Goal: Task Accomplishment & Management: Manage account settings

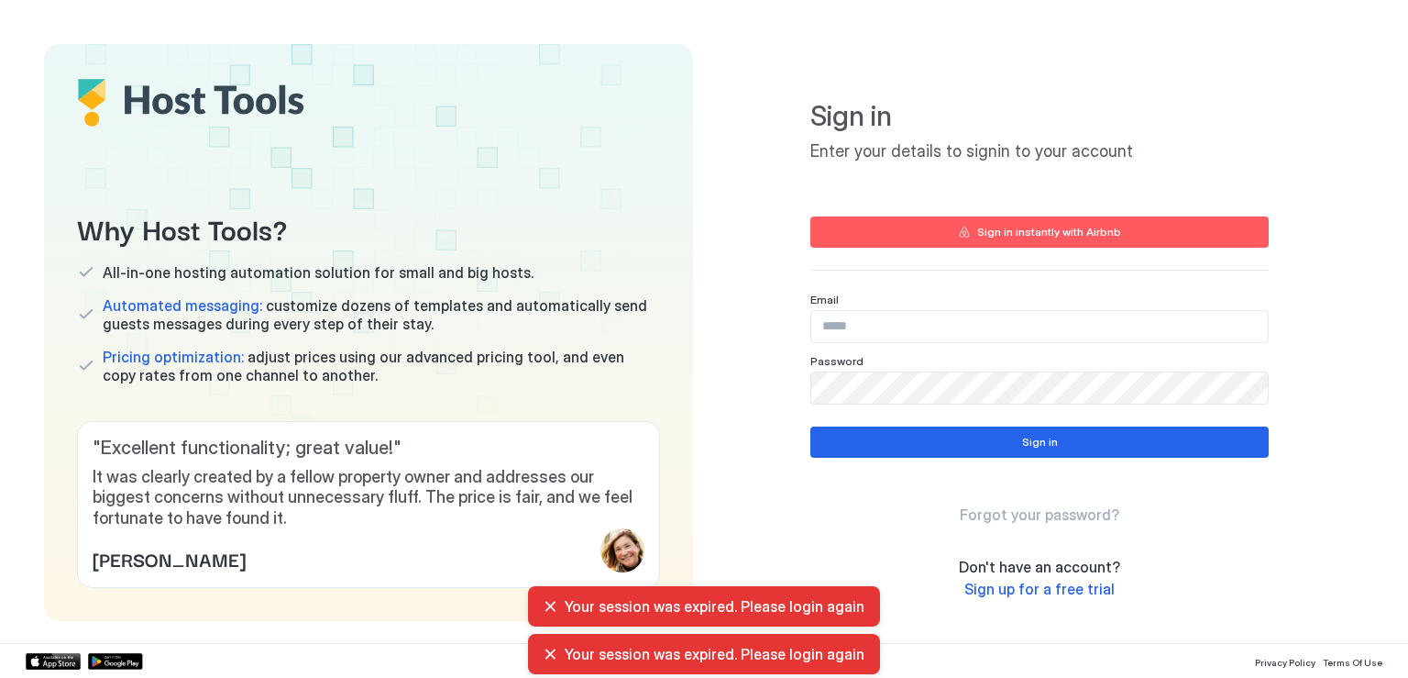
click at [848, 332] on input "Input Field" at bounding box center [1039, 326] width 457 height 31
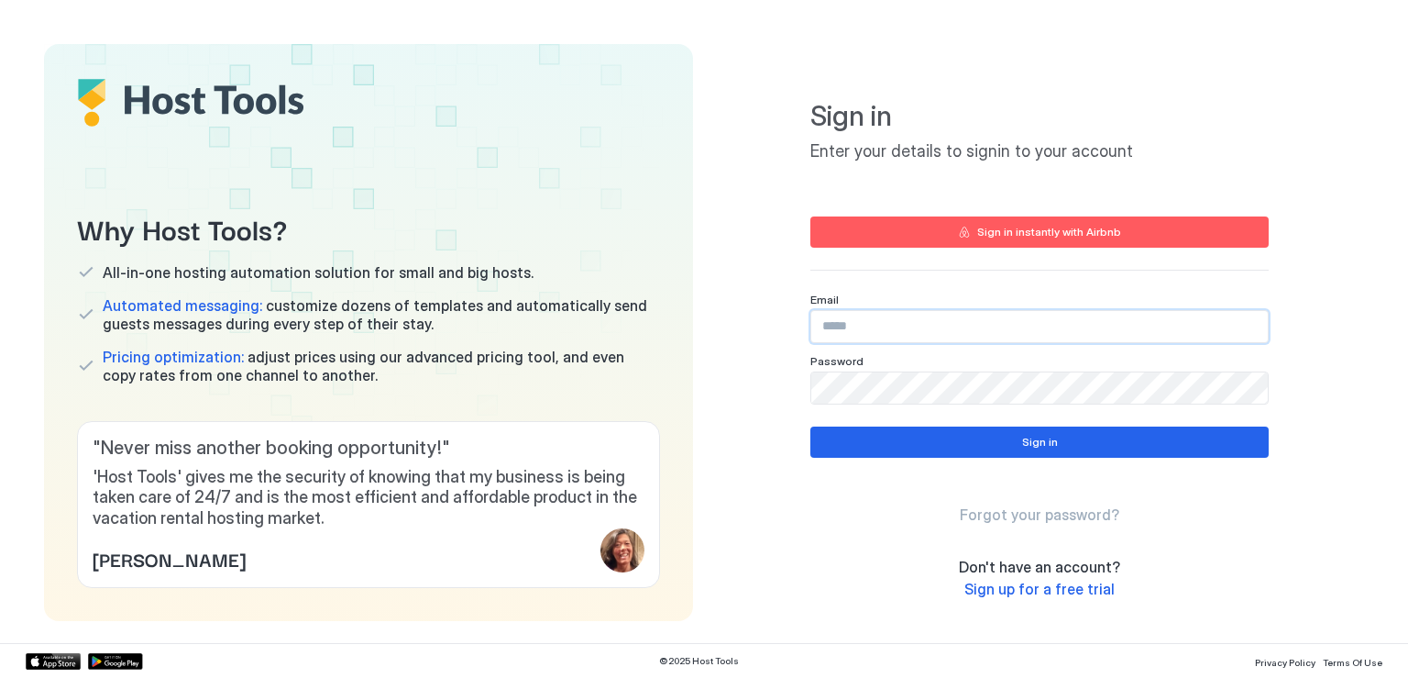
type input "**********"
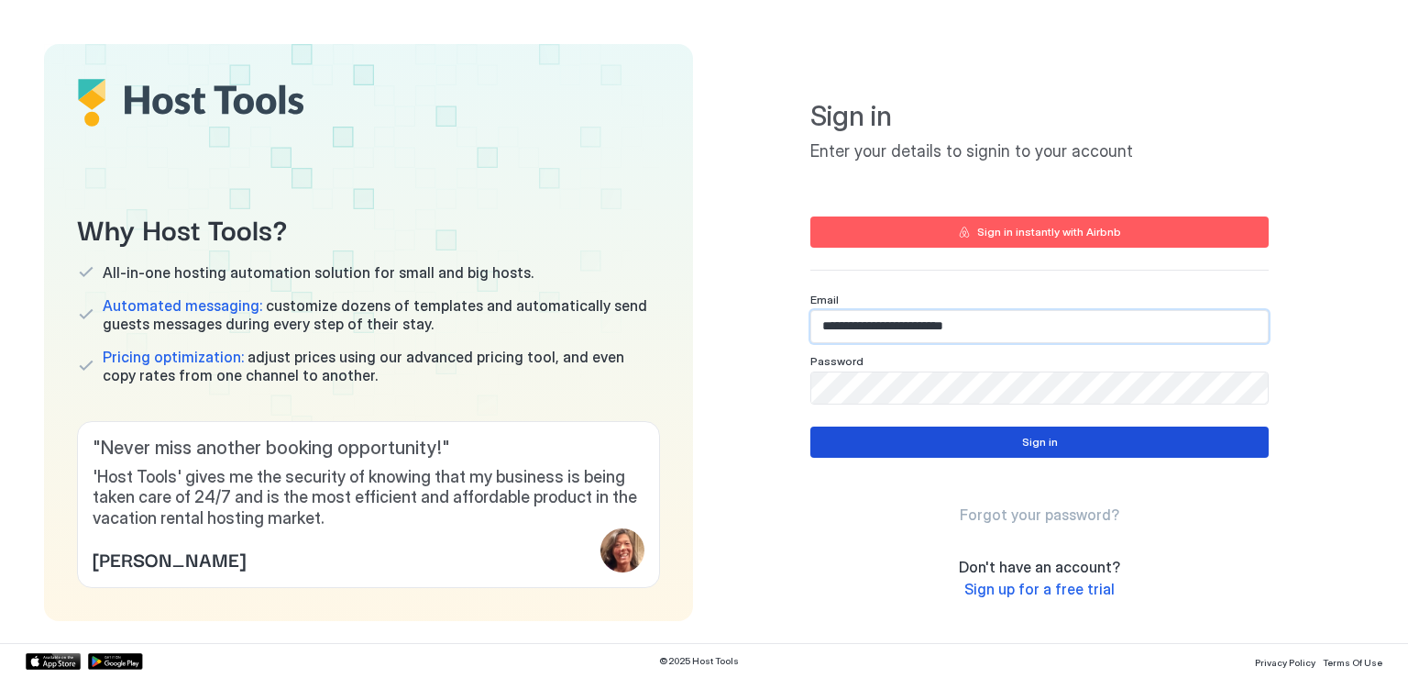
click at [990, 451] on button "Sign in" at bounding box center [1040, 441] width 458 height 31
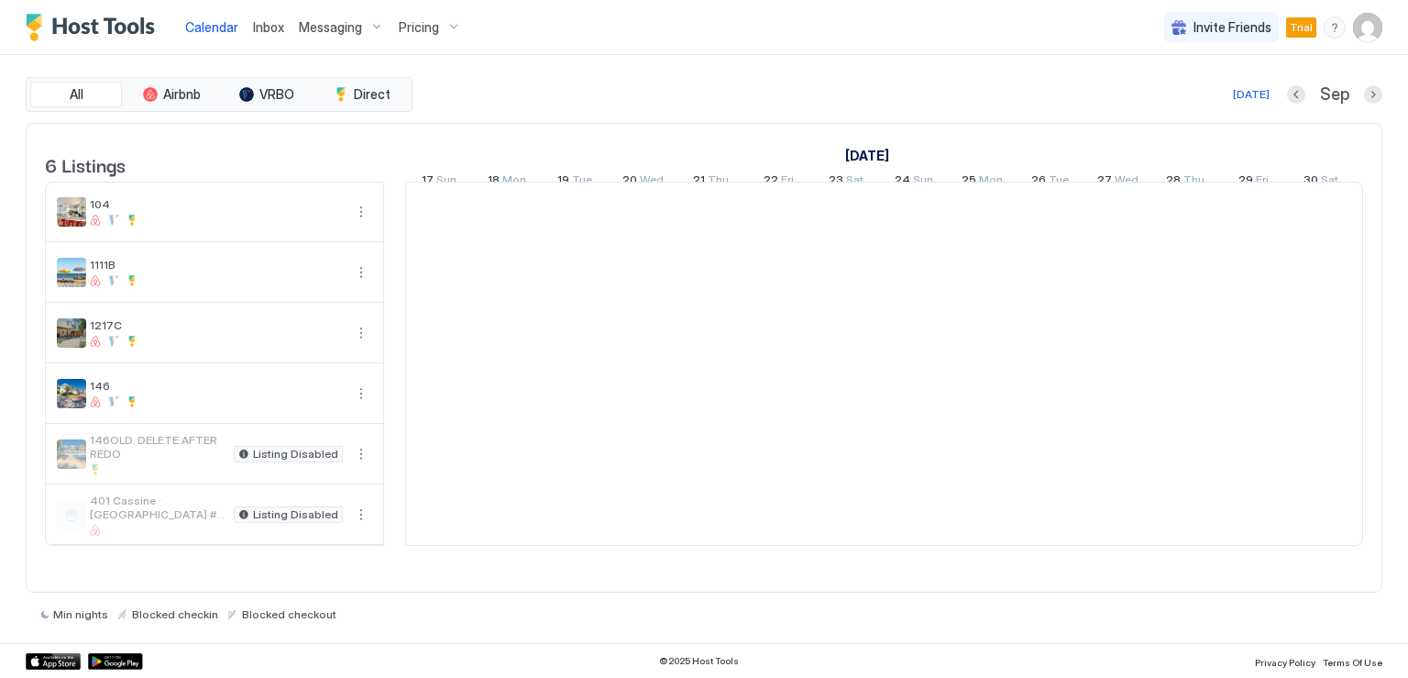
scroll to position [0, 1019]
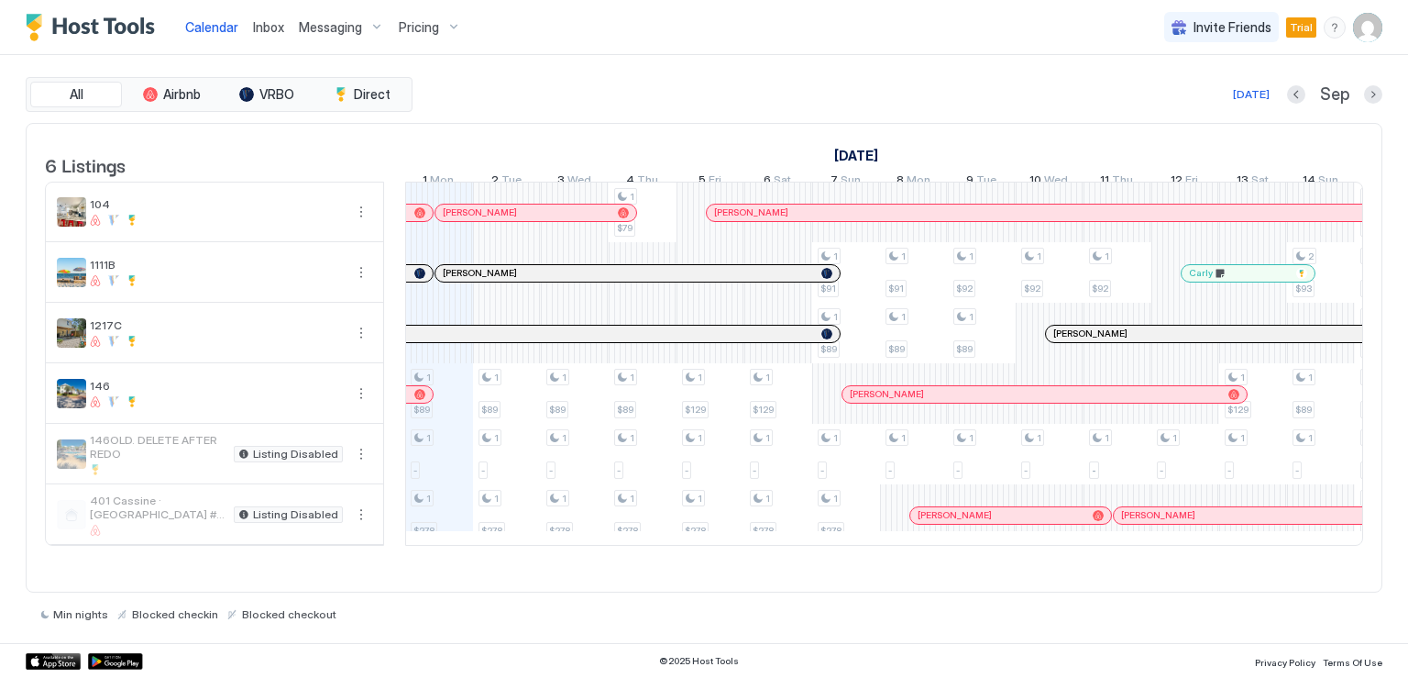
click at [1362, 30] on img "User profile" at bounding box center [1367, 27] width 29 height 29
click at [1221, 104] on span "Settings" at bounding box center [1203, 102] width 50 height 17
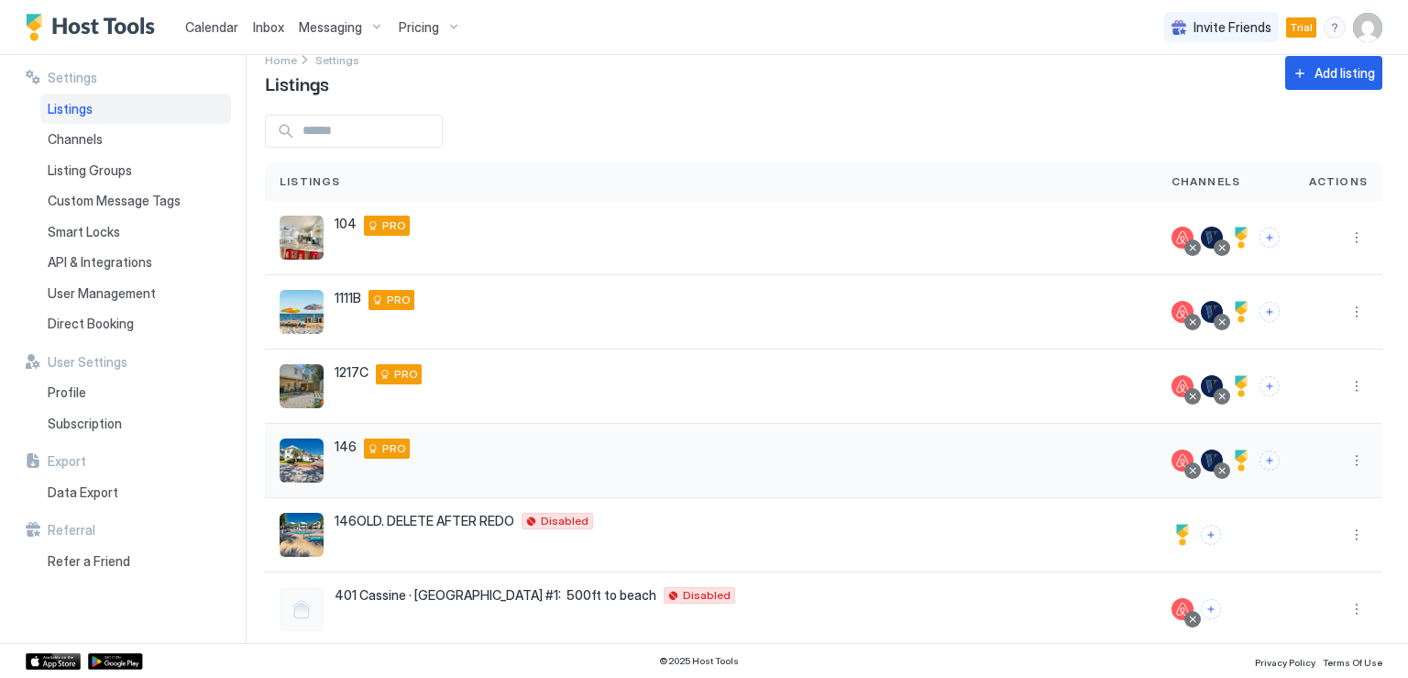
scroll to position [51, 0]
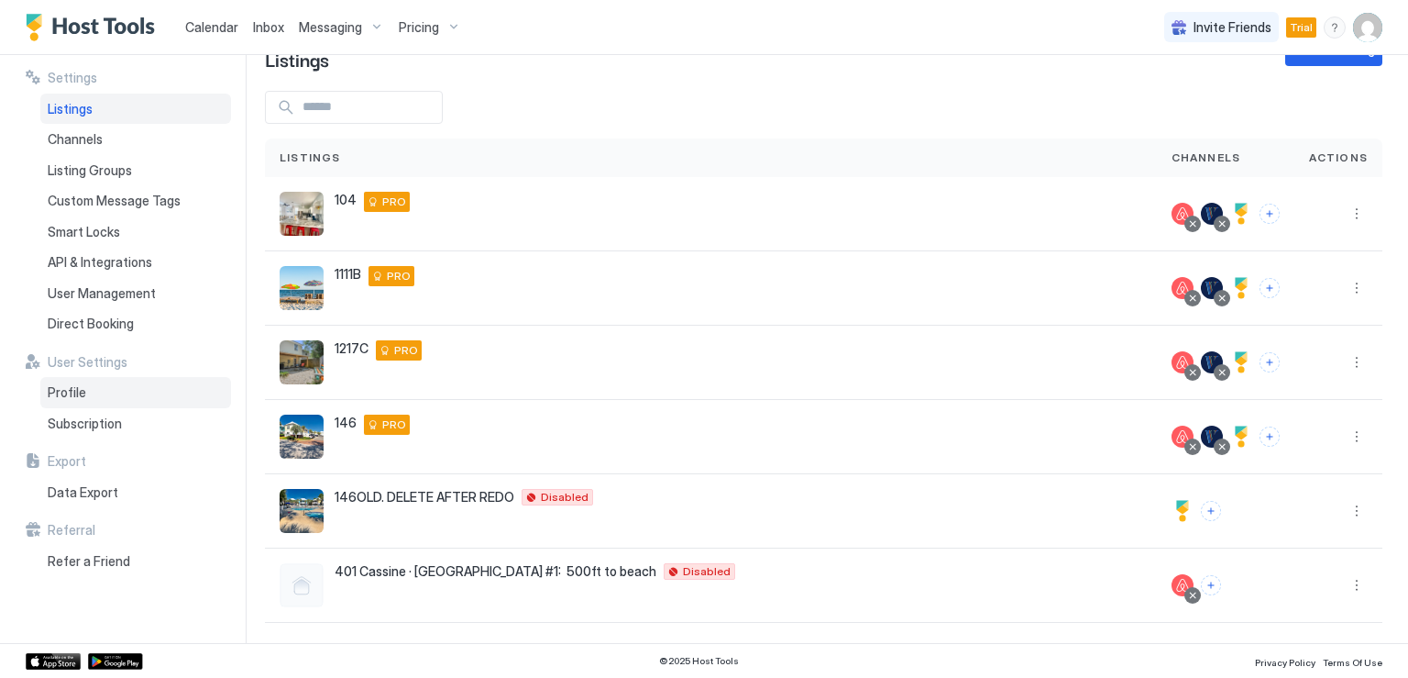
click at [80, 393] on span "Profile" at bounding box center [67, 392] width 39 height 17
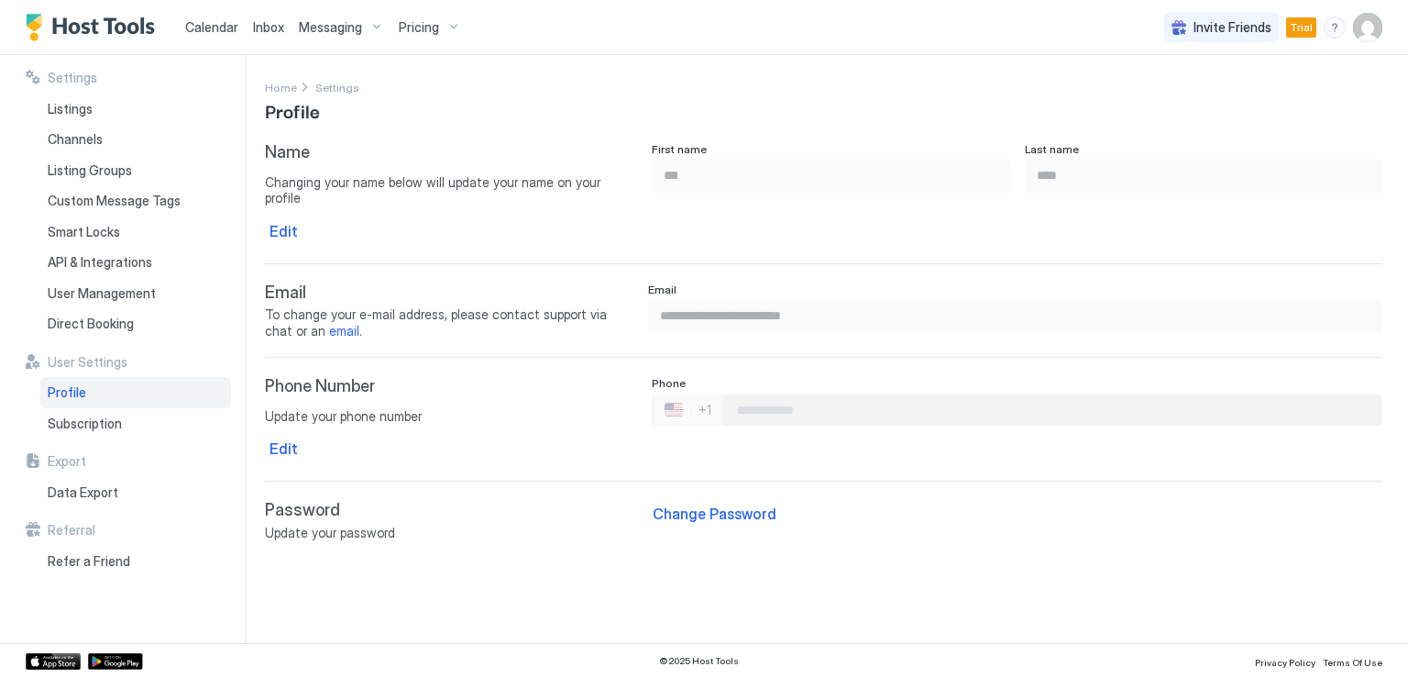
click at [1360, 33] on img "User profile" at bounding box center [1367, 27] width 29 height 29
click at [1214, 101] on span "Settings" at bounding box center [1203, 102] width 50 height 17
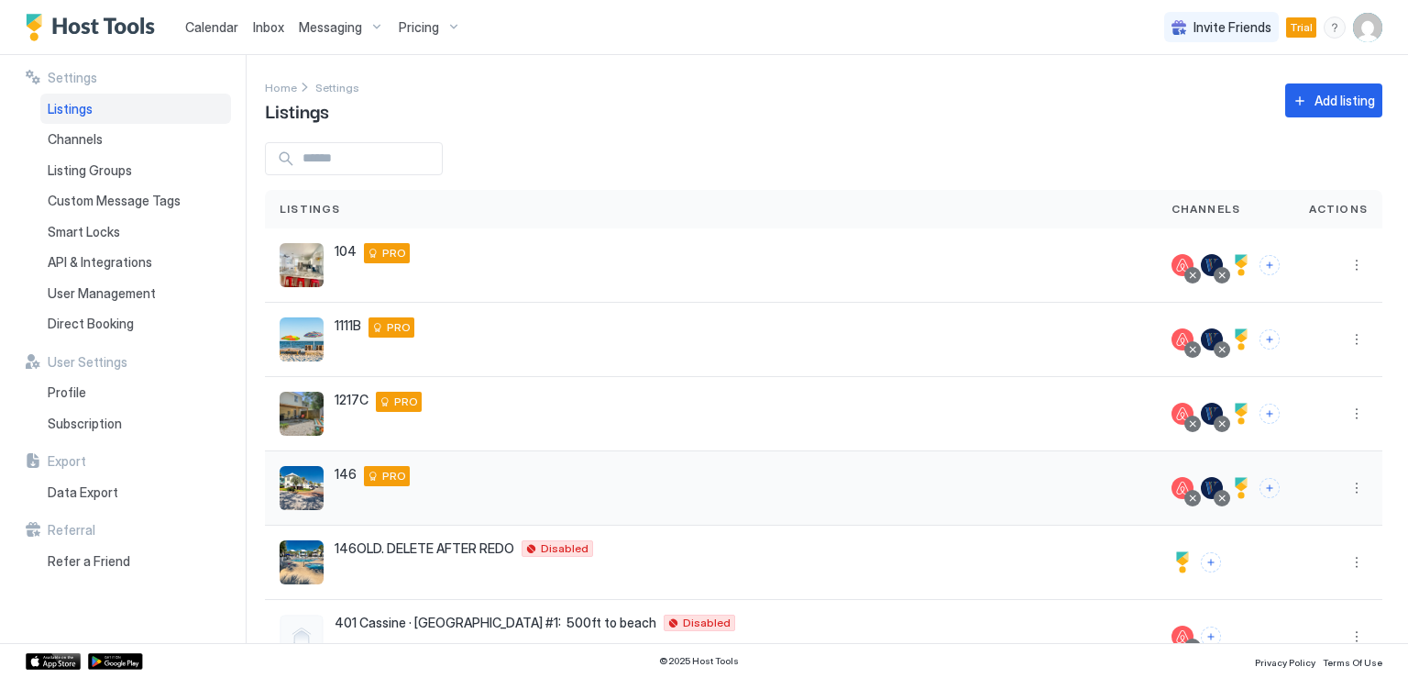
scroll to position [51, 0]
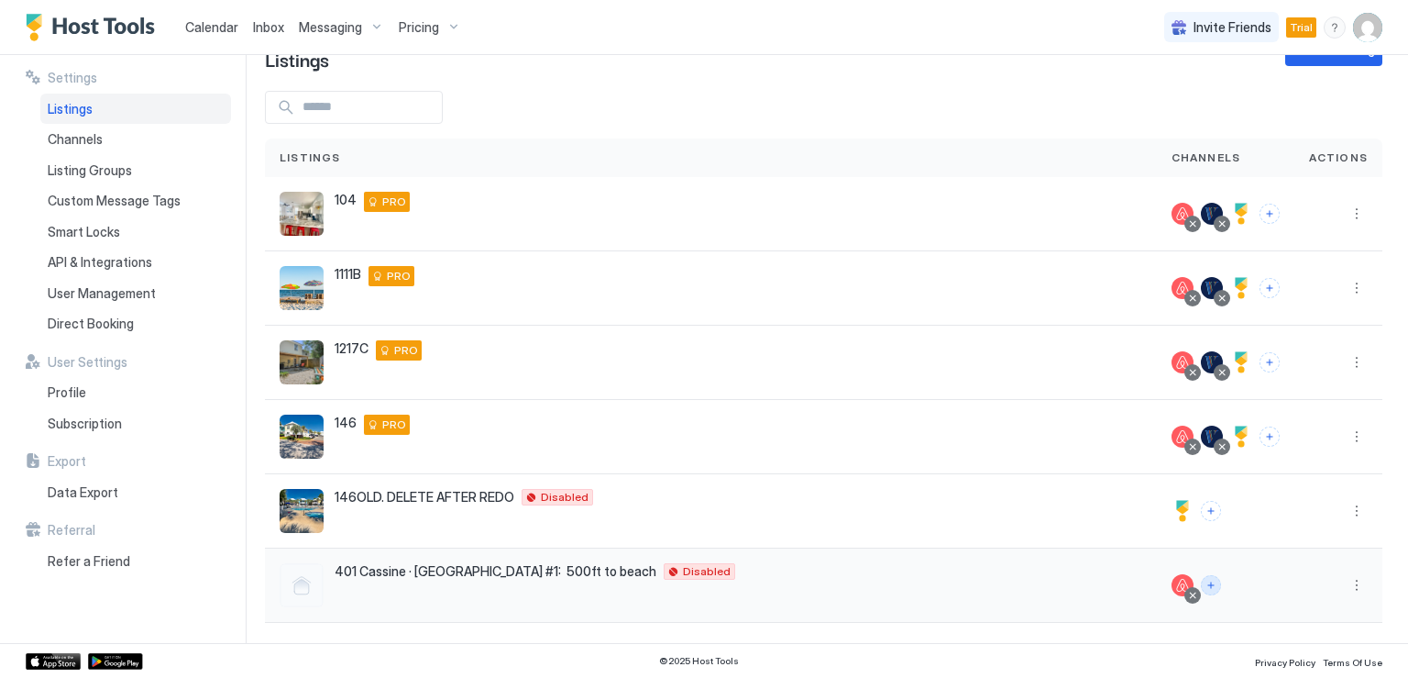
click at [1201, 588] on button "Connect channels" at bounding box center [1211, 585] width 20 height 20
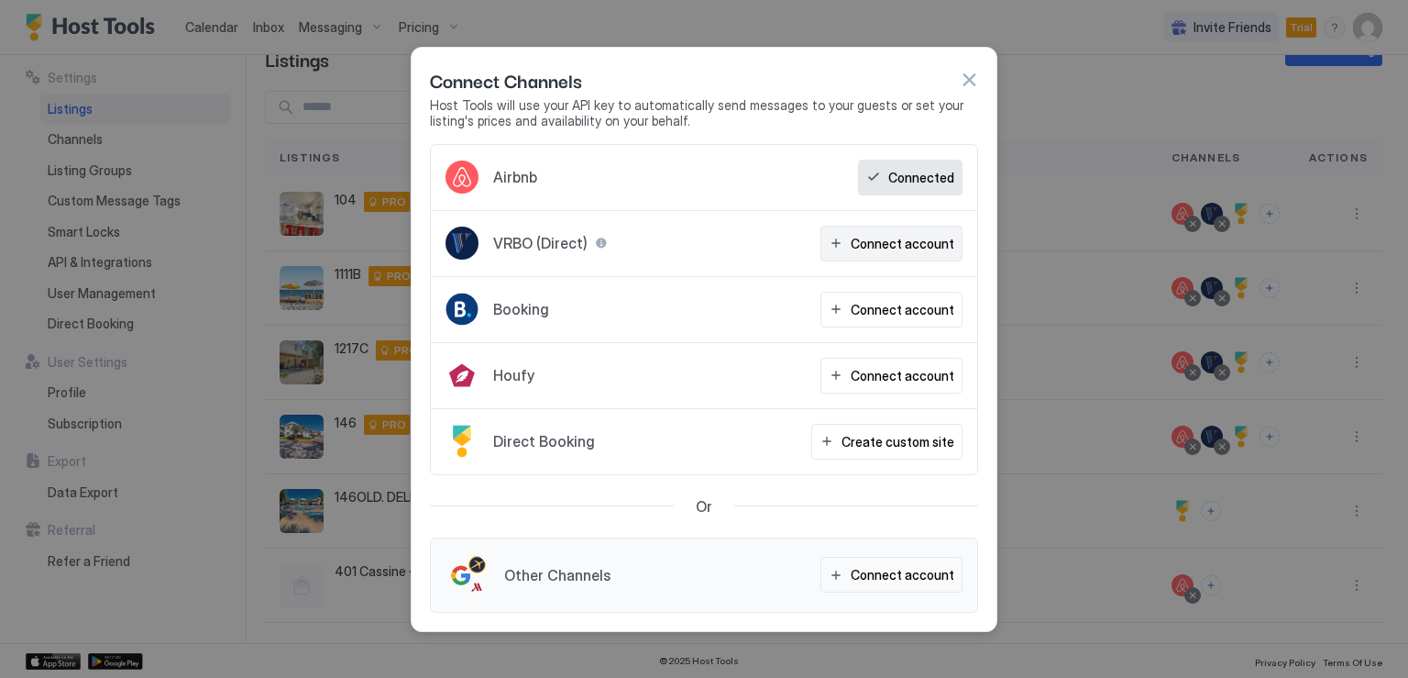
click at [894, 247] on div "Connect account" at bounding box center [903, 243] width 104 height 19
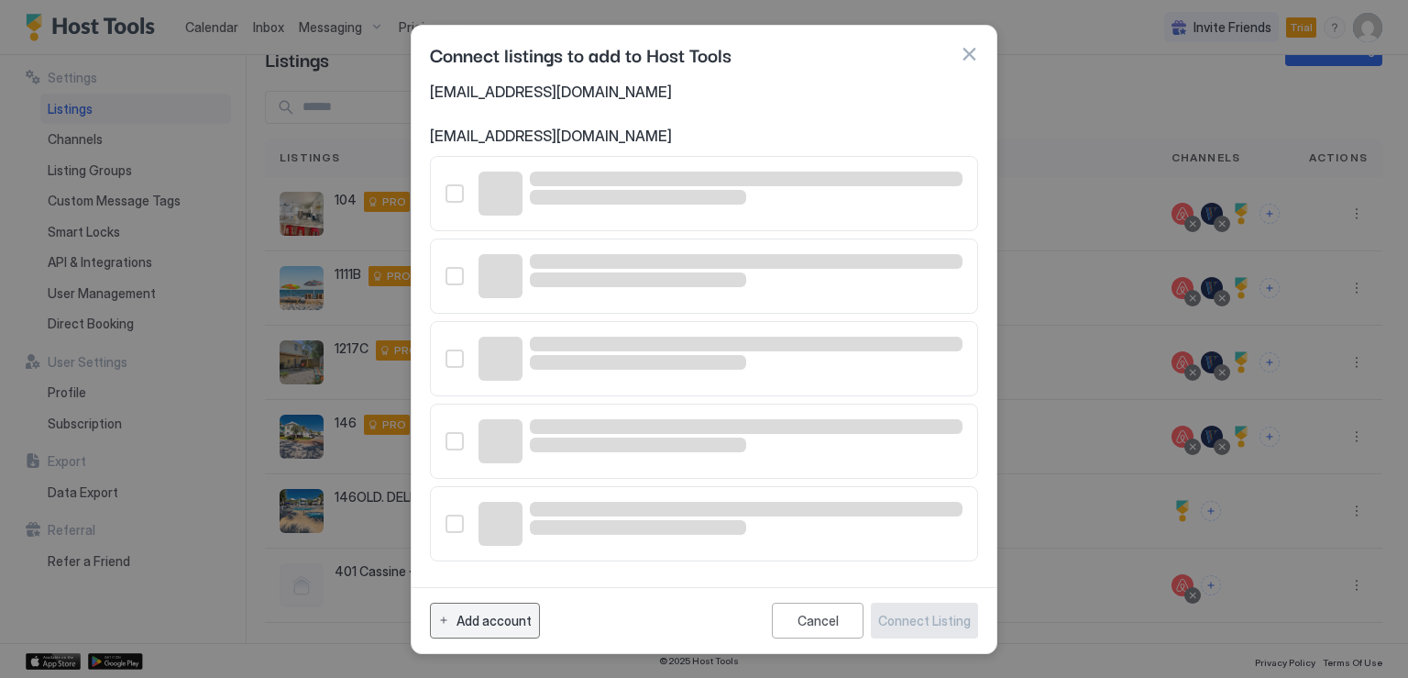
click at [525, 617] on div "Add account" at bounding box center [494, 620] width 75 height 19
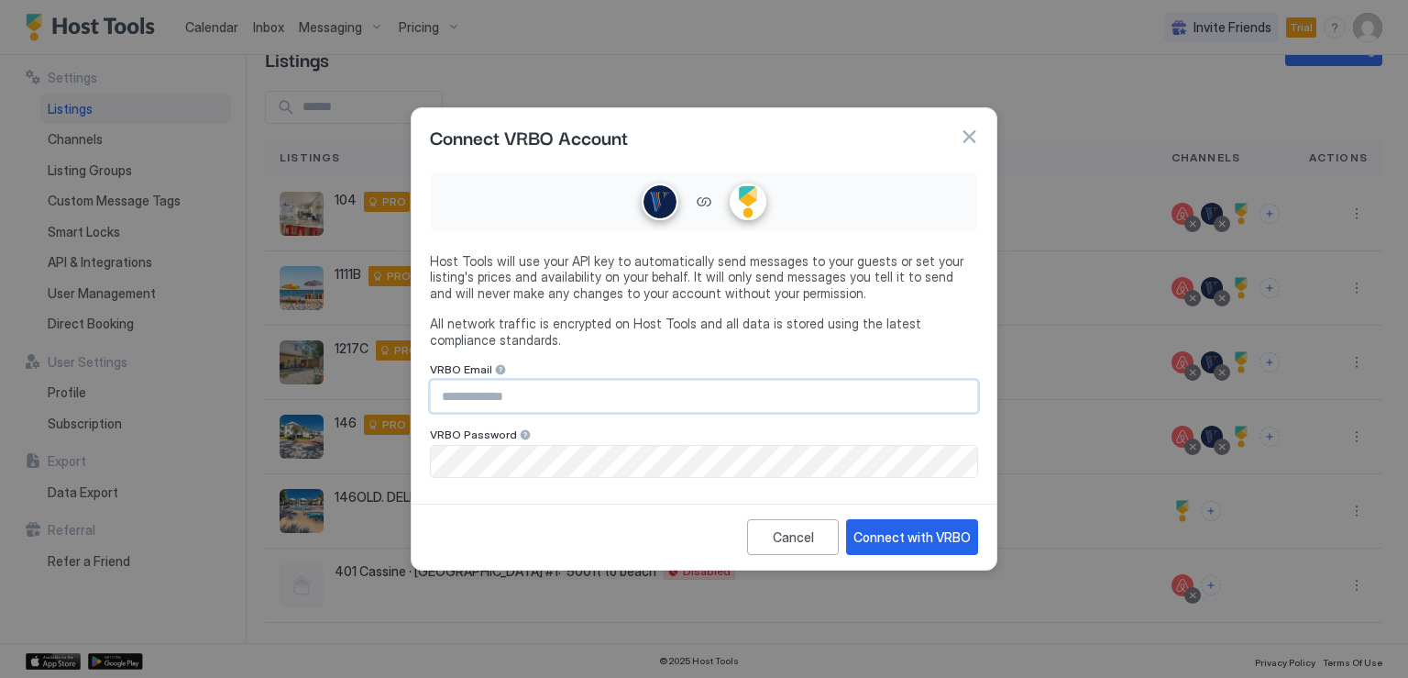
click at [576, 394] on input "Input Field" at bounding box center [704, 396] width 546 height 31
type input "**********"
click at [902, 546] on div "Connect with VRBO" at bounding box center [912, 536] width 117 height 19
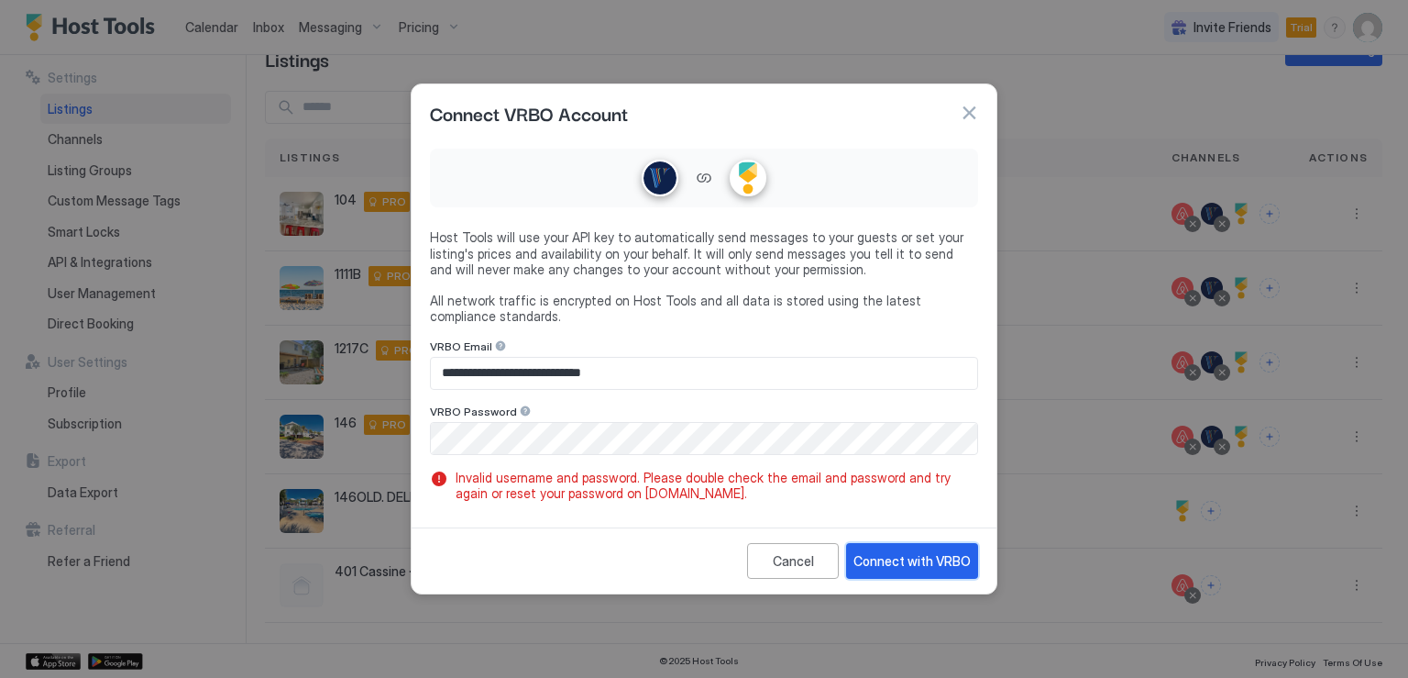
click at [895, 572] on button "Connect with VRBO" at bounding box center [912, 561] width 132 height 36
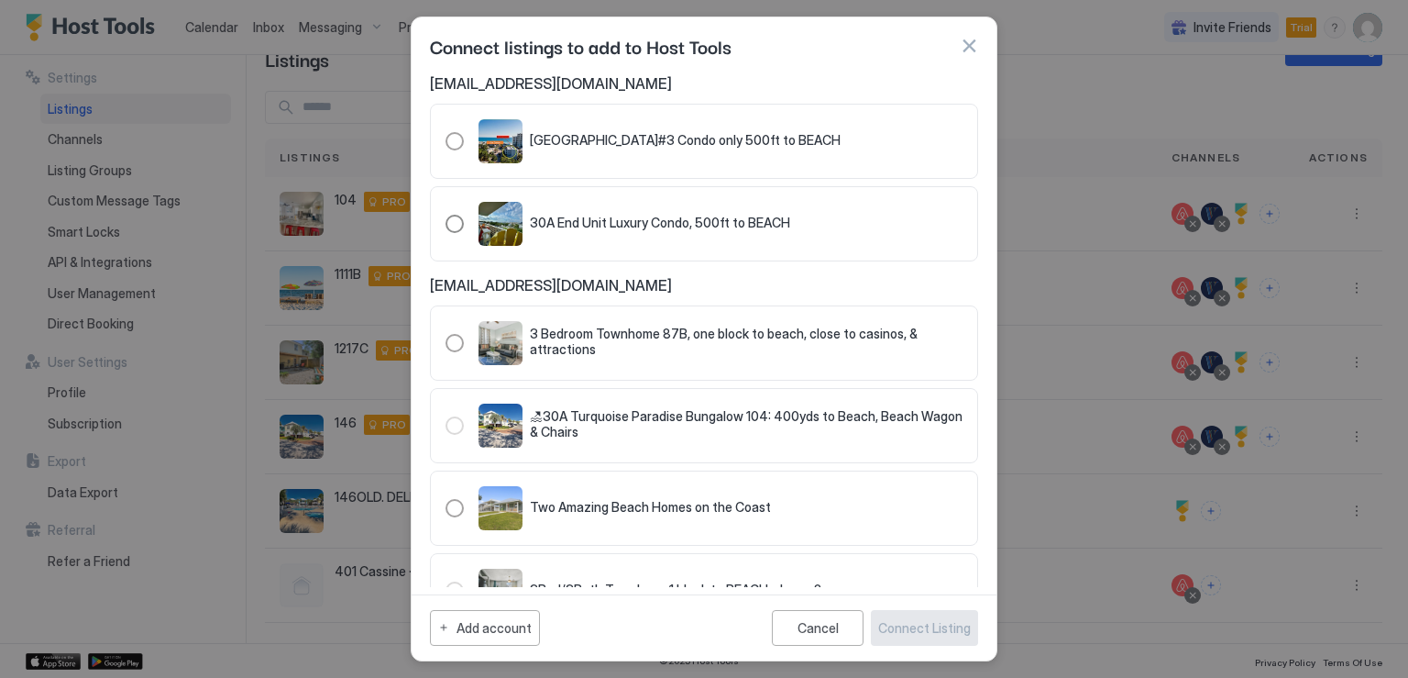
click at [455, 227] on div "321.2281355.2846243" at bounding box center [455, 224] width 18 height 18
click at [945, 634] on div "Connect Listing" at bounding box center [924, 627] width 93 height 19
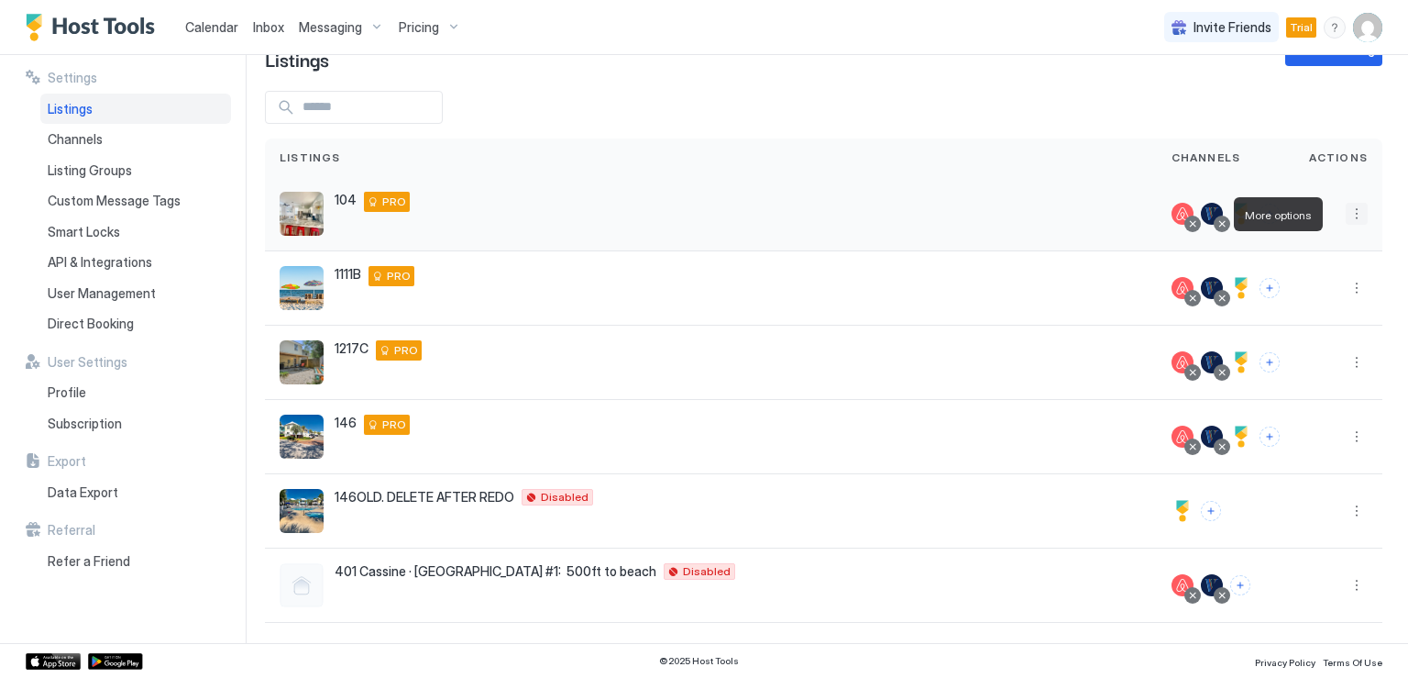
click at [1346, 213] on button "More options" at bounding box center [1357, 214] width 22 height 22
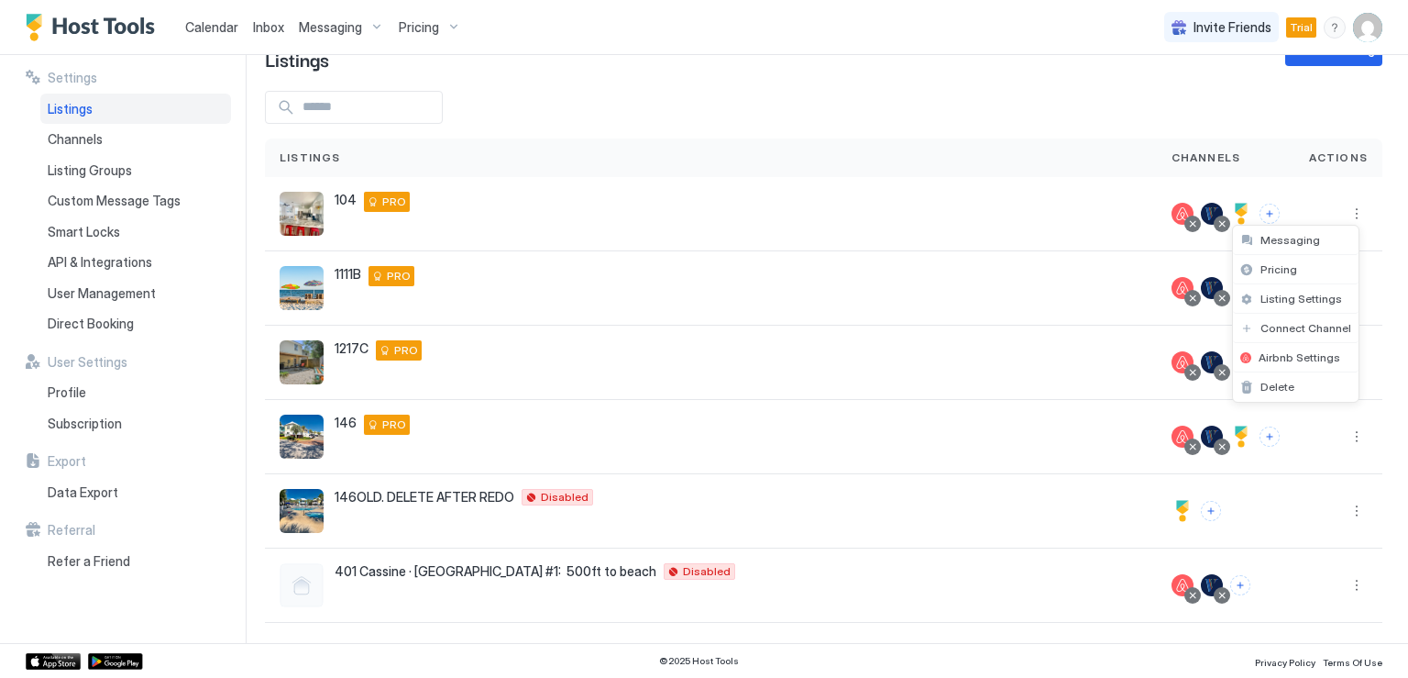
click at [563, 215] on div at bounding box center [704, 339] width 1408 height 678
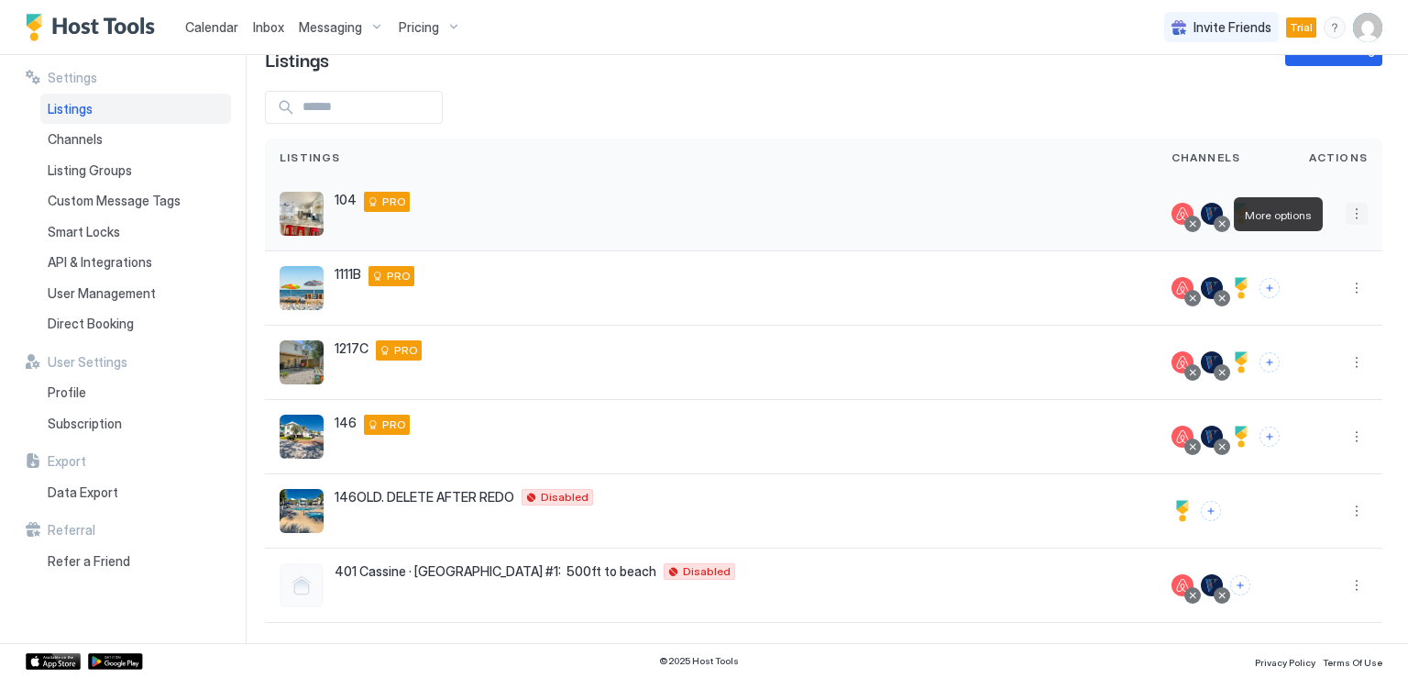
click at [1347, 221] on button "More options" at bounding box center [1357, 214] width 22 height 22
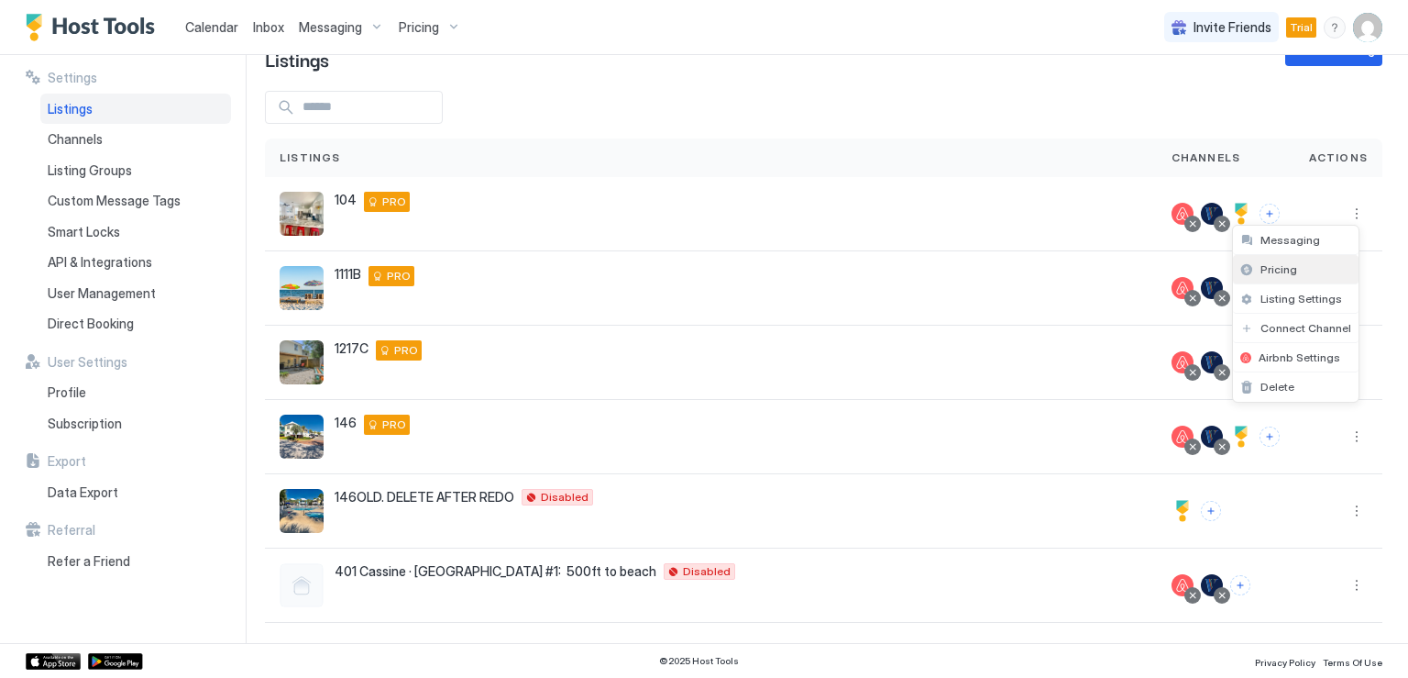
click at [1277, 265] on span "Pricing" at bounding box center [1279, 269] width 37 height 14
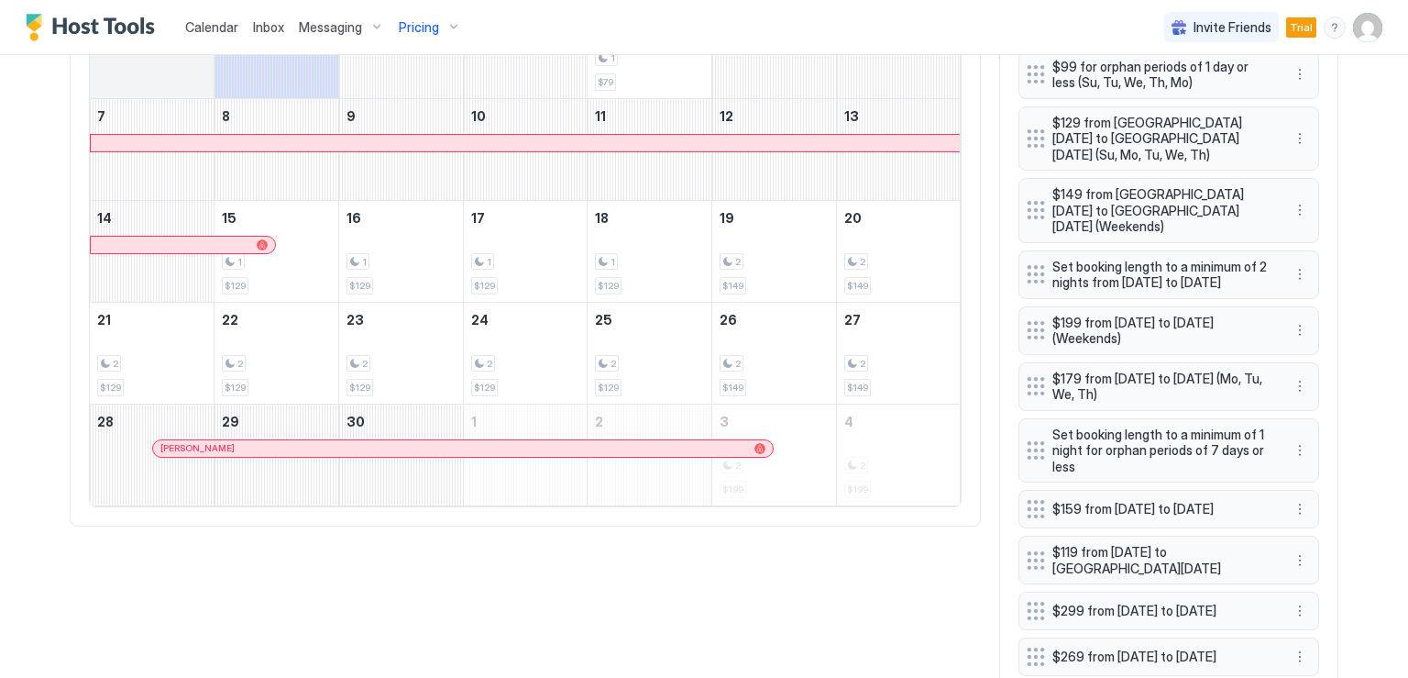
scroll to position [550, 0]
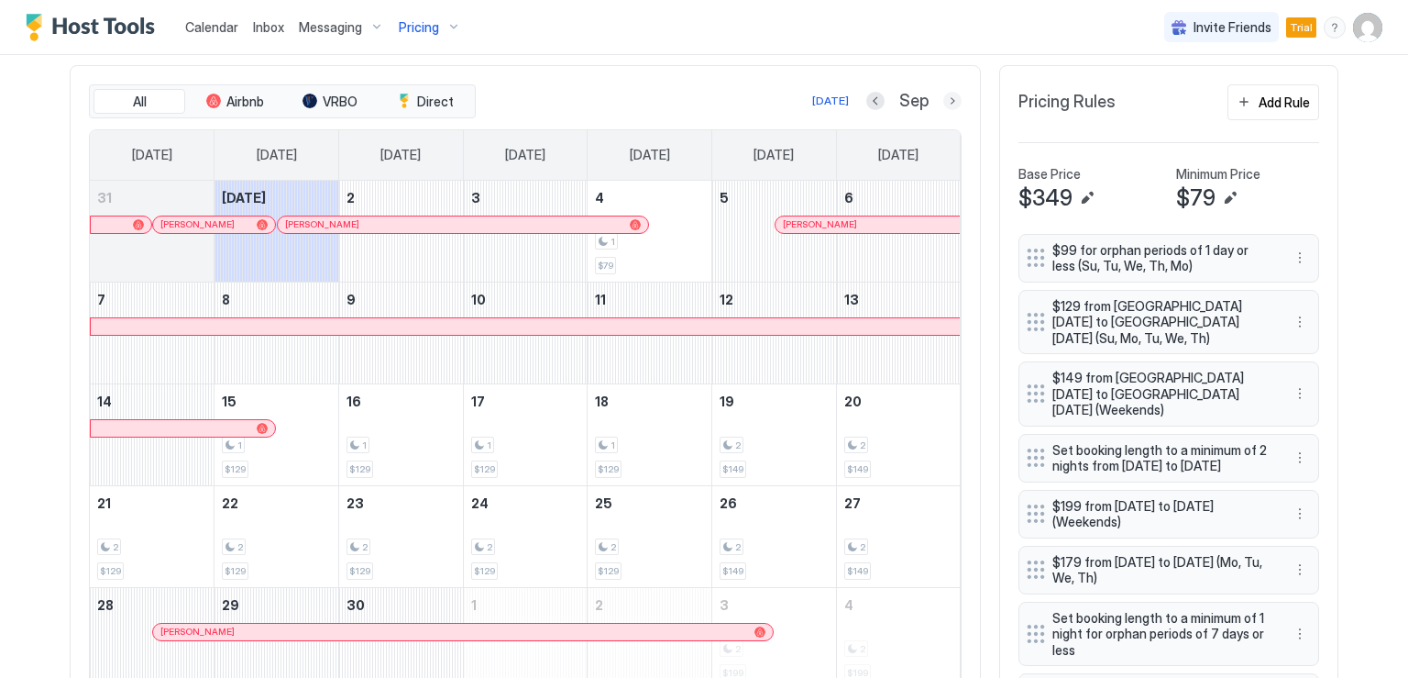
click at [944, 103] on button "Next month" at bounding box center [952, 101] width 18 height 18
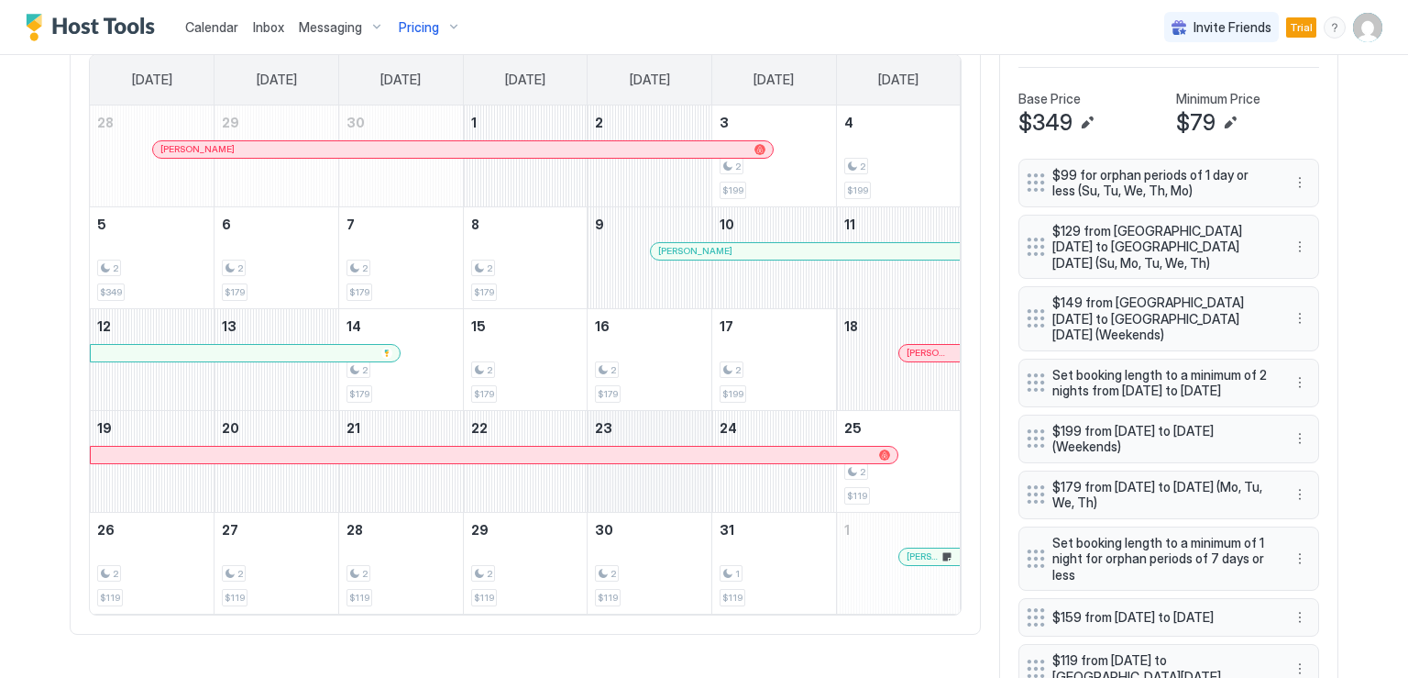
scroll to position [458, 0]
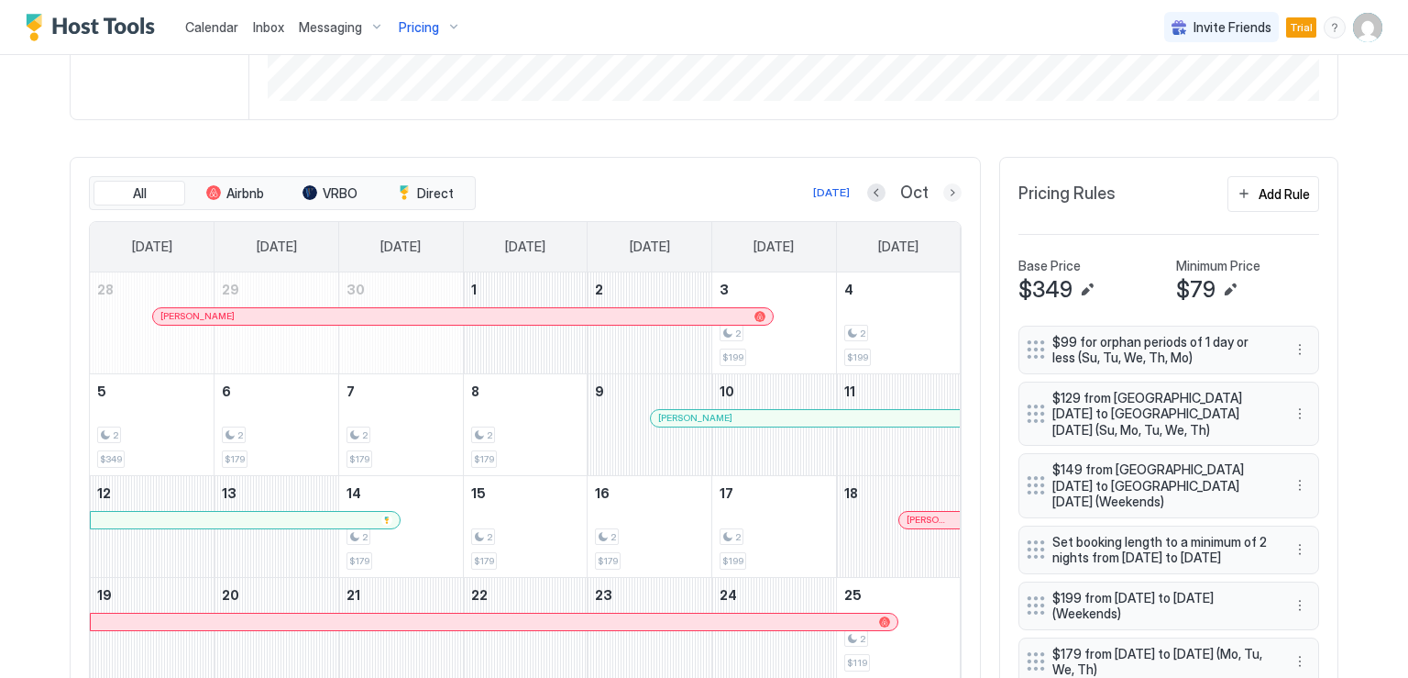
click at [946, 192] on button "Next month" at bounding box center [952, 192] width 18 height 18
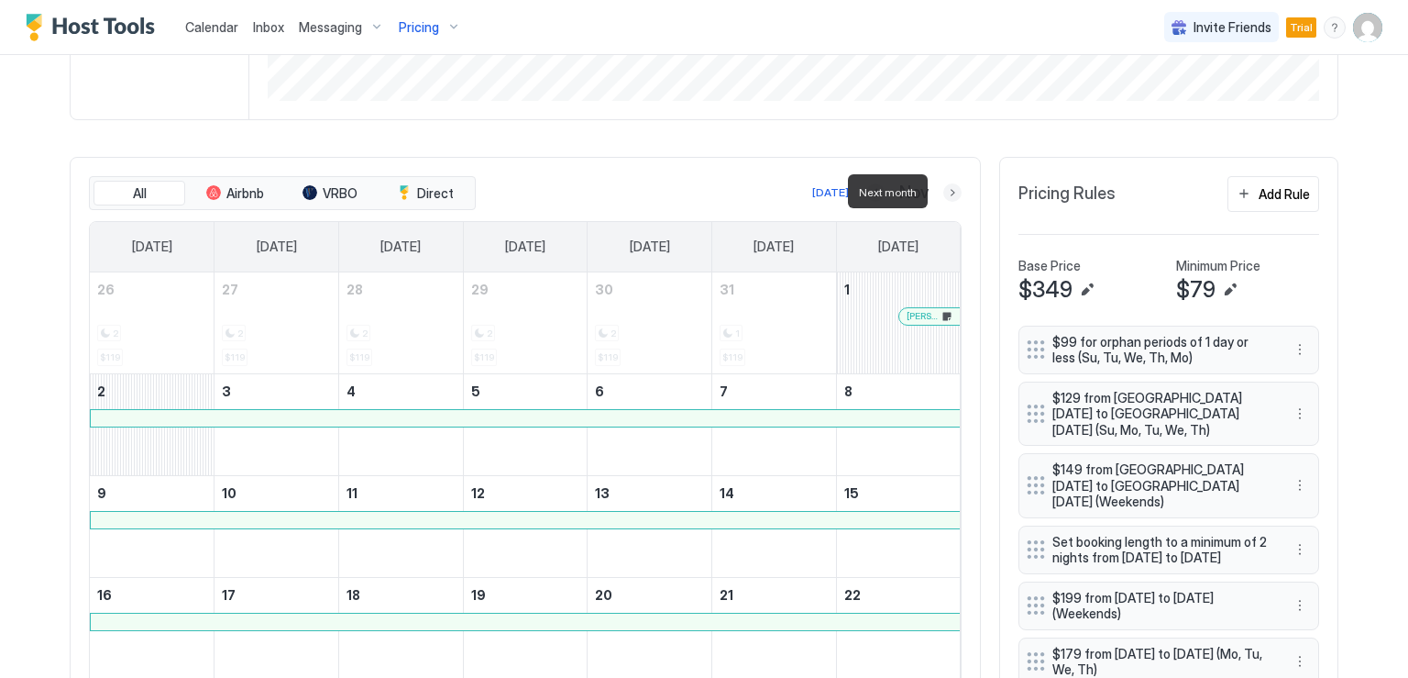
click at [946, 192] on button "Next month" at bounding box center [952, 192] width 18 height 18
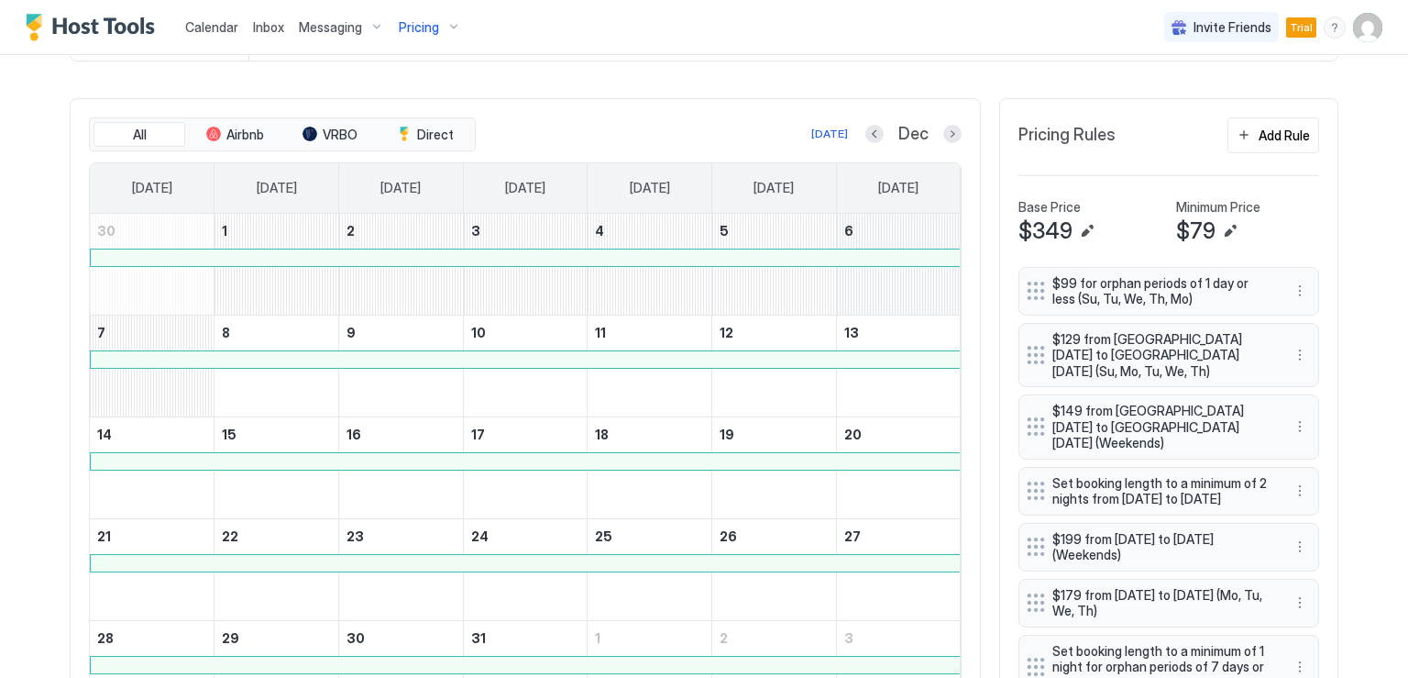
scroll to position [550, 0]
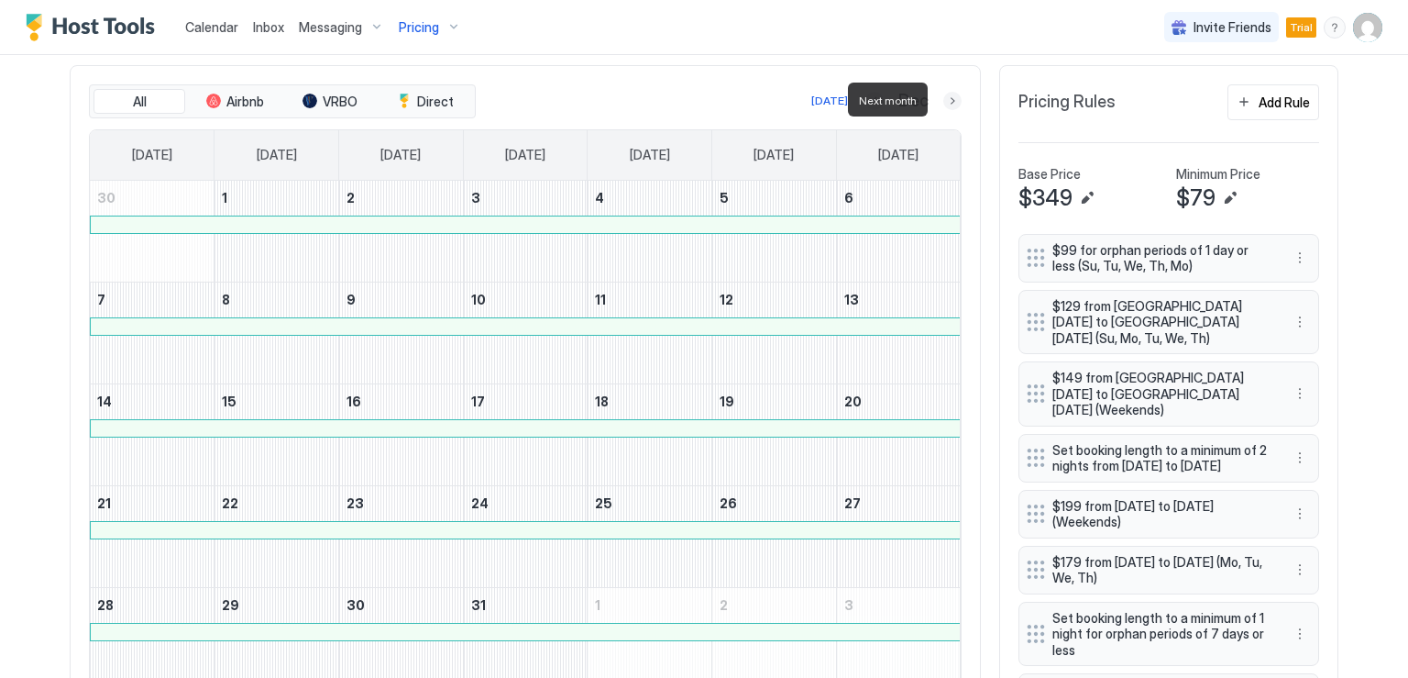
click at [943, 100] on button "Next month" at bounding box center [952, 101] width 18 height 18
click at [872, 101] on button "Previous month" at bounding box center [877, 101] width 18 height 18
click at [872, 101] on button "Previous month" at bounding box center [875, 101] width 18 height 18
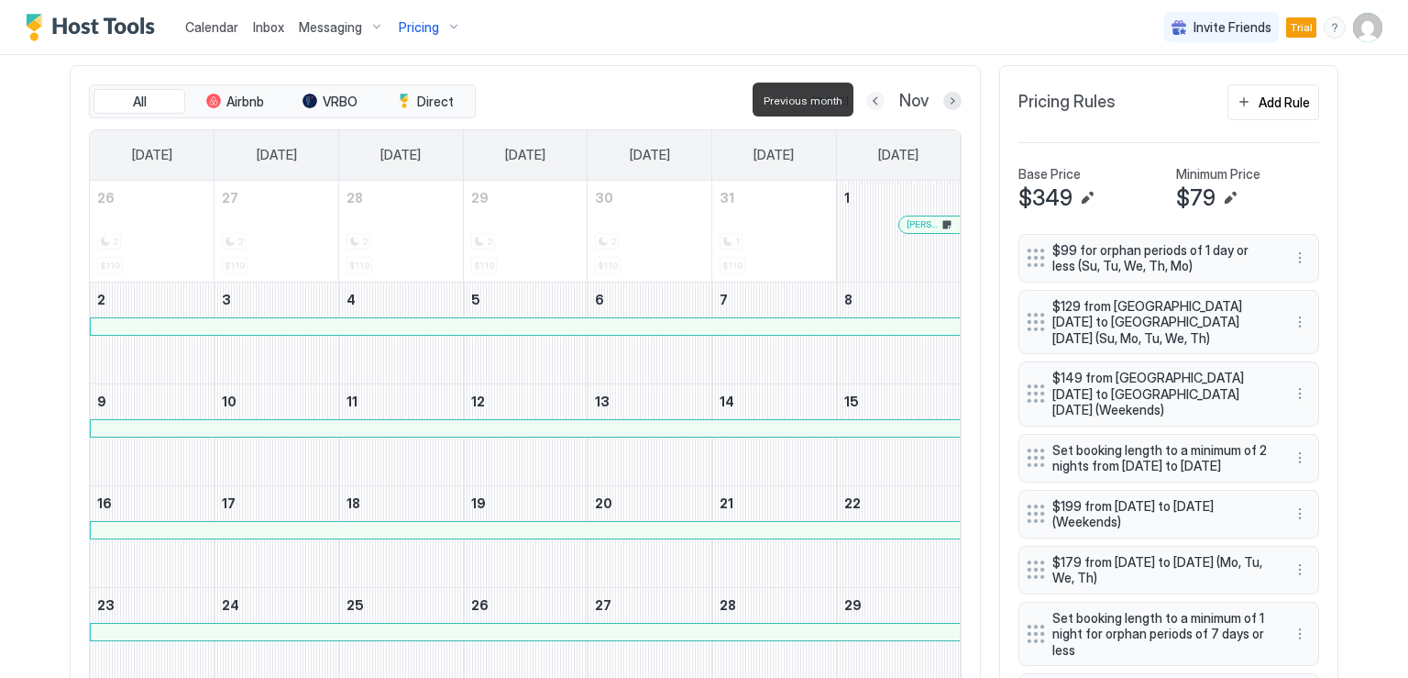
click at [872, 101] on button "Previous month" at bounding box center [875, 101] width 18 height 18
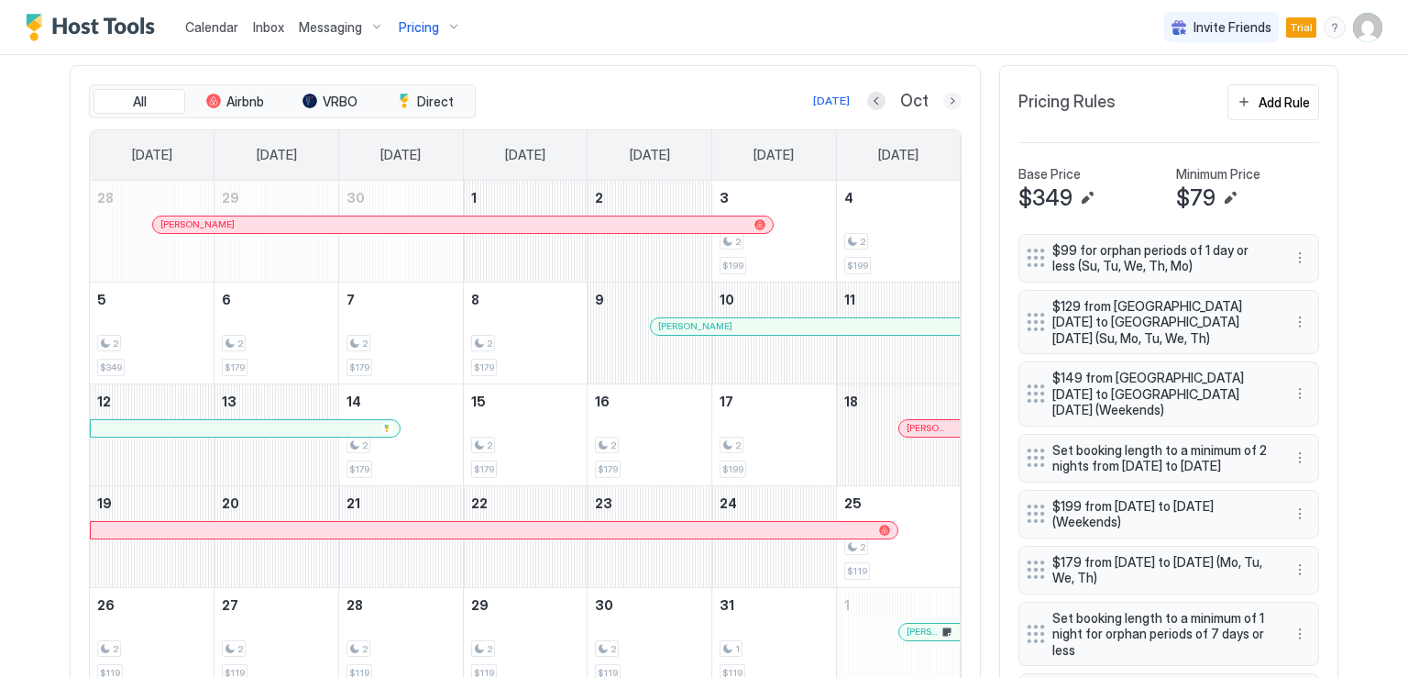
click at [943, 101] on button "Next month" at bounding box center [952, 101] width 18 height 18
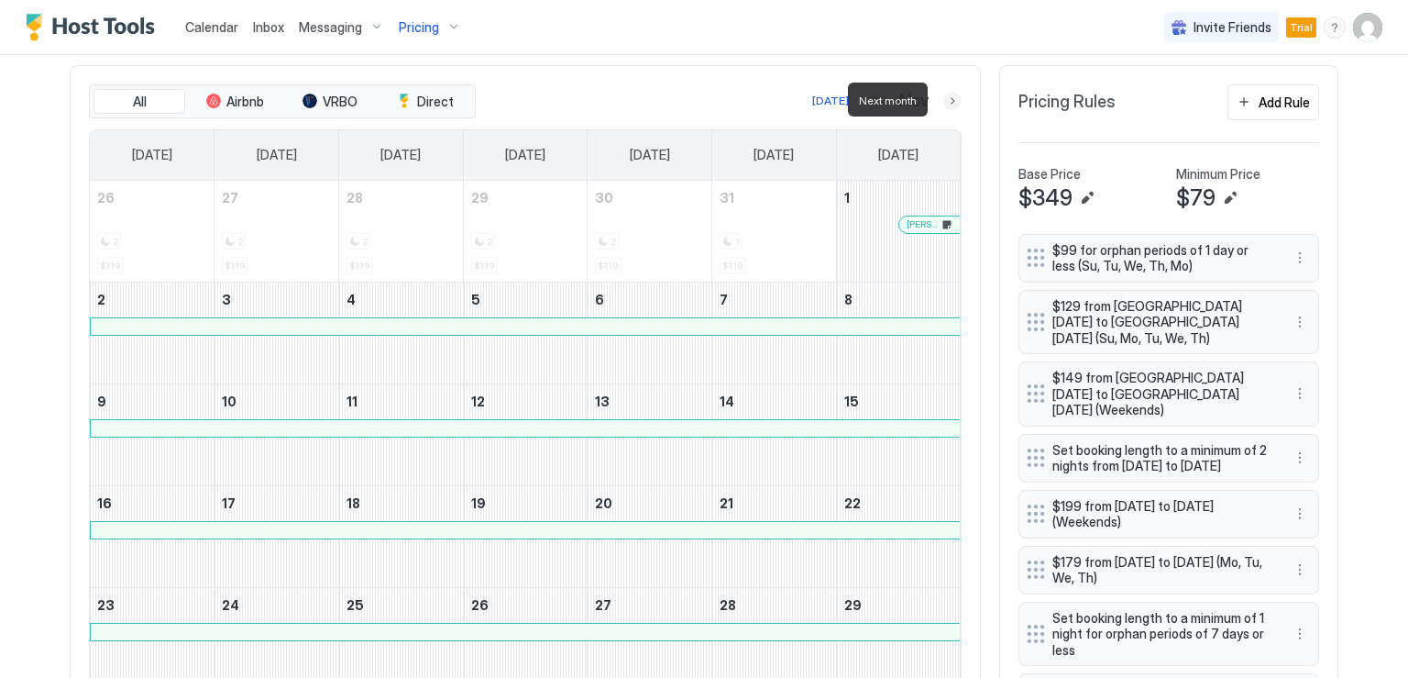
click at [943, 101] on button "Next month" at bounding box center [952, 101] width 18 height 18
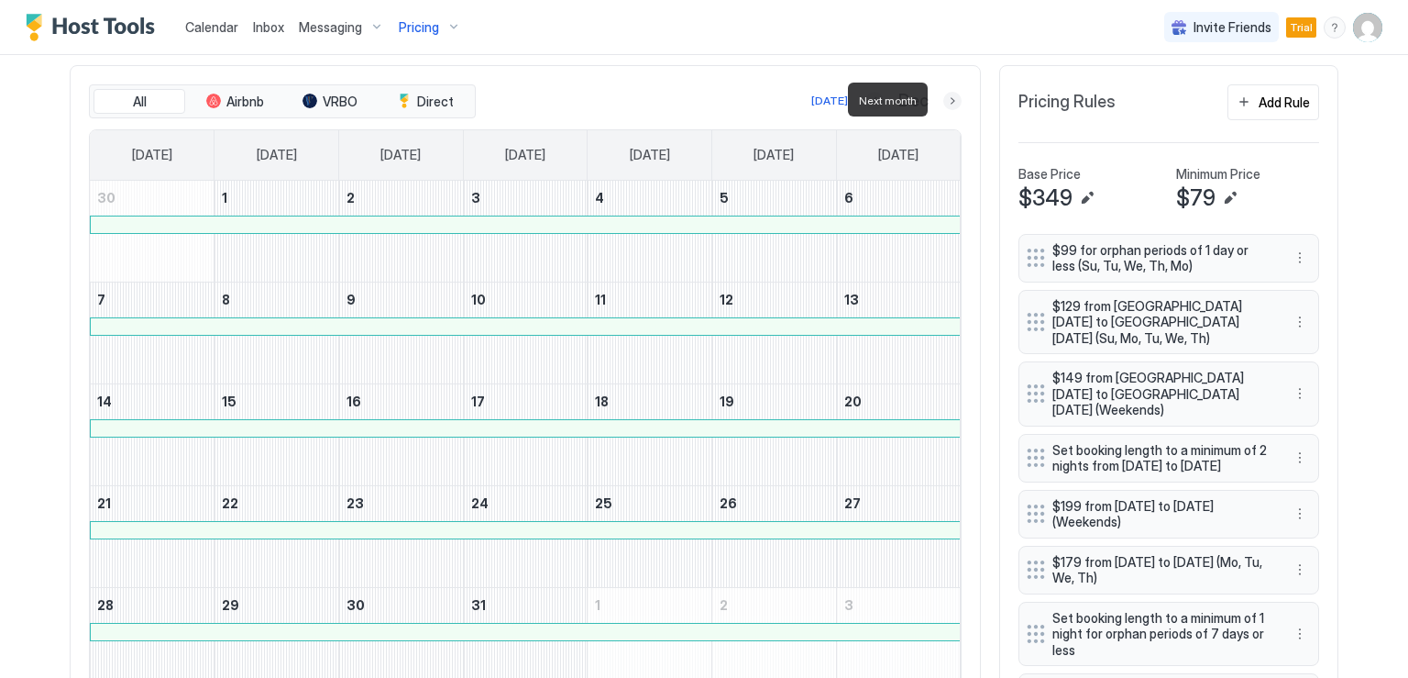
click at [943, 101] on button "Next month" at bounding box center [952, 101] width 18 height 18
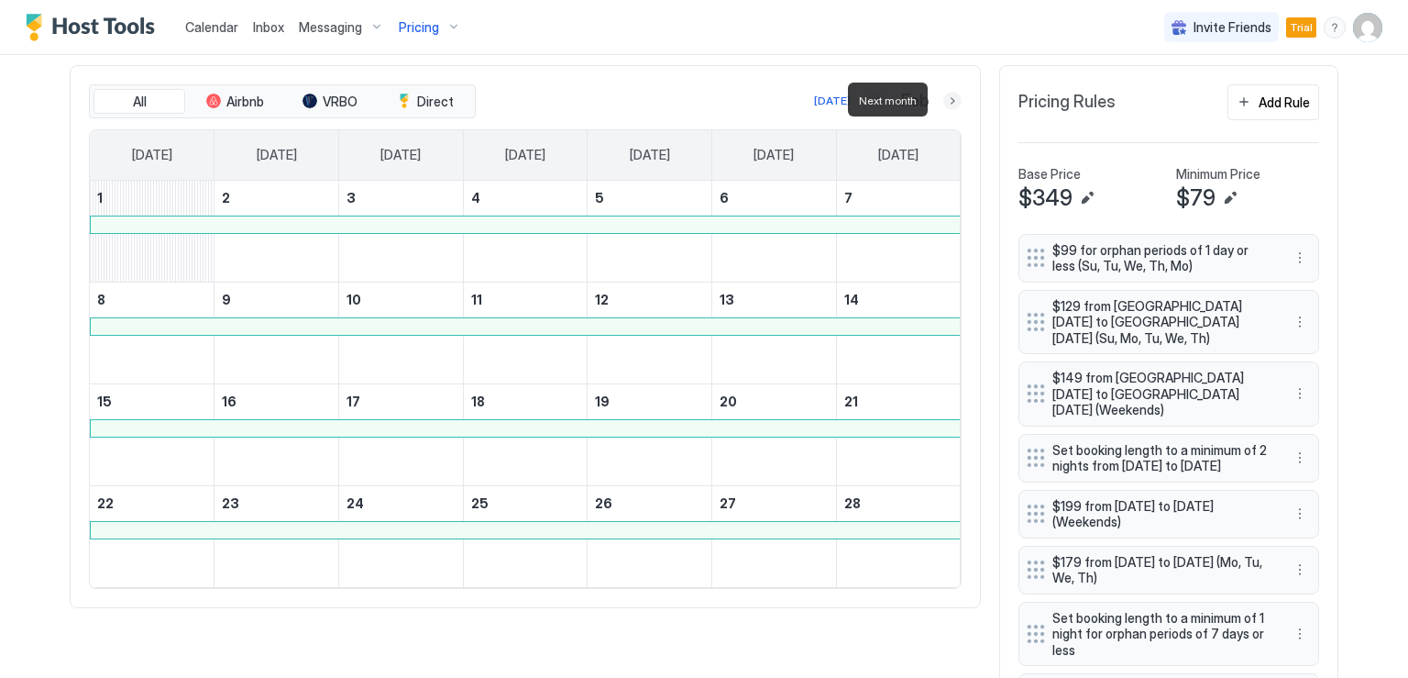
click at [943, 101] on button "Next month" at bounding box center [952, 101] width 18 height 18
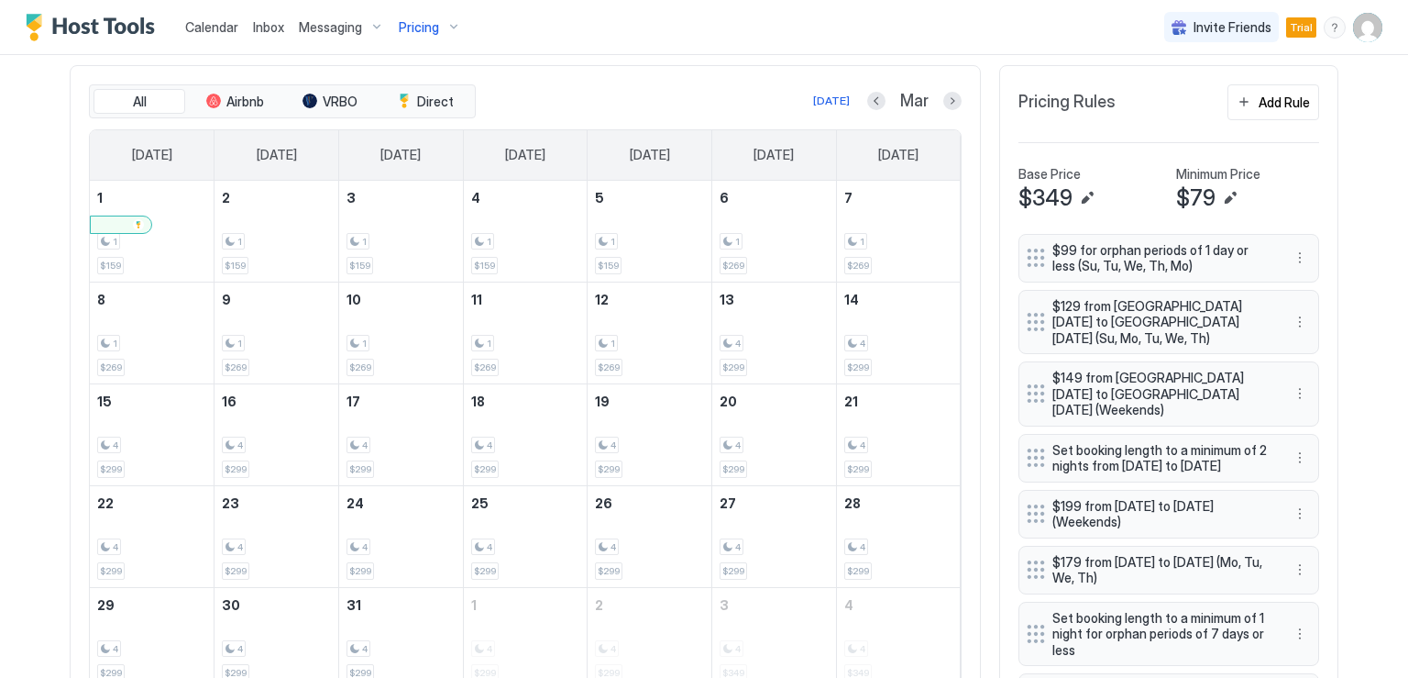
scroll to position [367, 0]
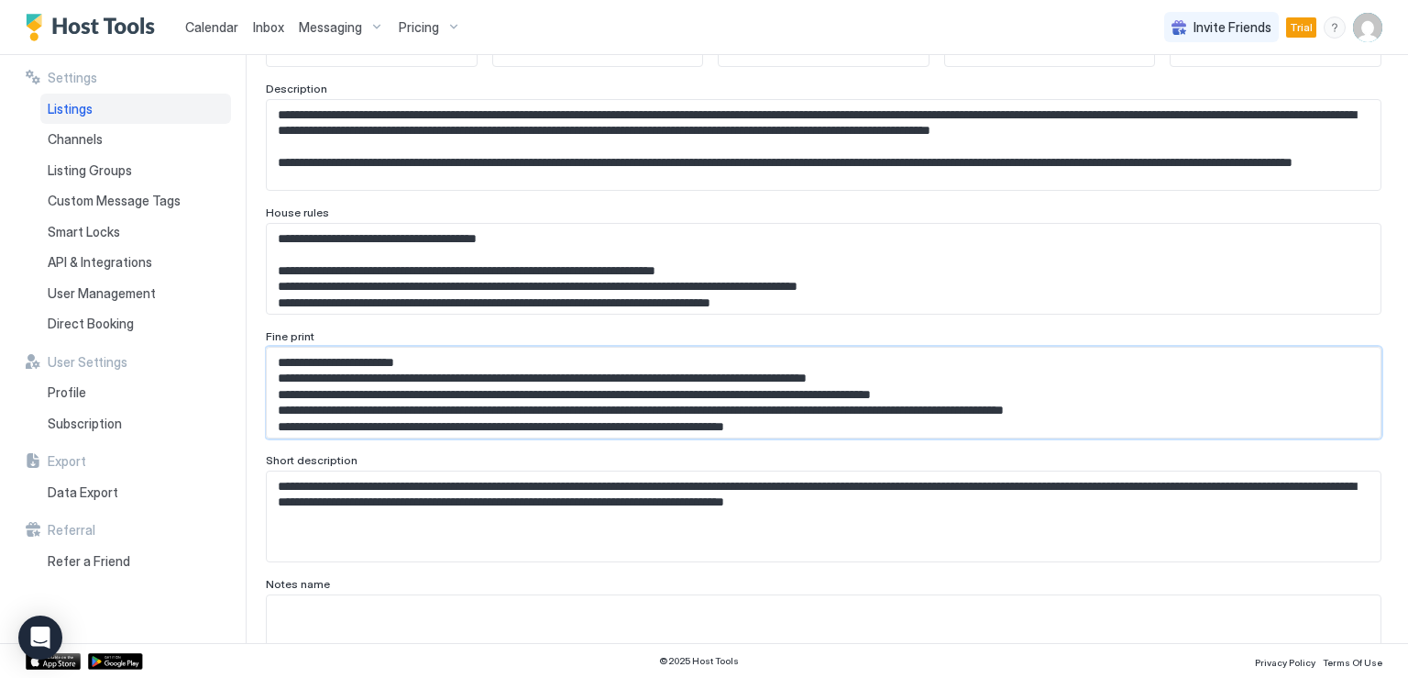
scroll to position [100, 0]
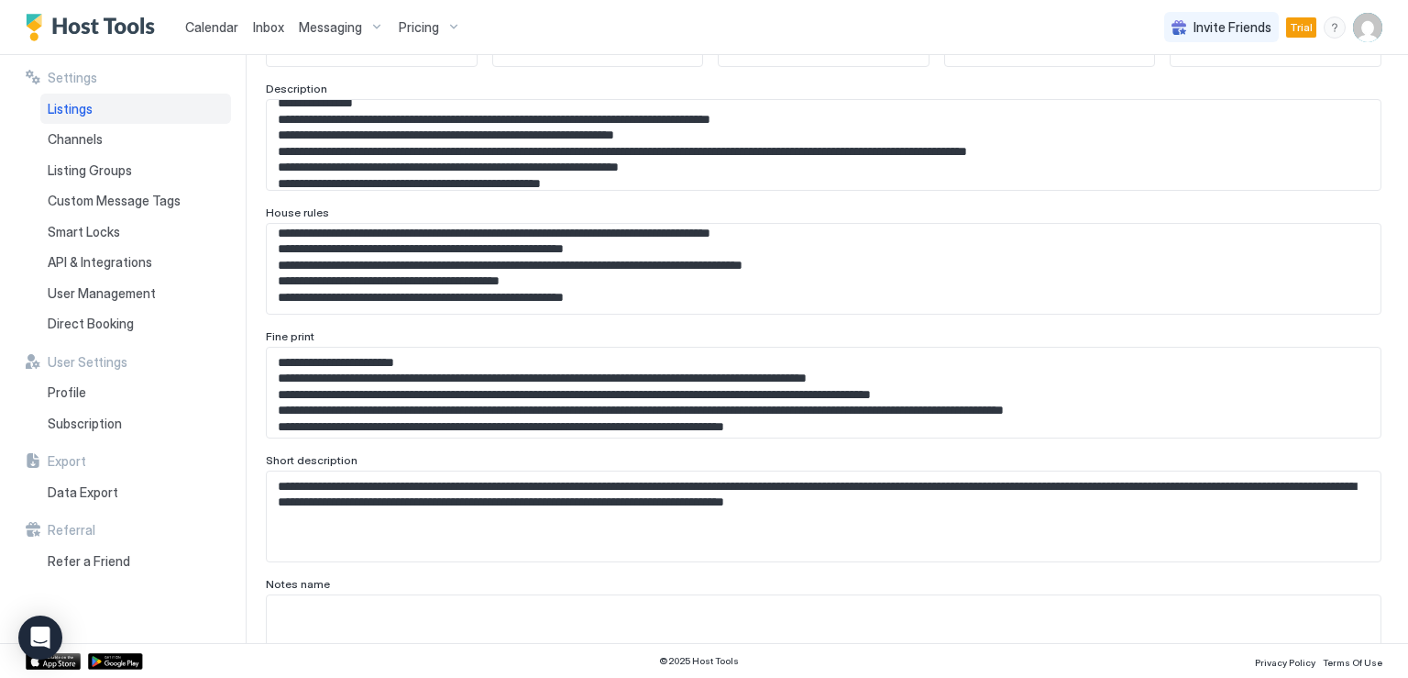
click at [66, 109] on span "Listings" at bounding box center [70, 109] width 45 height 17
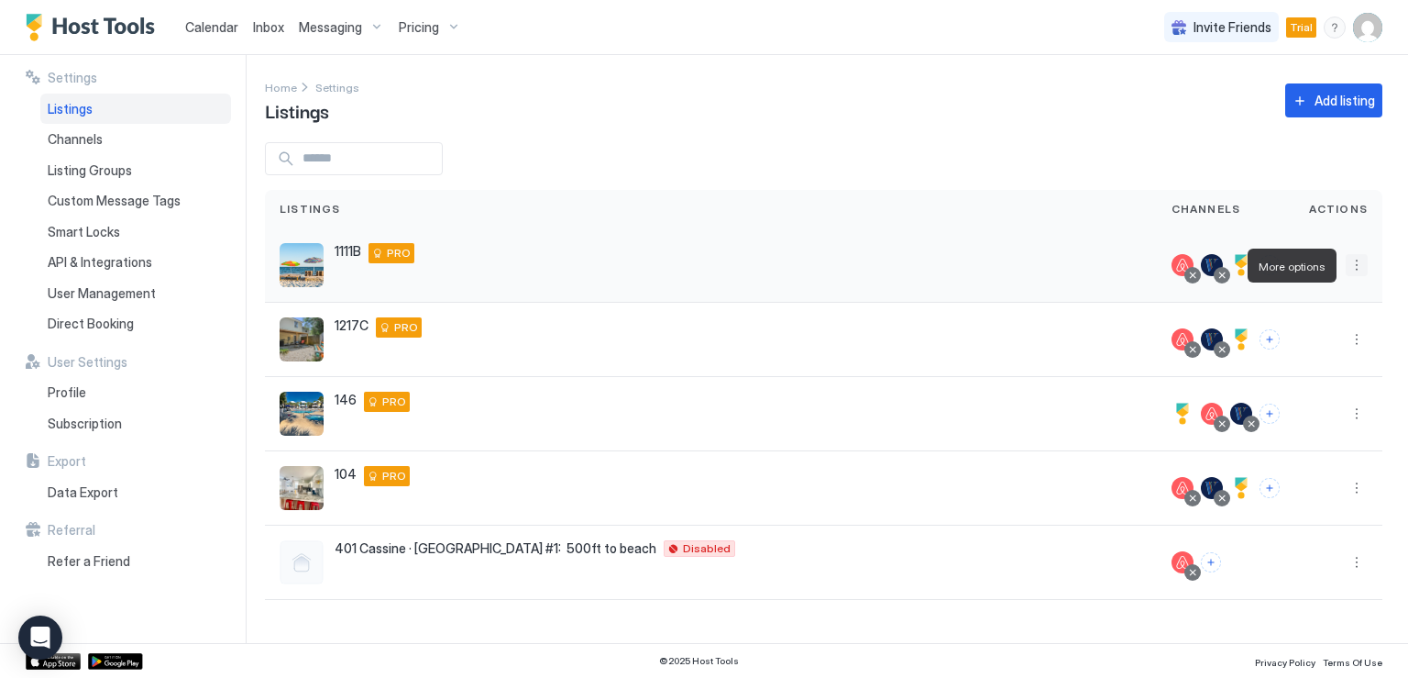
click at [1355, 269] on button "More options" at bounding box center [1357, 265] width 22 height 22
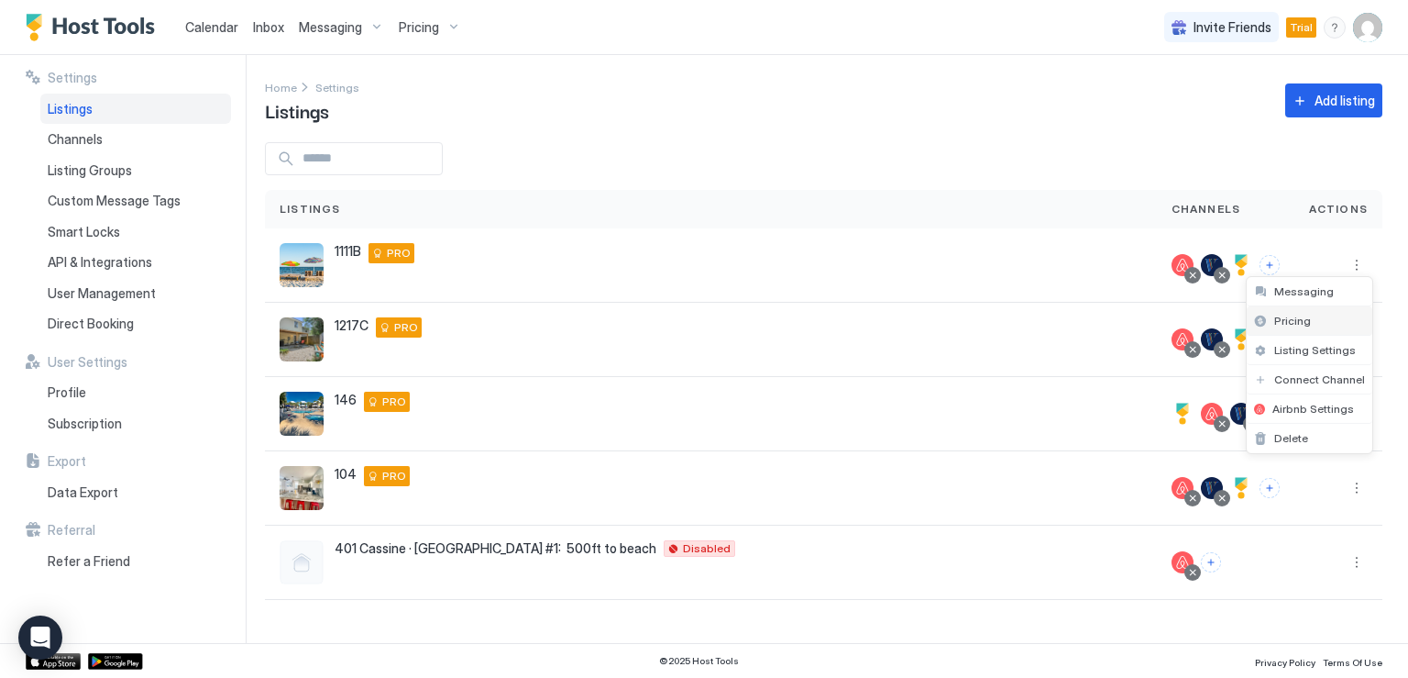
click at [1299, 321] on span "Pricing" at bounding box center [1292, 321] width 37 height 14
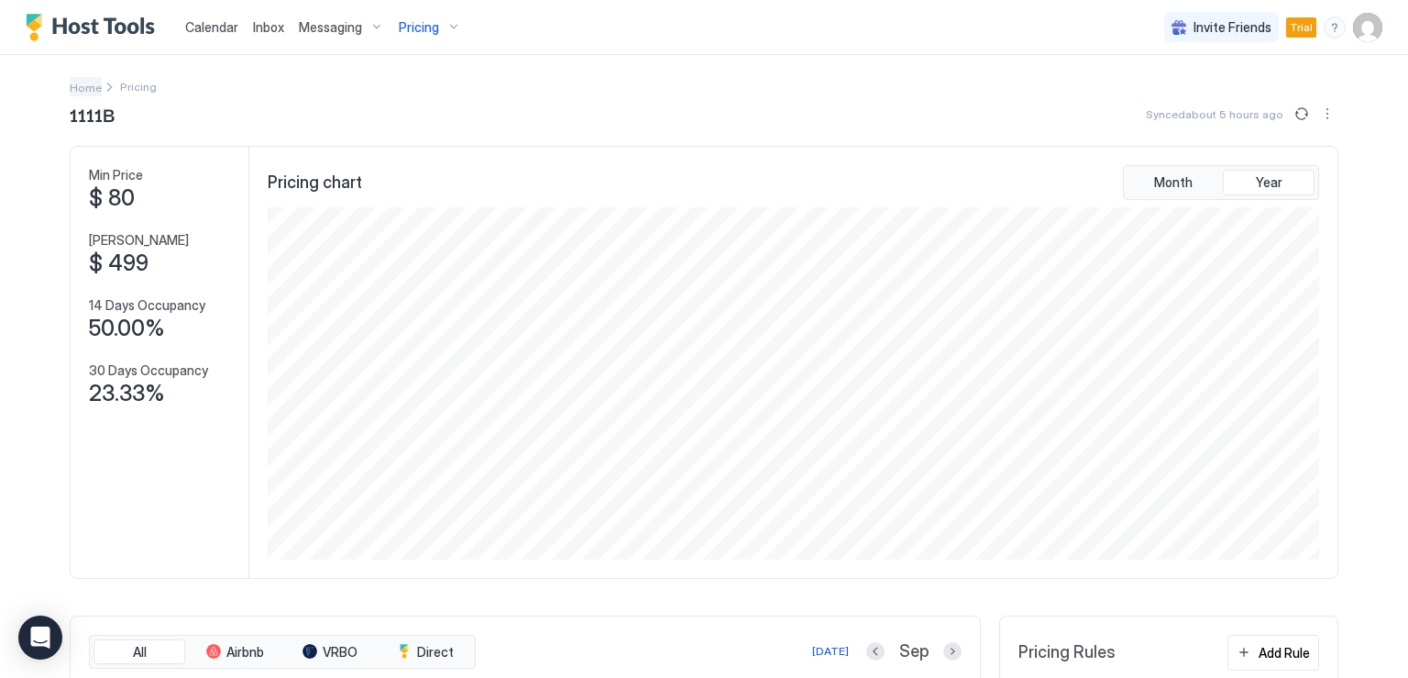
click at [82, 93] on span "Home" at bounding box center [86, 88] width 32 height 14
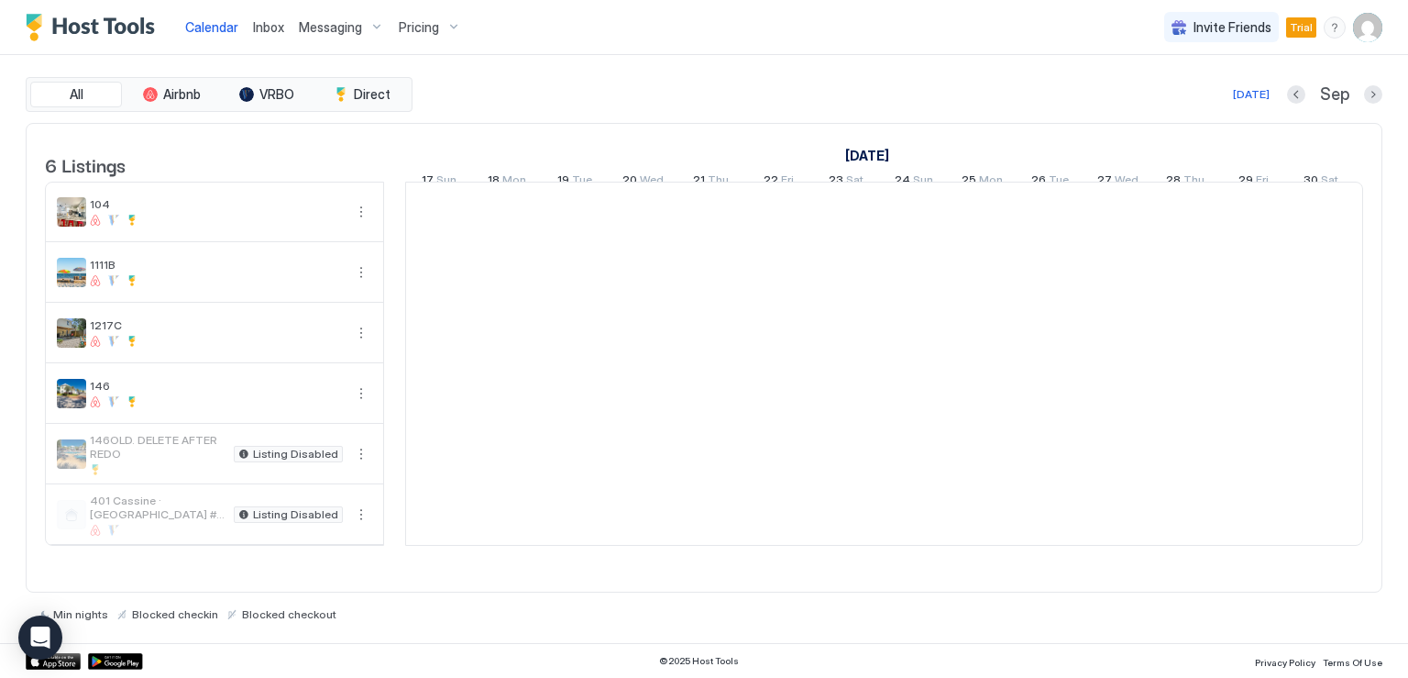
scroll to position [0, 1019]
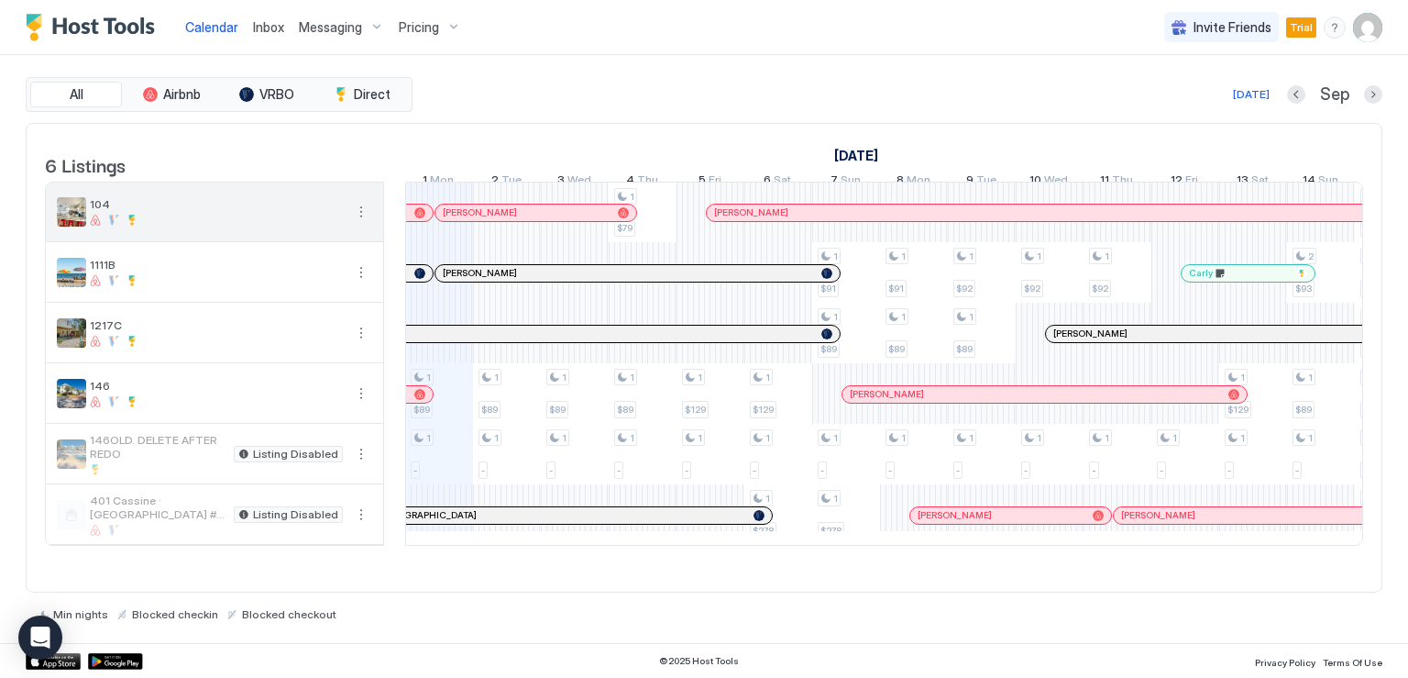
click at [362, 223] on button "More options" at bounding box center [361, 212] width 22 height 22
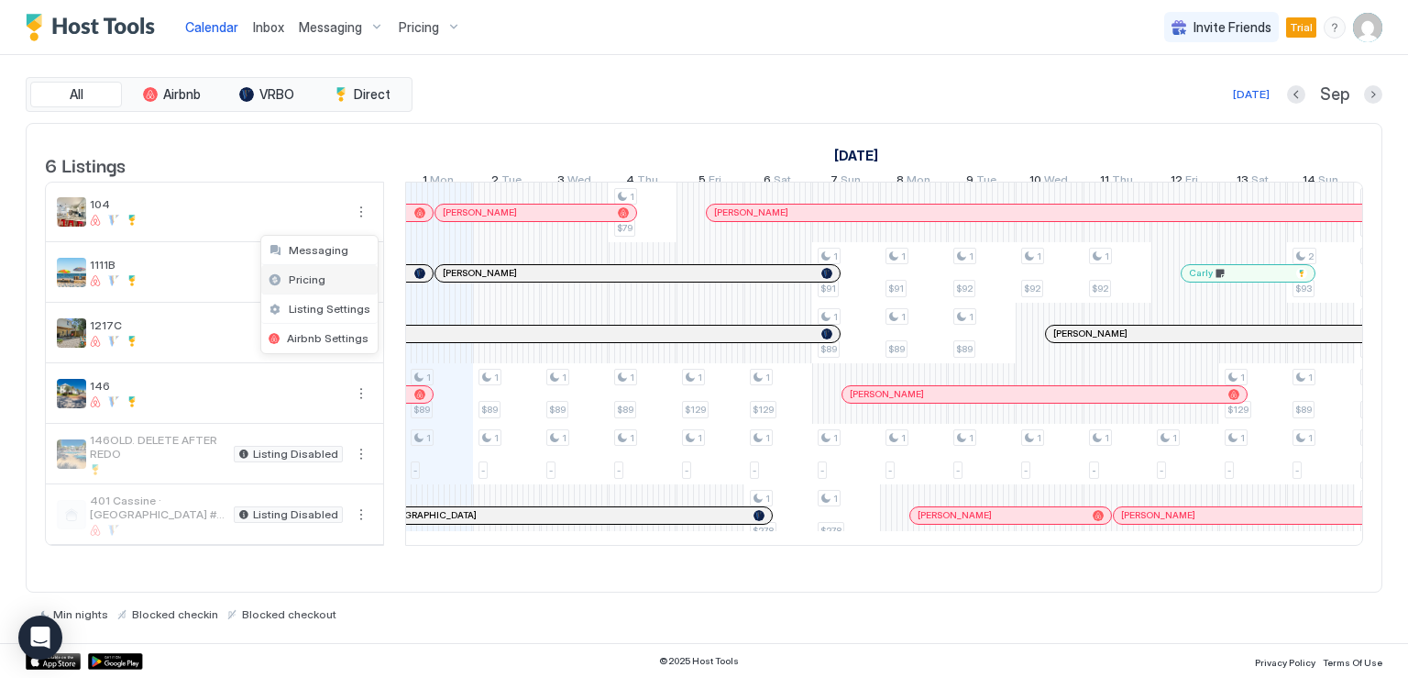
click at [323, 283] on div "Pricing" at bounding box center [319, 279] width 116 height 29
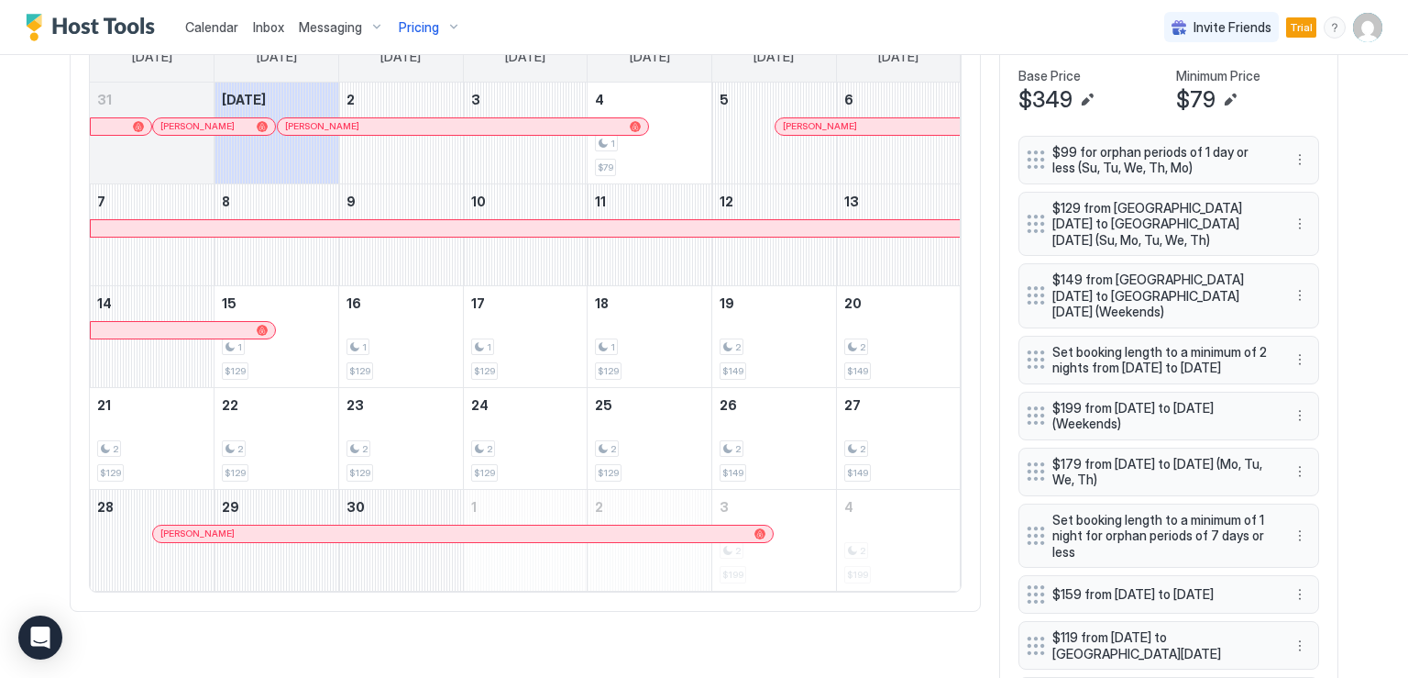
scroll to position [550, 0]
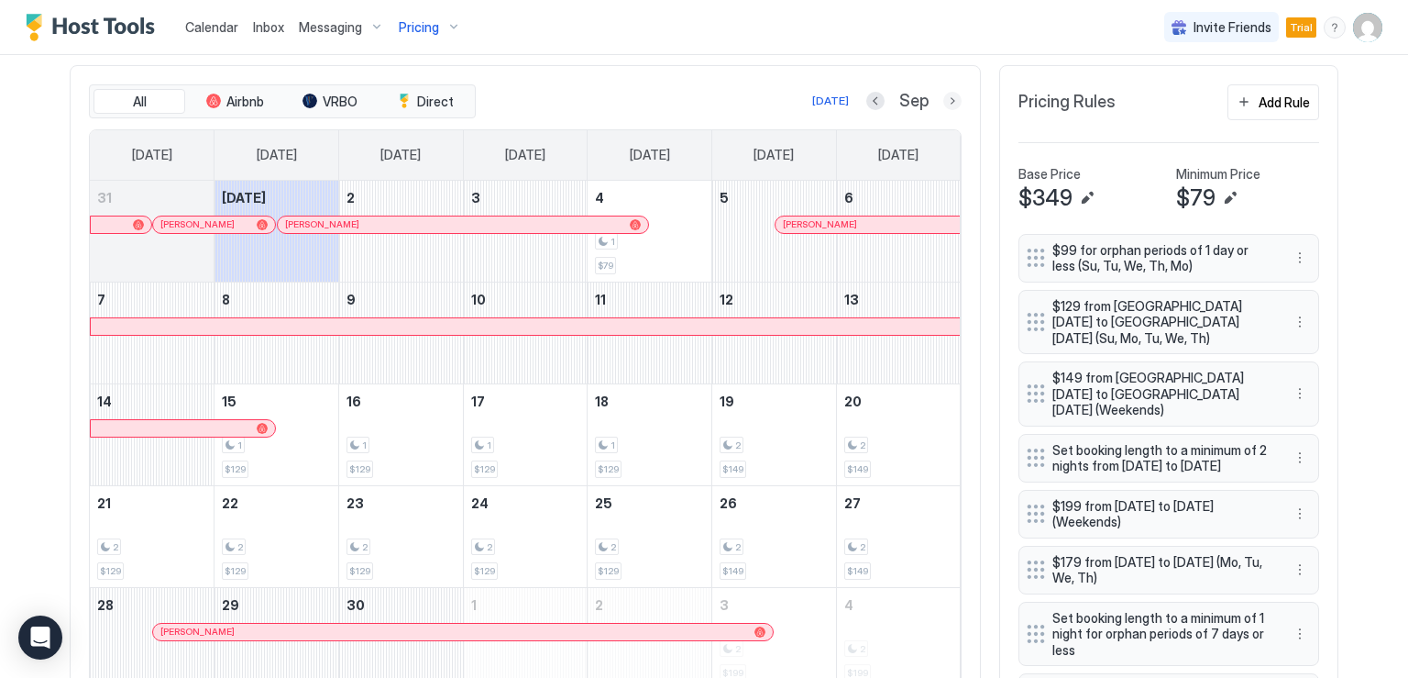
click at [945, 100] on button "Next month" at bounding box center [952, 101] width 18 height 18
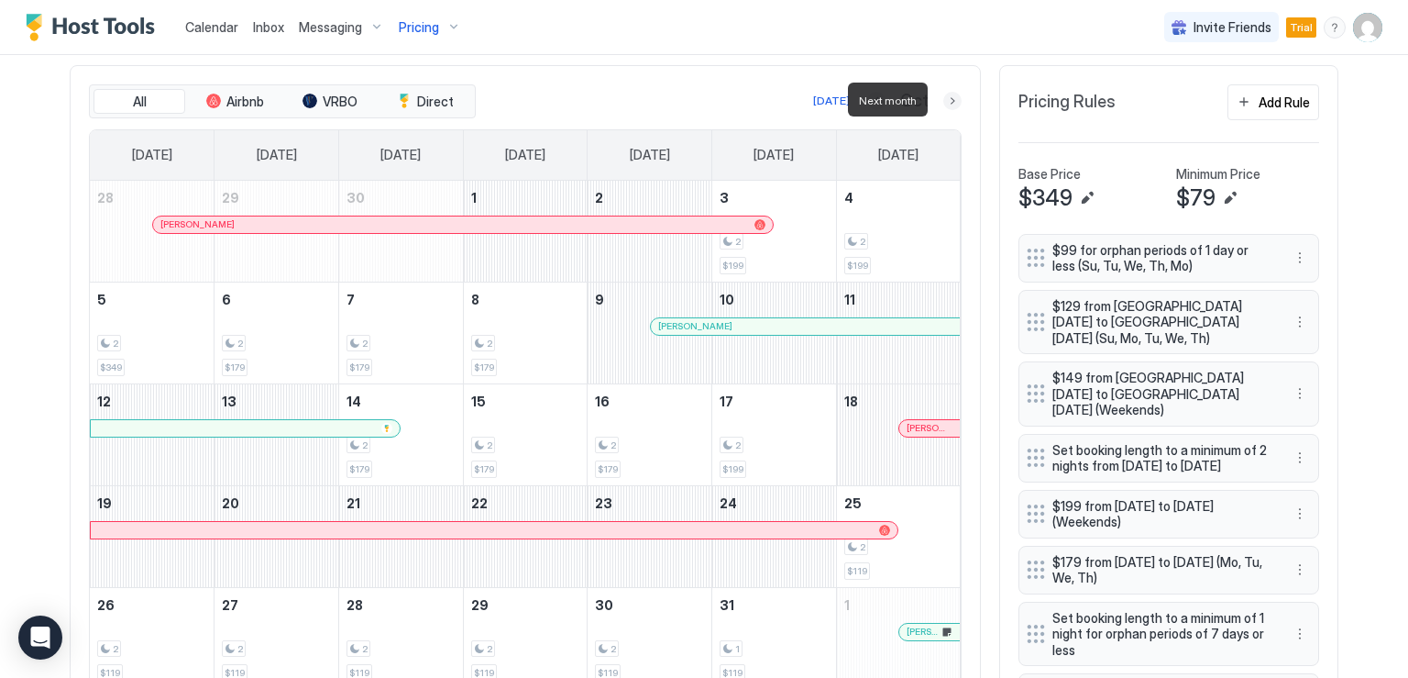
click at [945, 100] on button "Next month" at bounding box center [952, 101] width 18 height 18
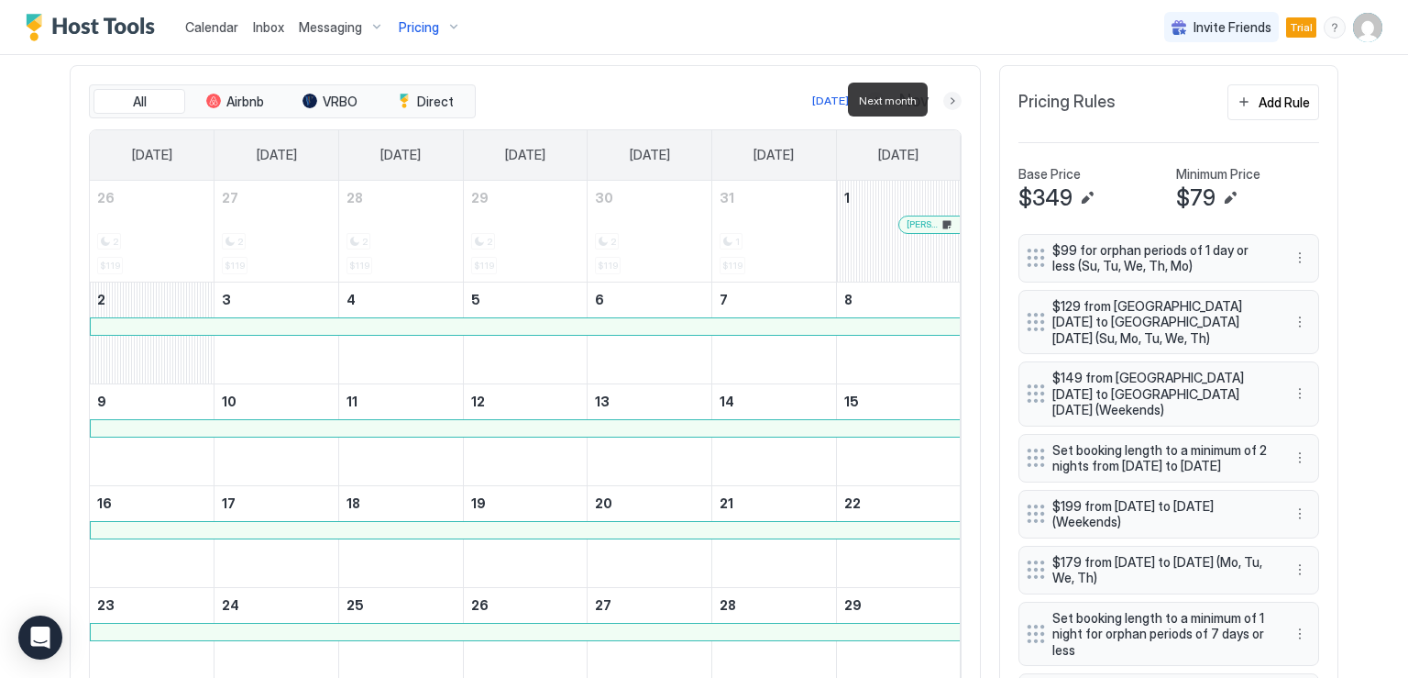
click at [945, 100] on button "Next month" at bounding box center [952, 101] width 18 height 18
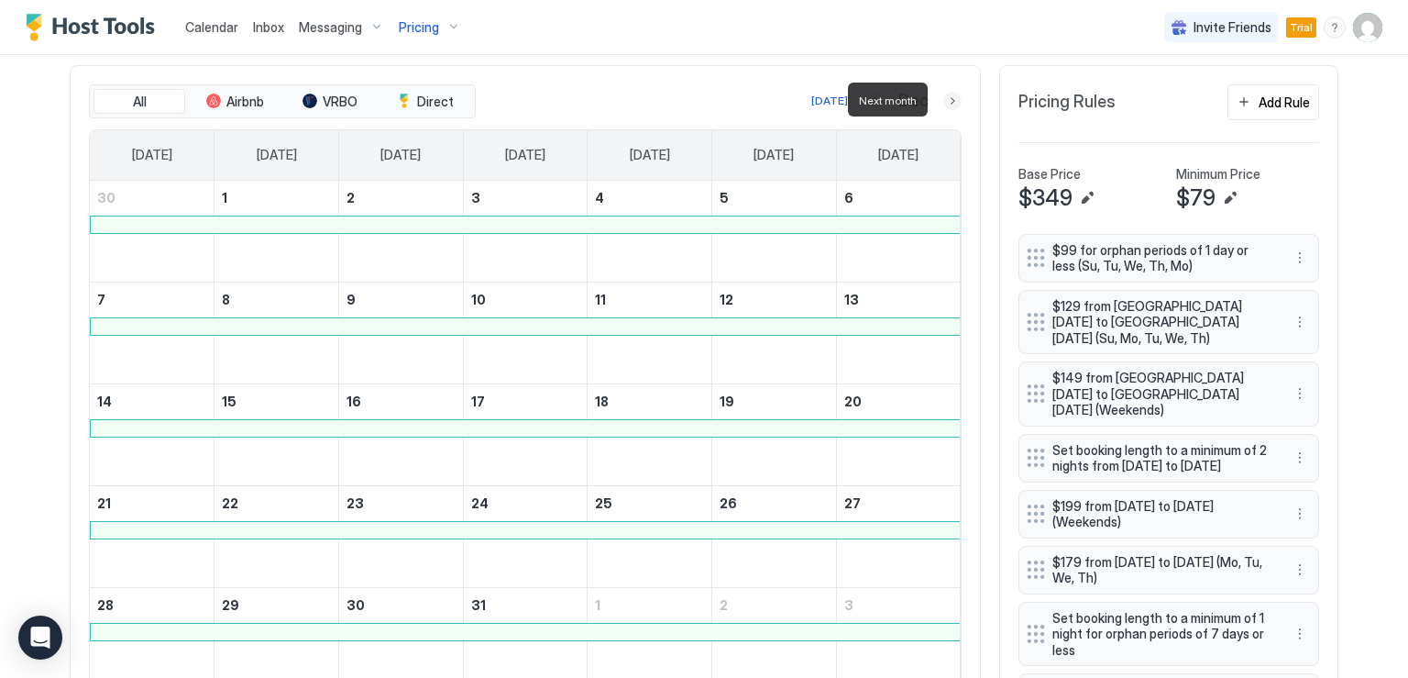
click at [945, 100] on button "Next month" at bounding box center [952, 101] width 18 height 18
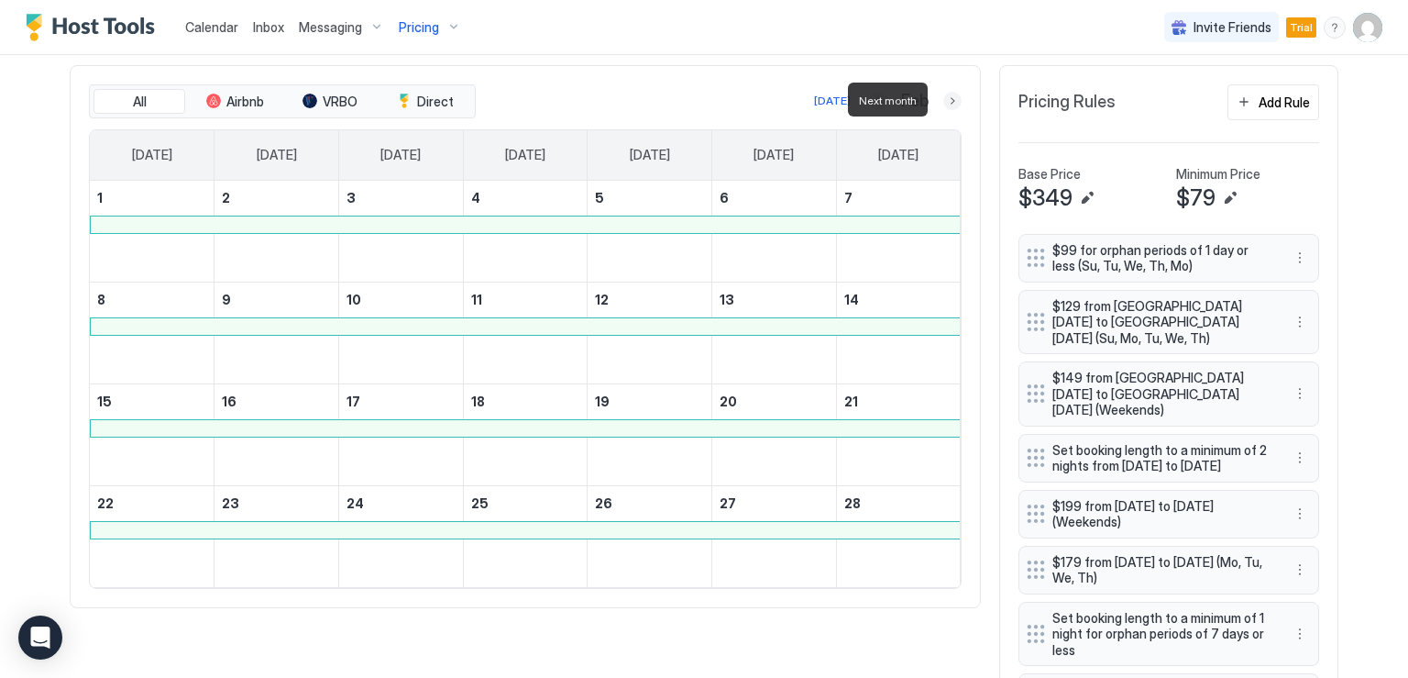
click at [945, 100] on button "Next month" at bounding box center [952, 101] width 18 height 18
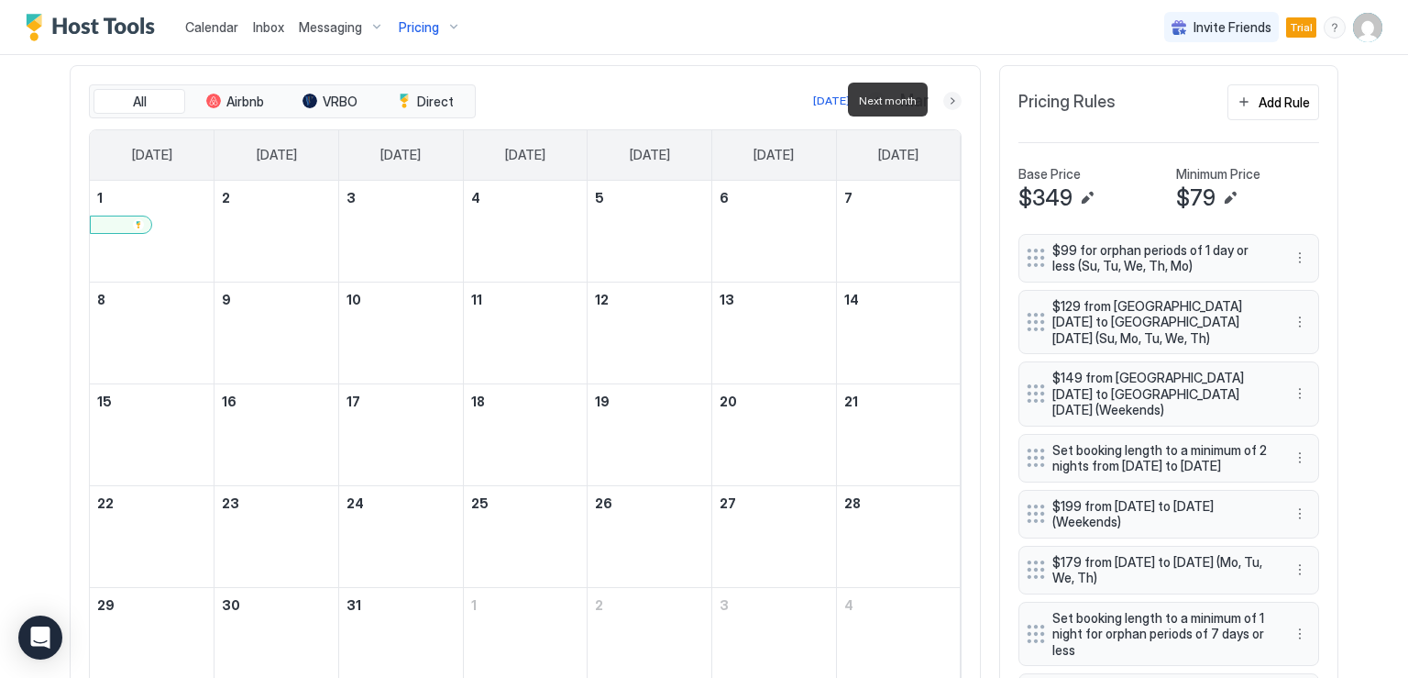
click at [945, 100] on button "Next month" at bounding box center [952, 101] width 18 height 18
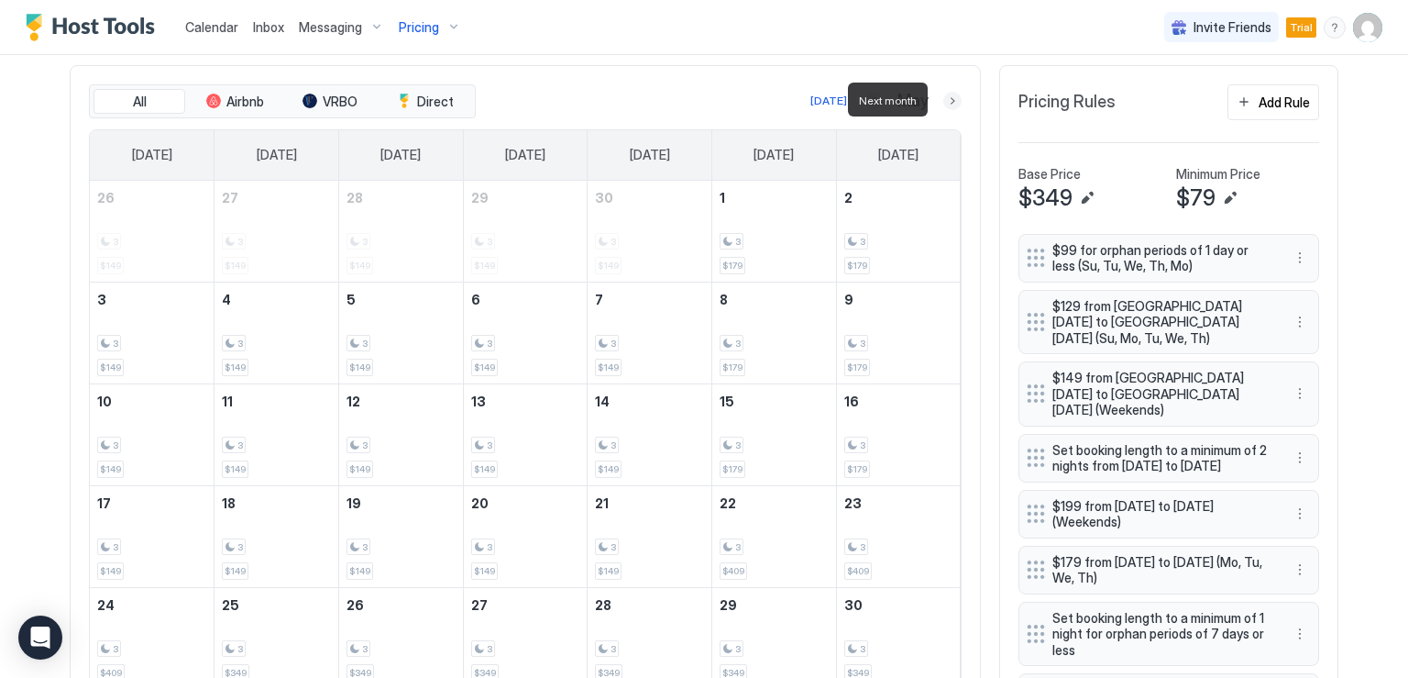
click at [946, 104] on button "Next month" at bounding box center [952, 101] width 18 height 18
click at [943, 99] on button "Next month" at bounding box center [952, 101] width 18 height 18
click at [864, 104] on button "Previous month" at bounding box center [854, 101] width 18 height 18
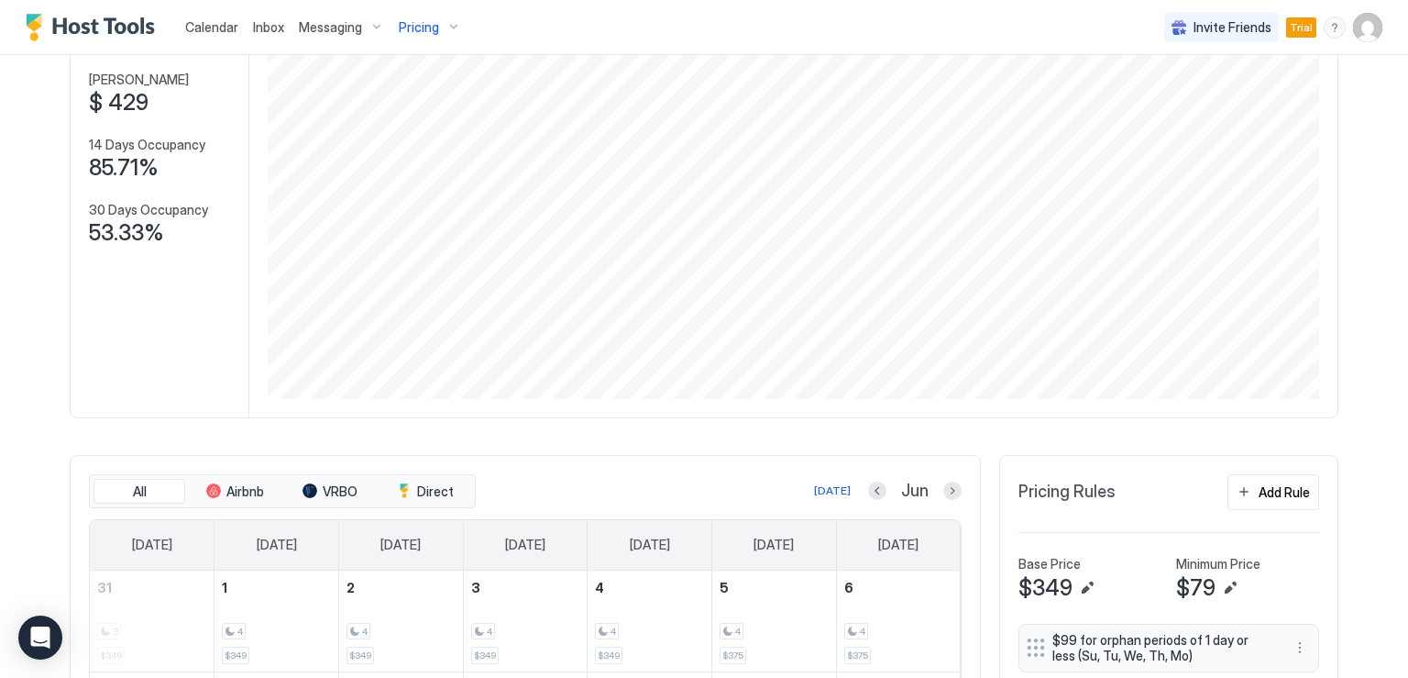
scroll to position [0, 0]
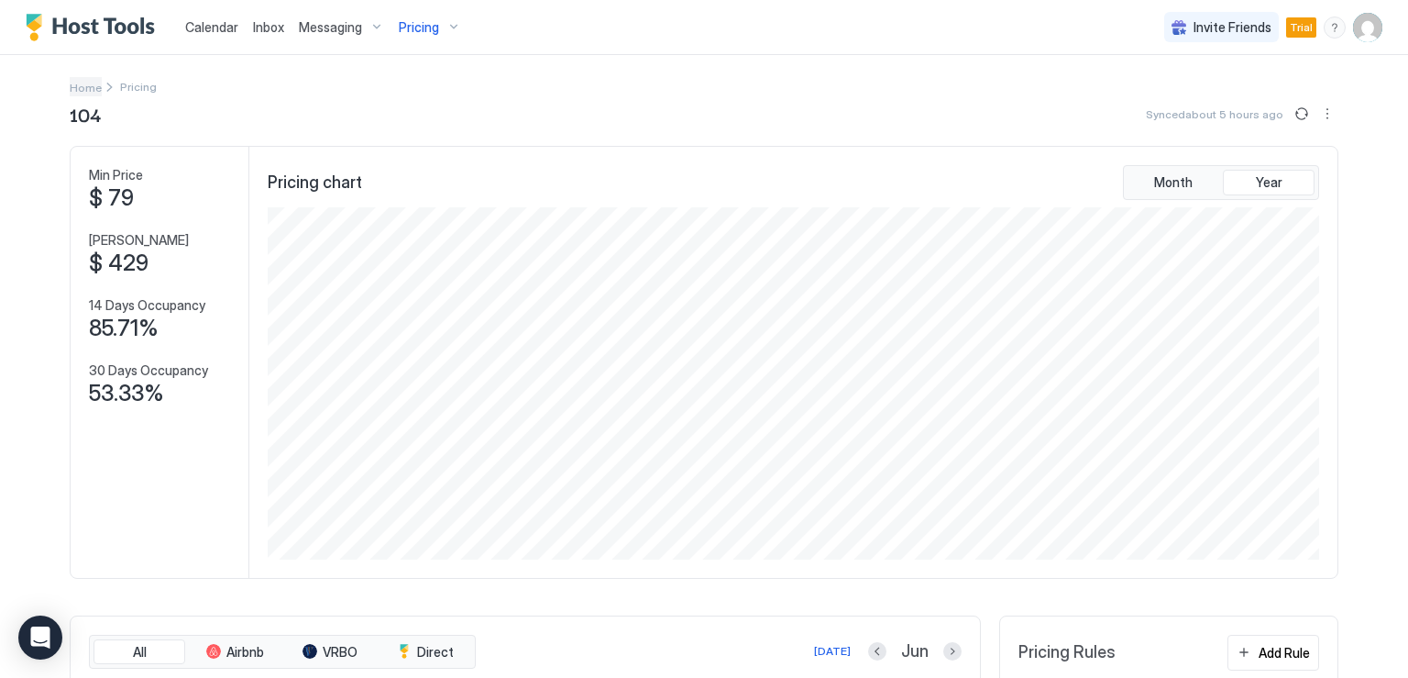
click at [78, 85] on span "Home" at bounding box center [86, 88] width 32 height 14
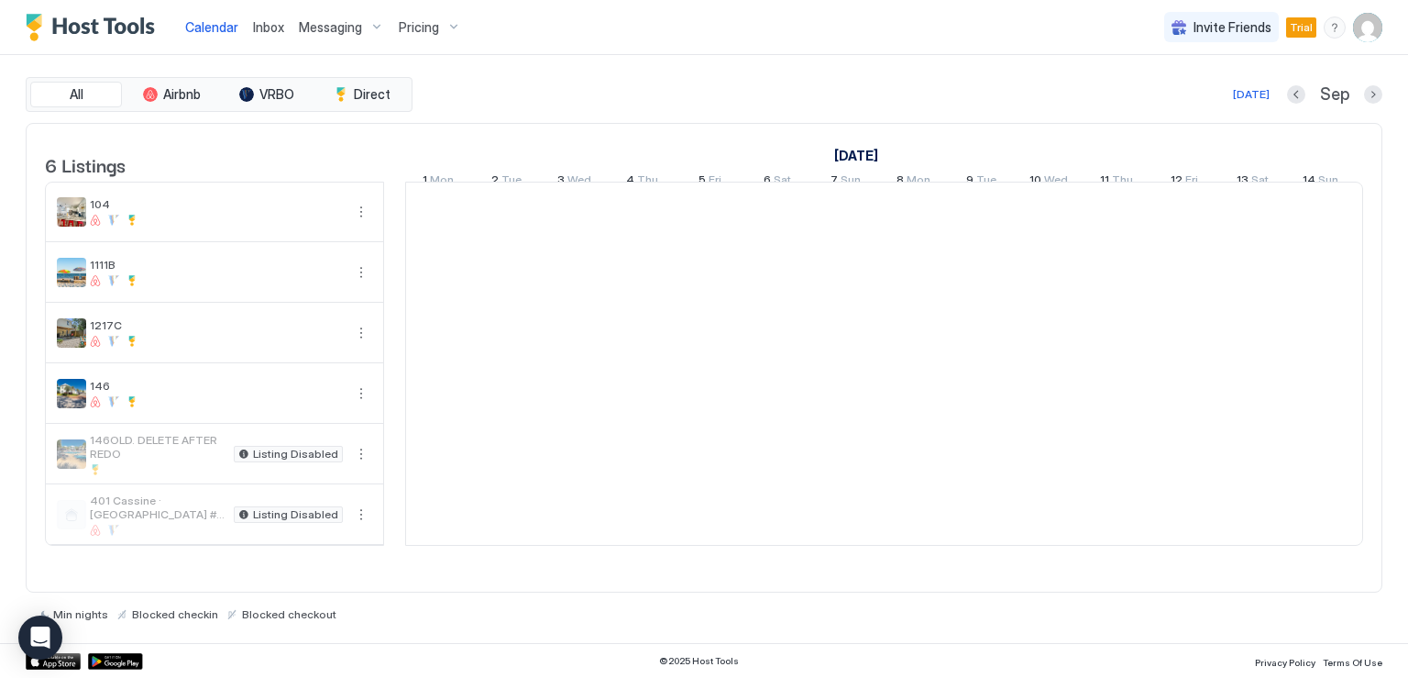
scroll to position [0, 1019]
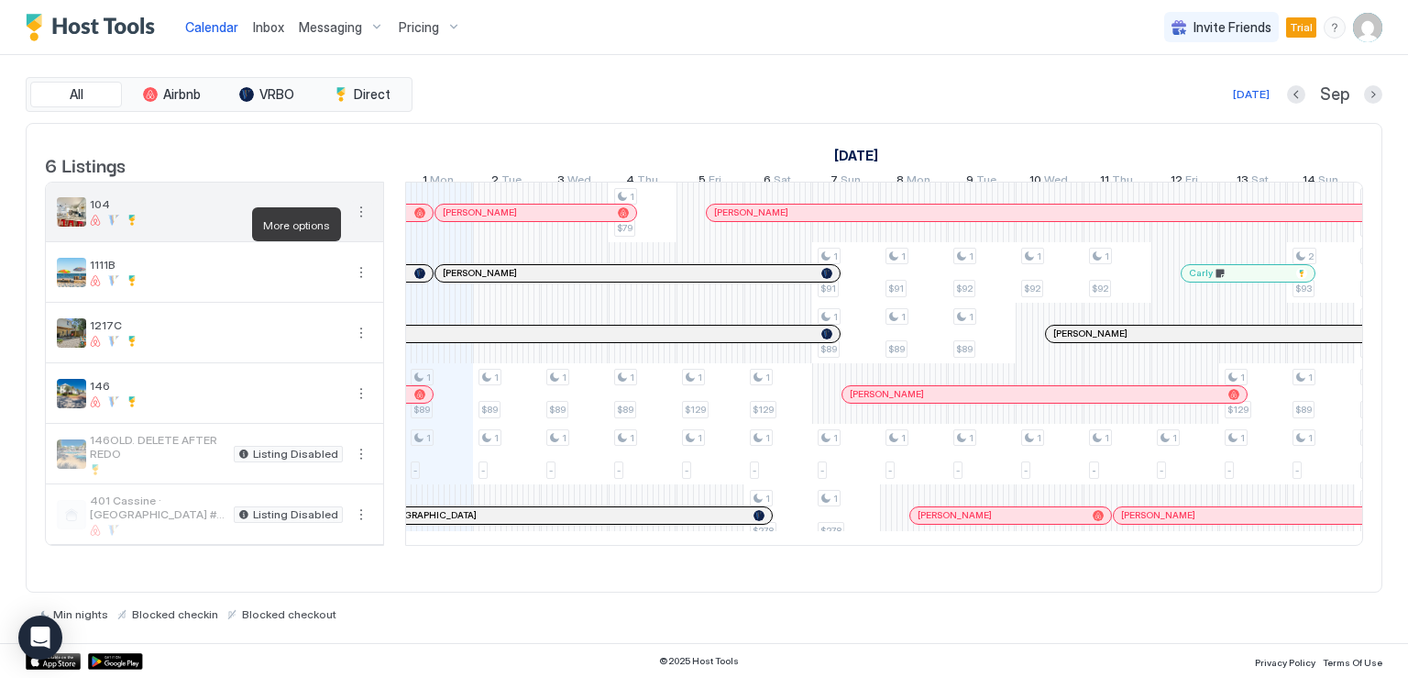
click at [361, 223] on button "More options" at bounding box center [361, 212] width 22 height 22
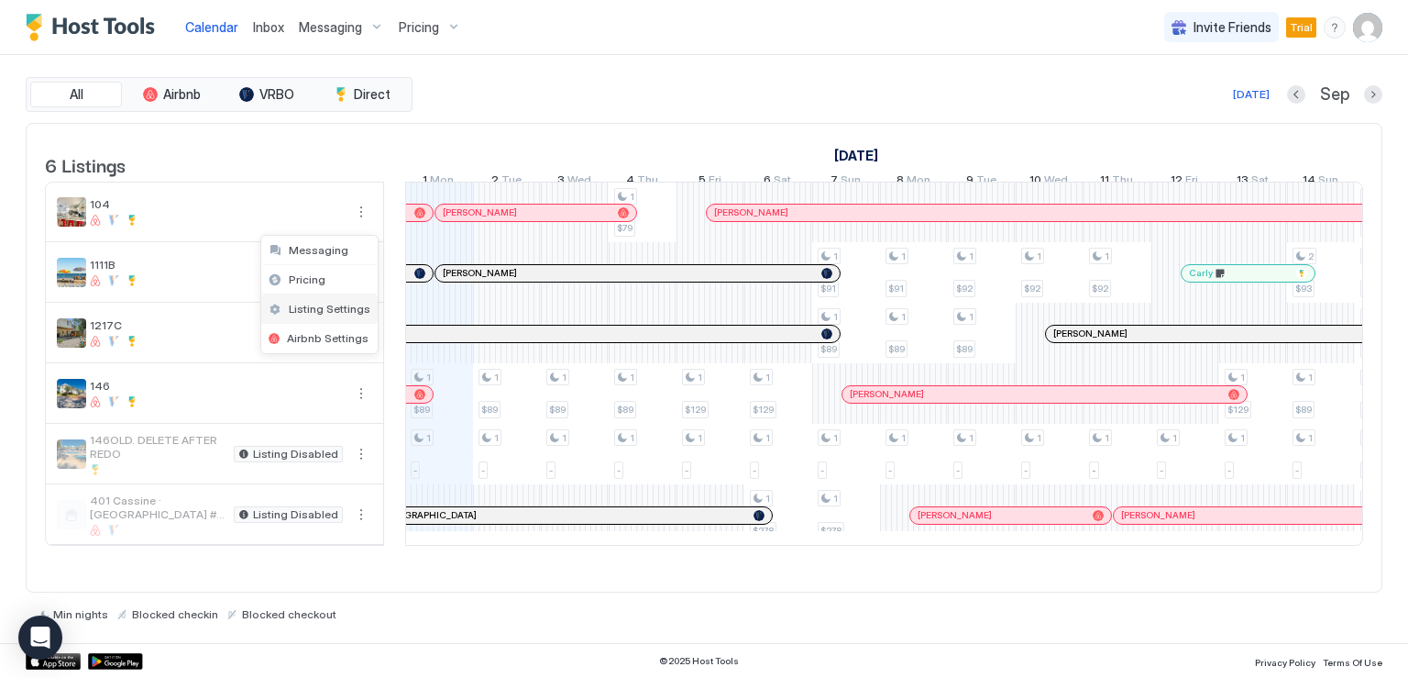
click at [336, 304] on span "Listing Settings" at bounding box center [330, 309] width 82 height 14
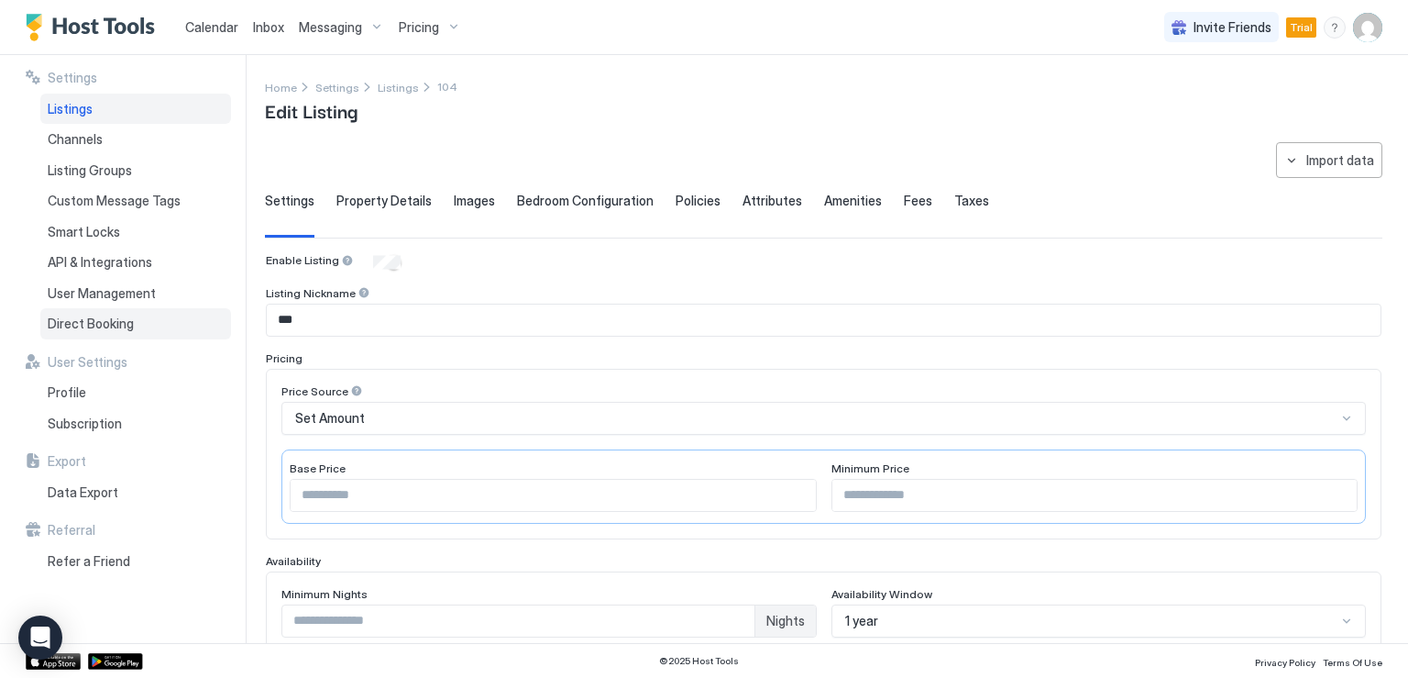
click at [110, 324] on span "Direct Booking" at bounding box center [91, 323] width 86 height 17
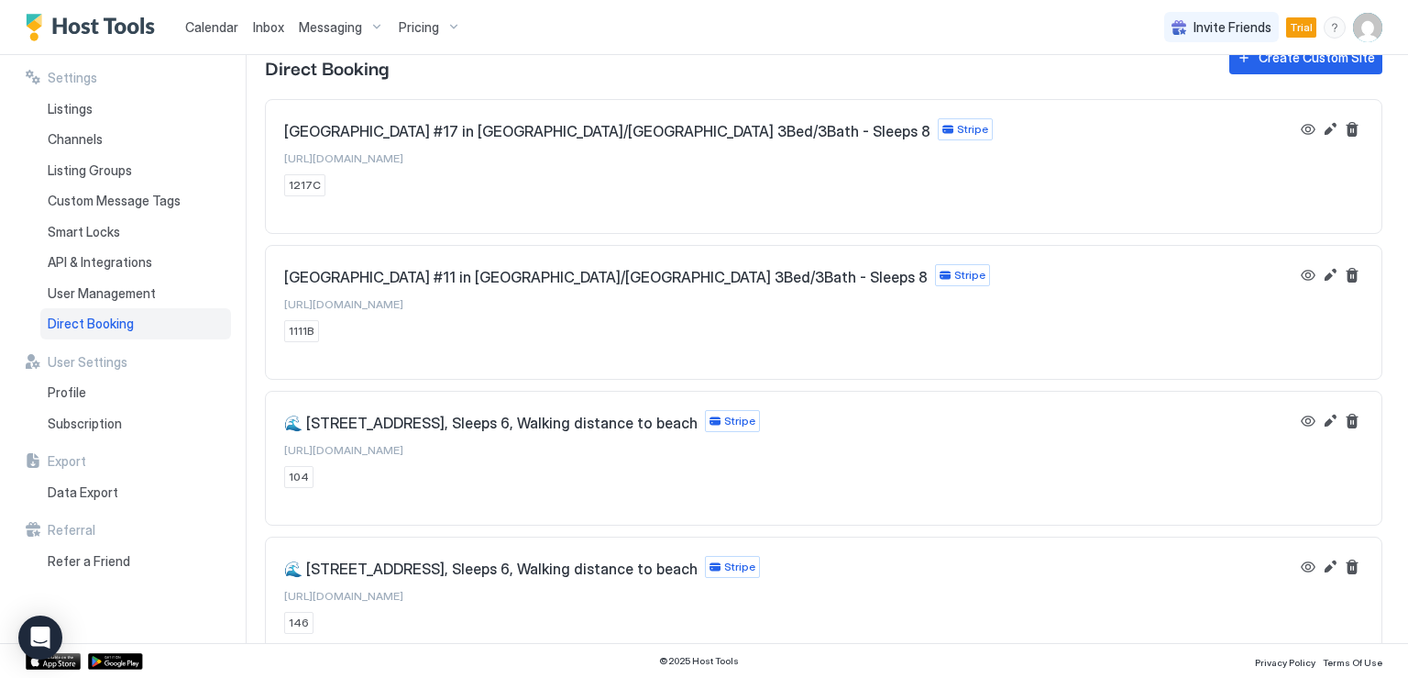
scroll to position [66, 0]
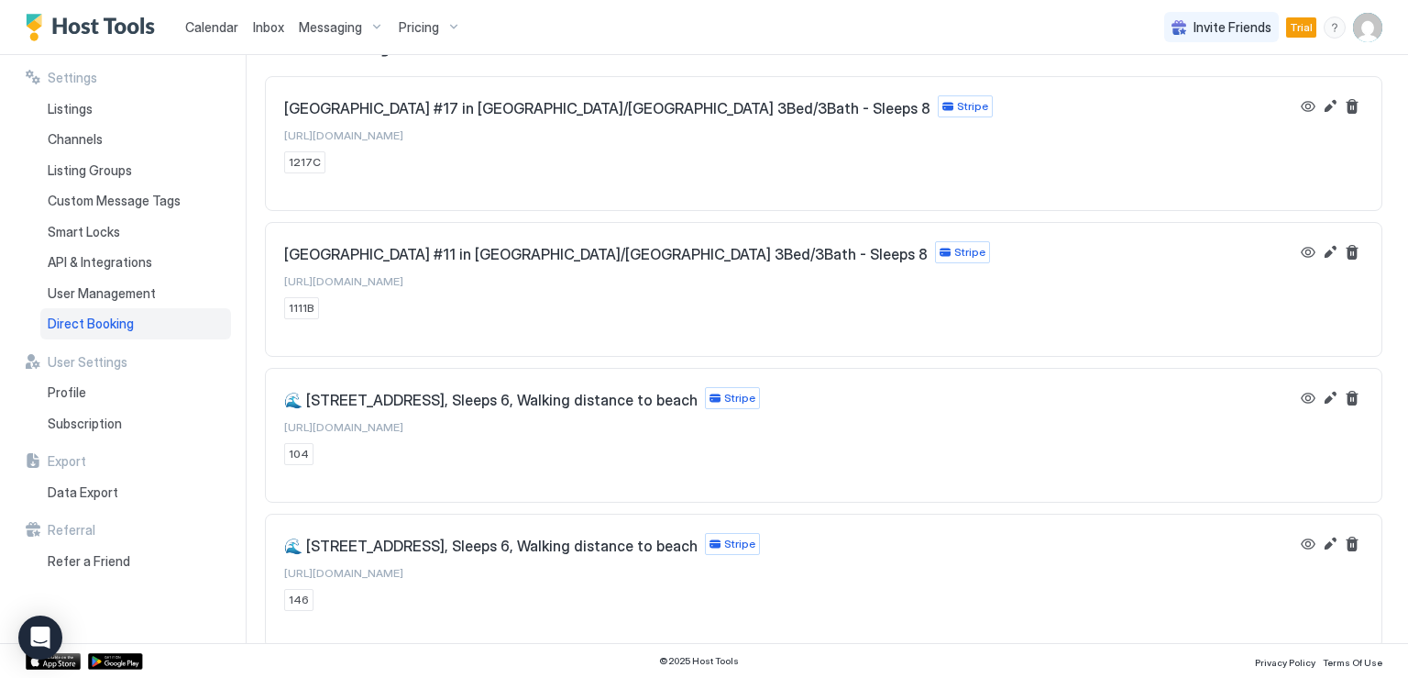
click at [403, 424] on span "[URL][DOMAIN_NAME]" at bounding box center [343, 427] width 119 height 14
click at [123, 325] on span "Direct Booking" at bounding box center [91, 323] width 86 height 17
click at [1319, 398] on button "Edit" at bounding box center [1330, 398] width 22 height 22
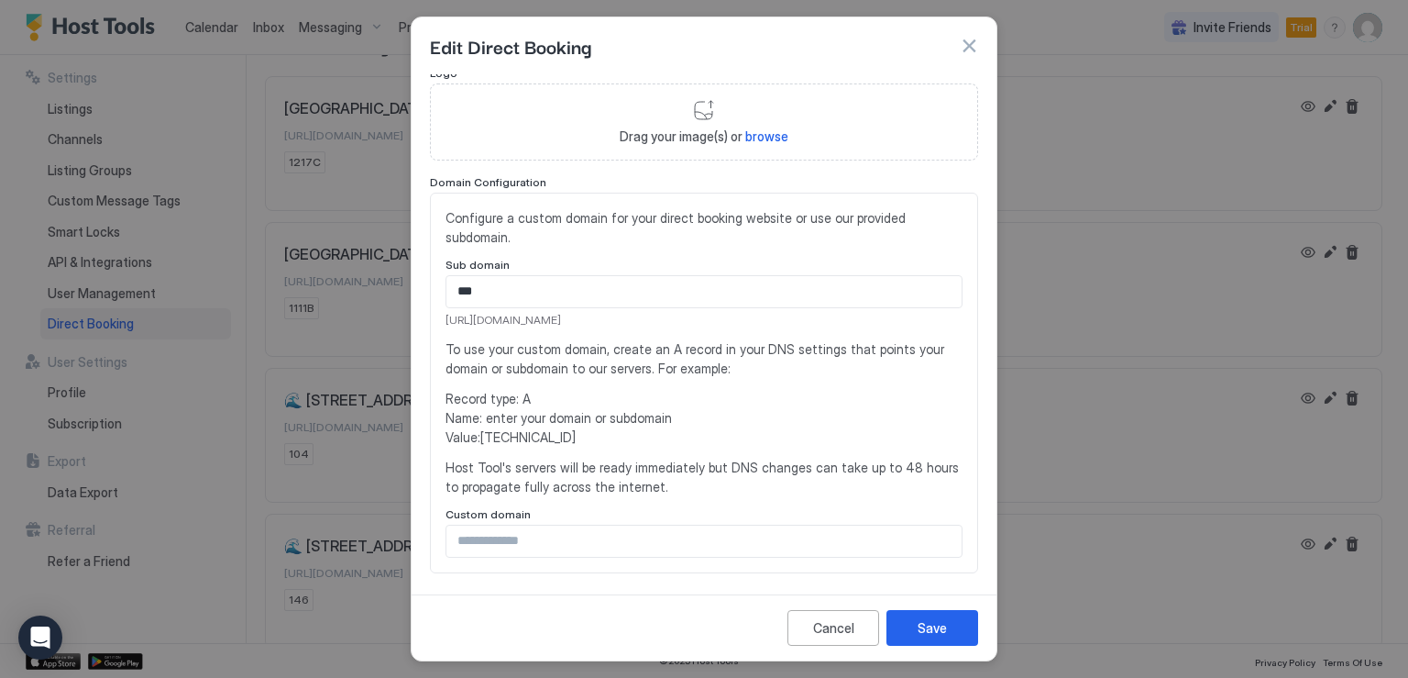
scroll to position [0, 0]
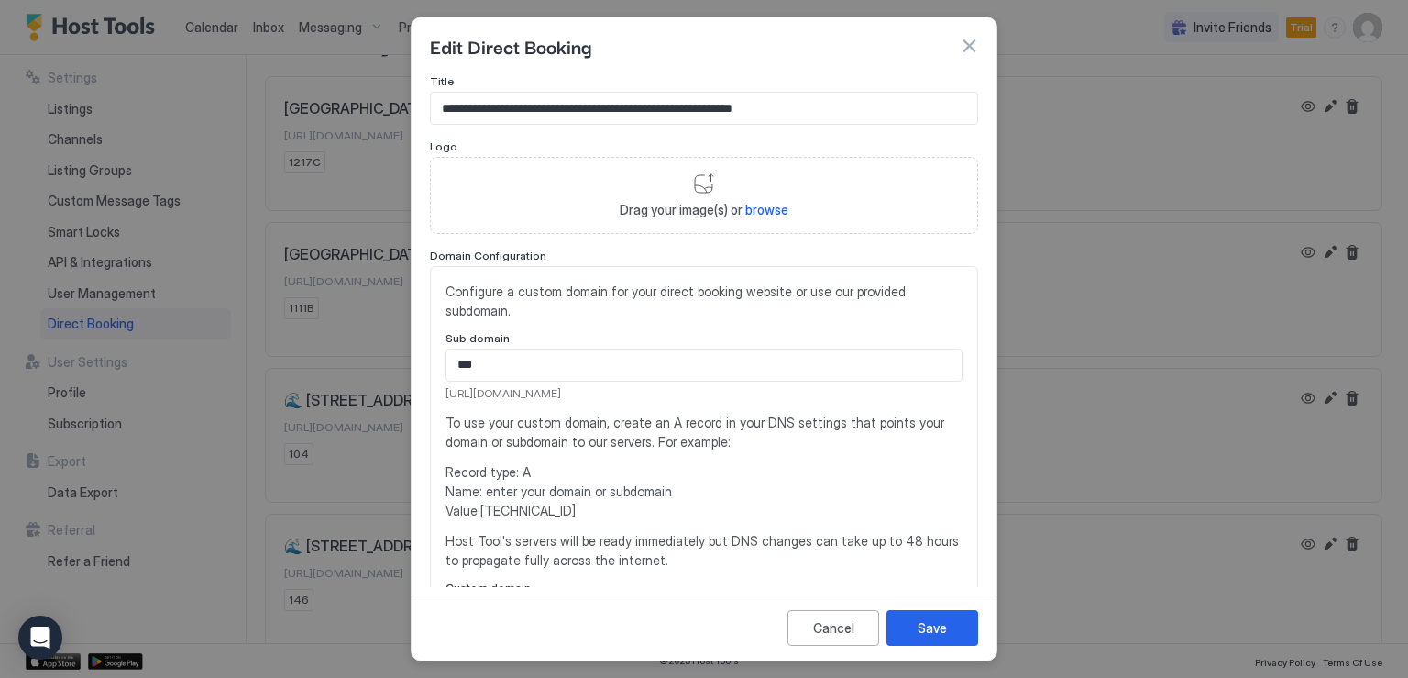
click at [961, 45] on button "button" at bounding box center [969, 46] width 18 height 18
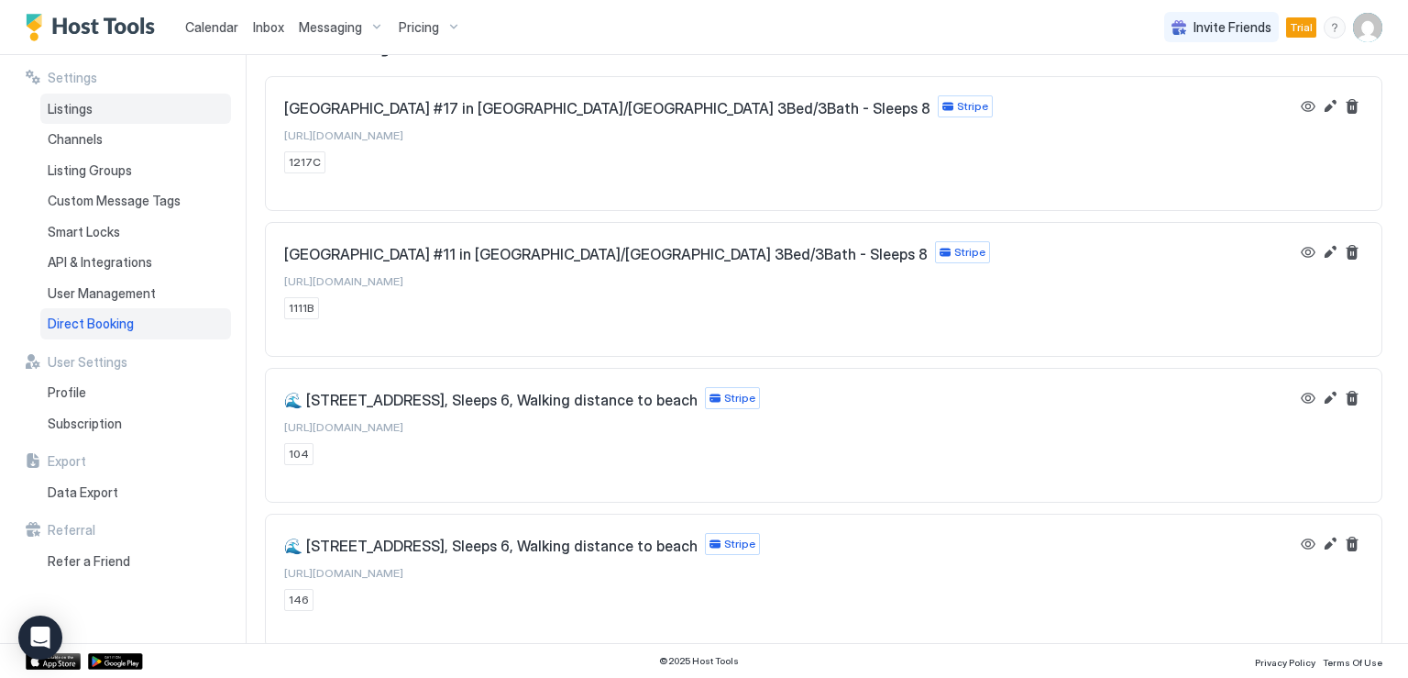
click at [74, 115] on span "Listings" at bounding box center [70, 109] width 45 height 17
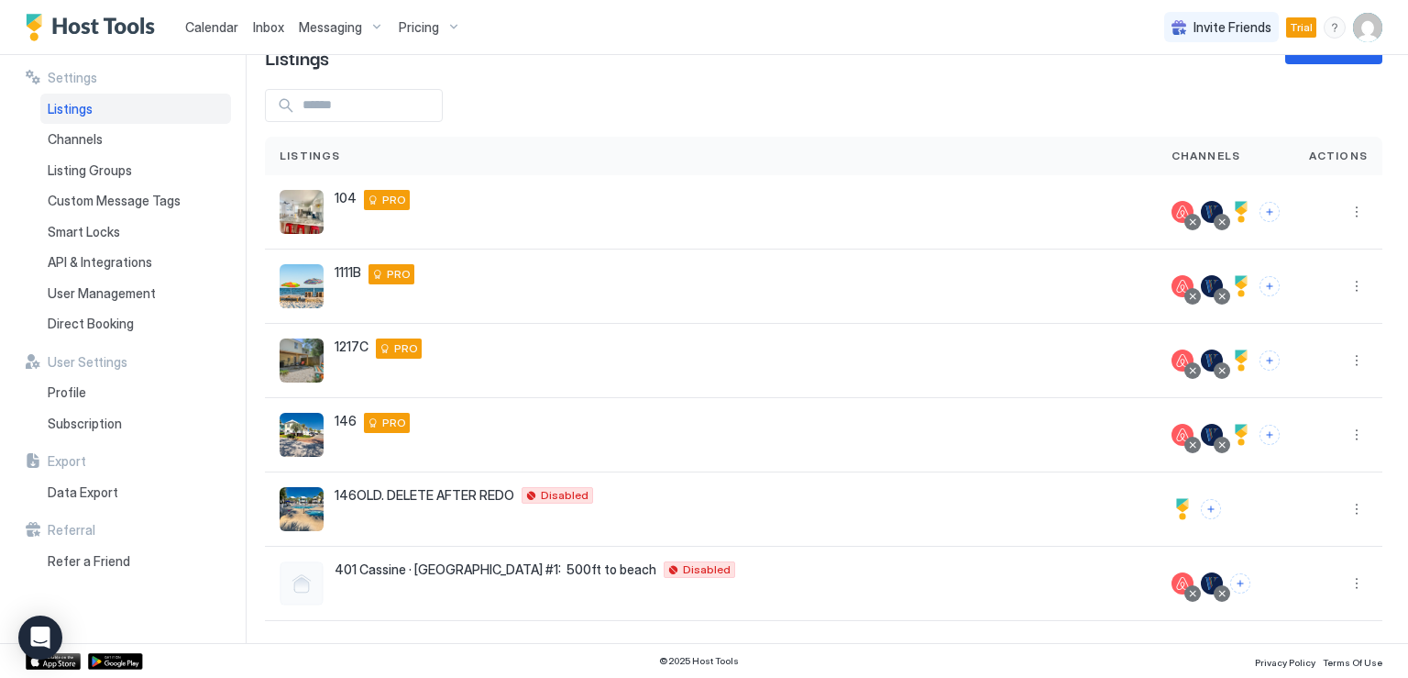
scroll to position [51, 0]
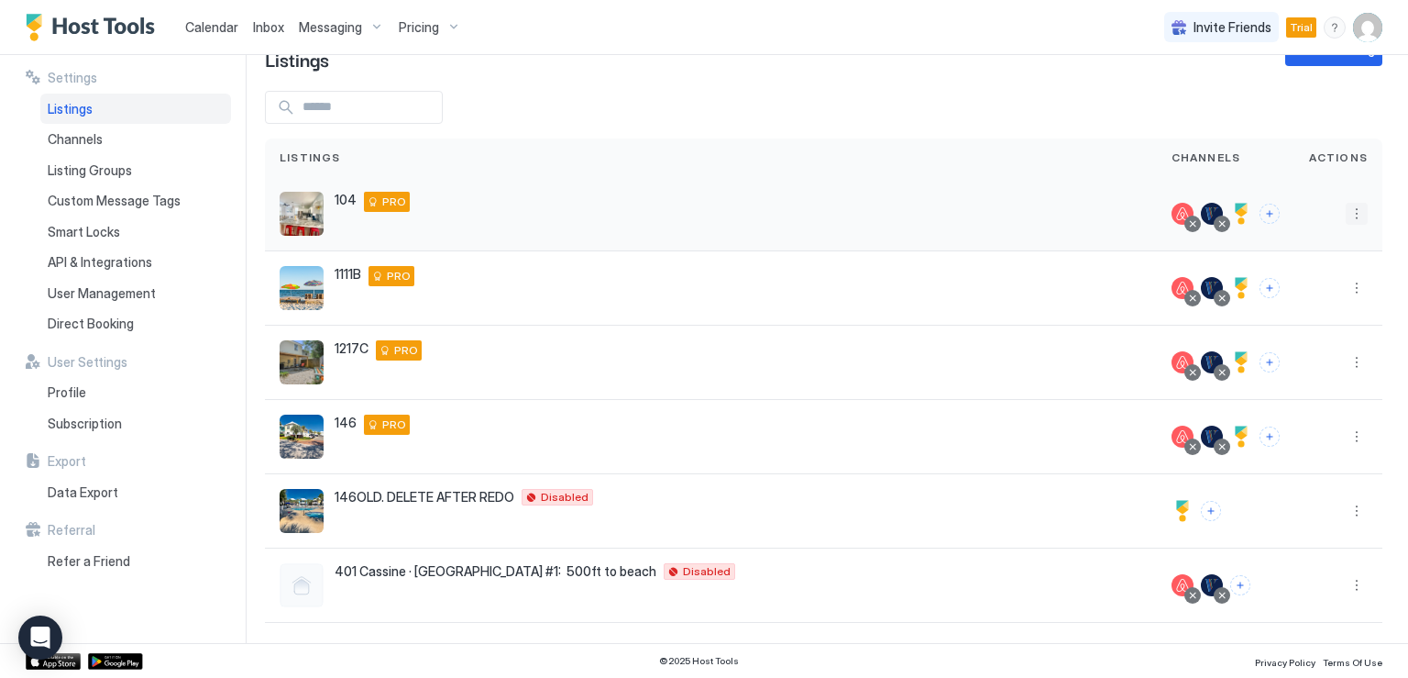
click at [1346, 217] on button "More options" at bounding box center [1357, 214] width 22 height 22
click at [1285, 302] on span "Listing Settings" at bounding box center [1302, 299] width 82 height 14
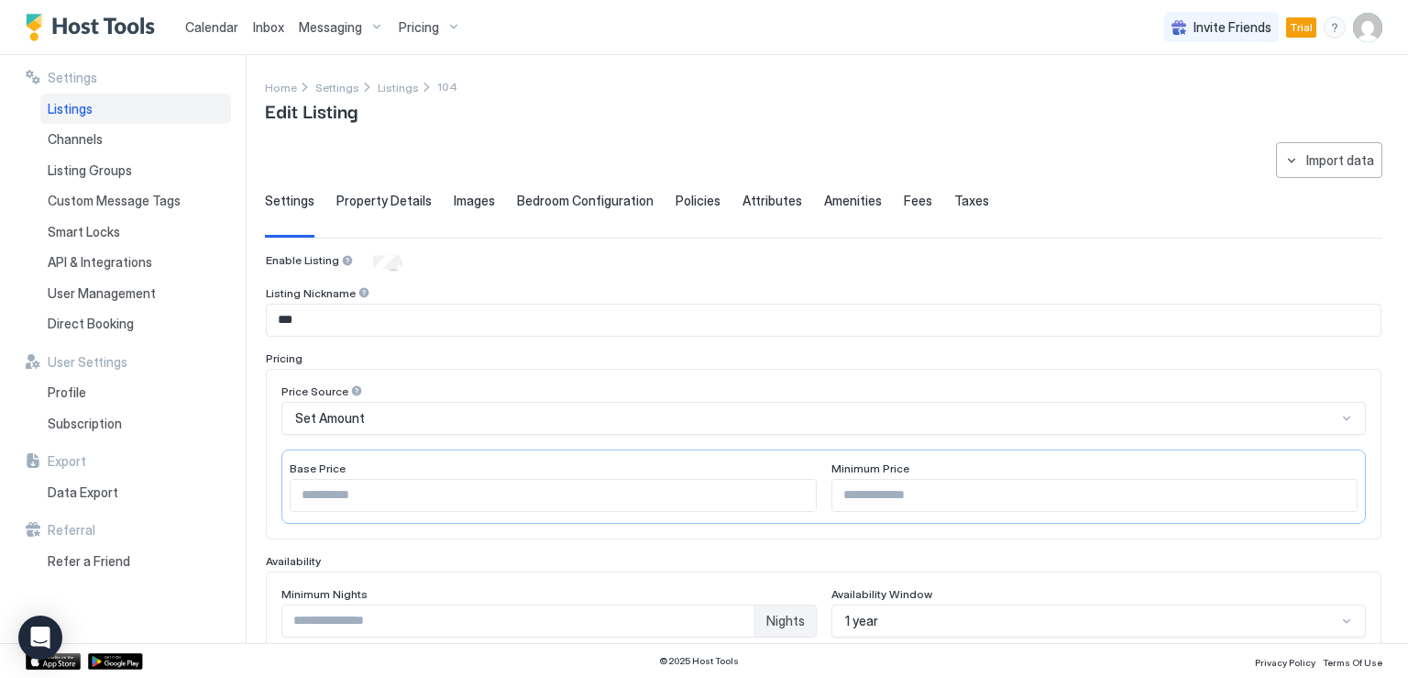
click at [681, 205] on span "Policies" at bounding box center [698, 201] width 45 height 17
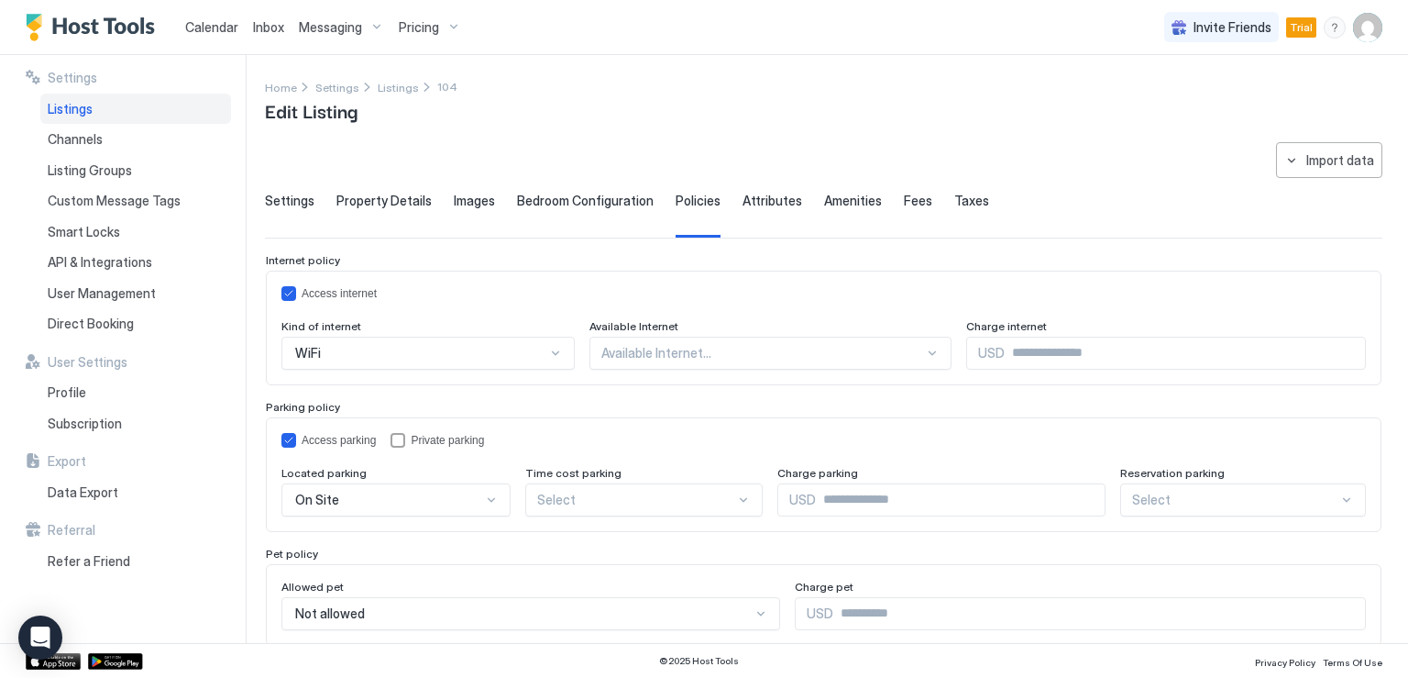
drag, startPoint x: 895, startPoint y: 196, endPoint x: 900, endPoint y: 205, distance: 10.7
click at [904, 196] on span "Fees" at bounding box center [918, 201] width 28 height 17
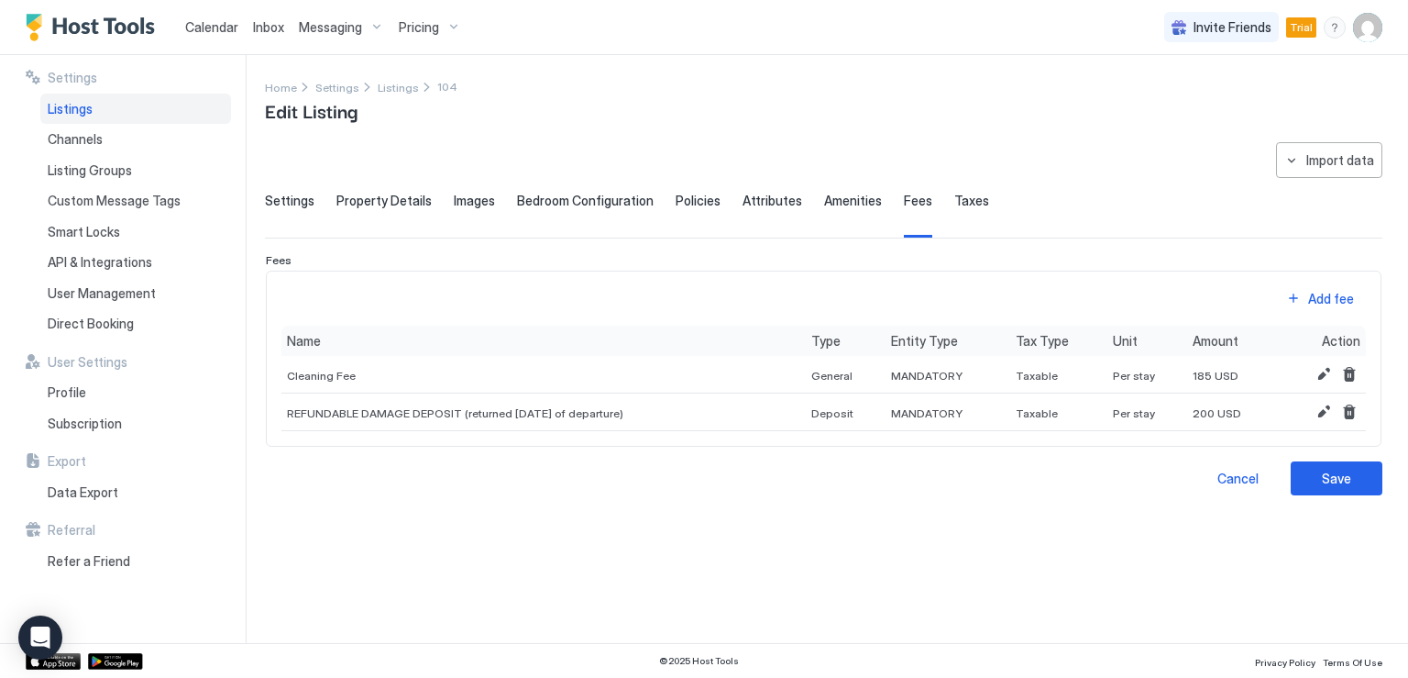
click at [957, 202] on span "Taxes" at bounding box center [971, 201] width 35 height 17
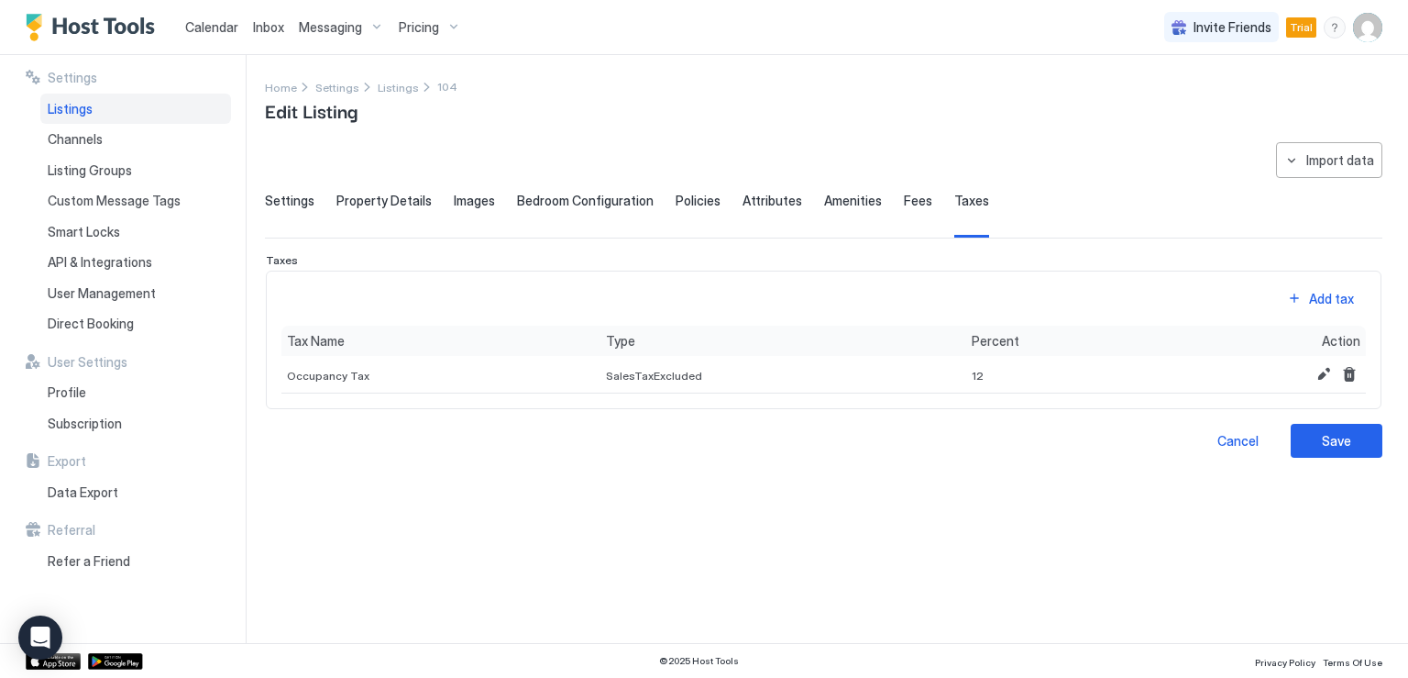
click at [388, 200] on span "Property Details" at bounding box center [383, 201] width 95 height 17
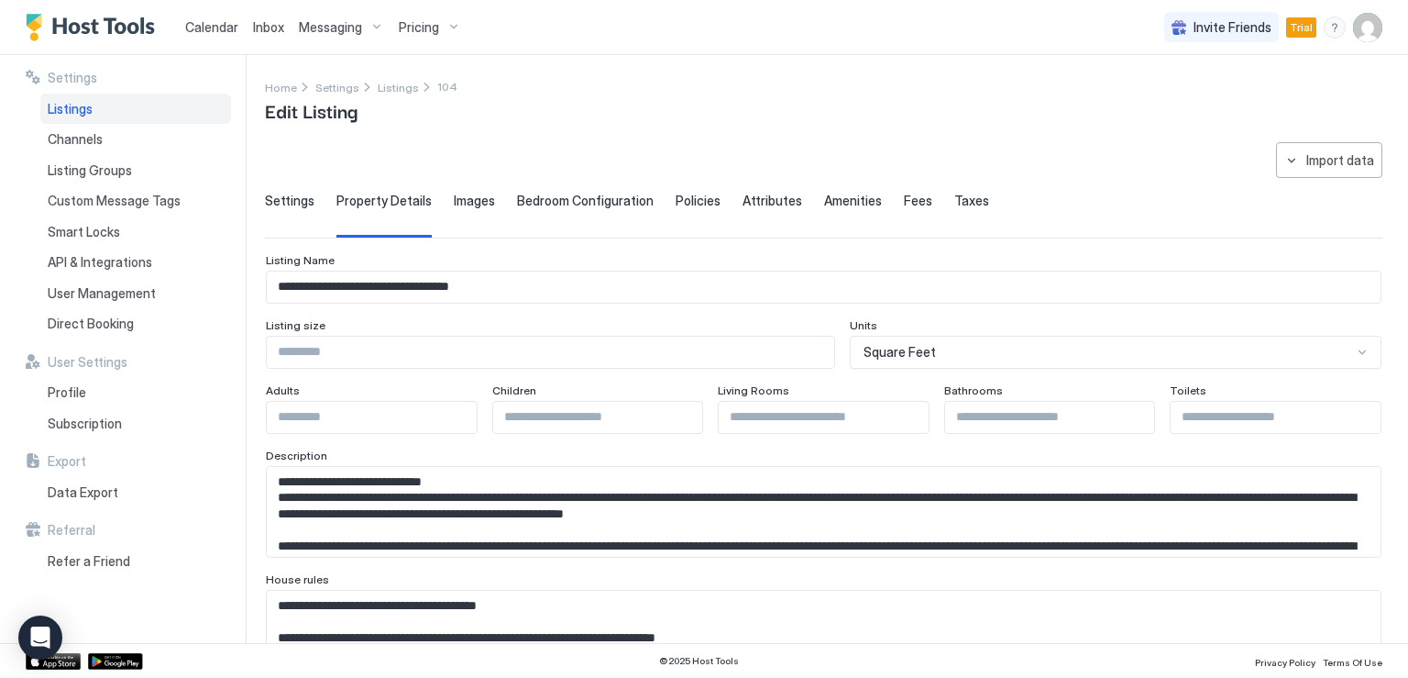
click at [708, 355] on input "Input Field" at bounding box center [551, 351] width 568 height 31
type input "****"
click at [1350, 412] on input "*" at bounding box center [1276, 417] width 210 height 31
type input "*"
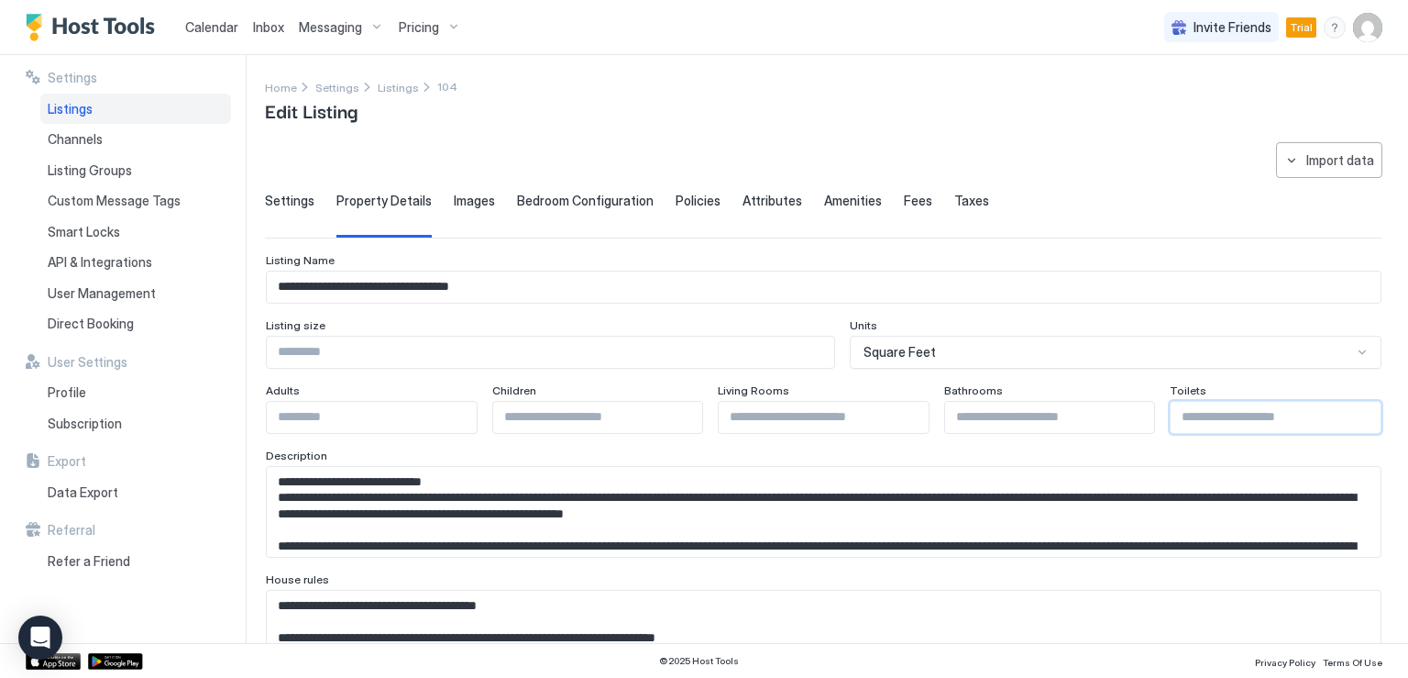
click at [1350, 412] on input "*" at bounding box center [1276, 417] width 210 height 31
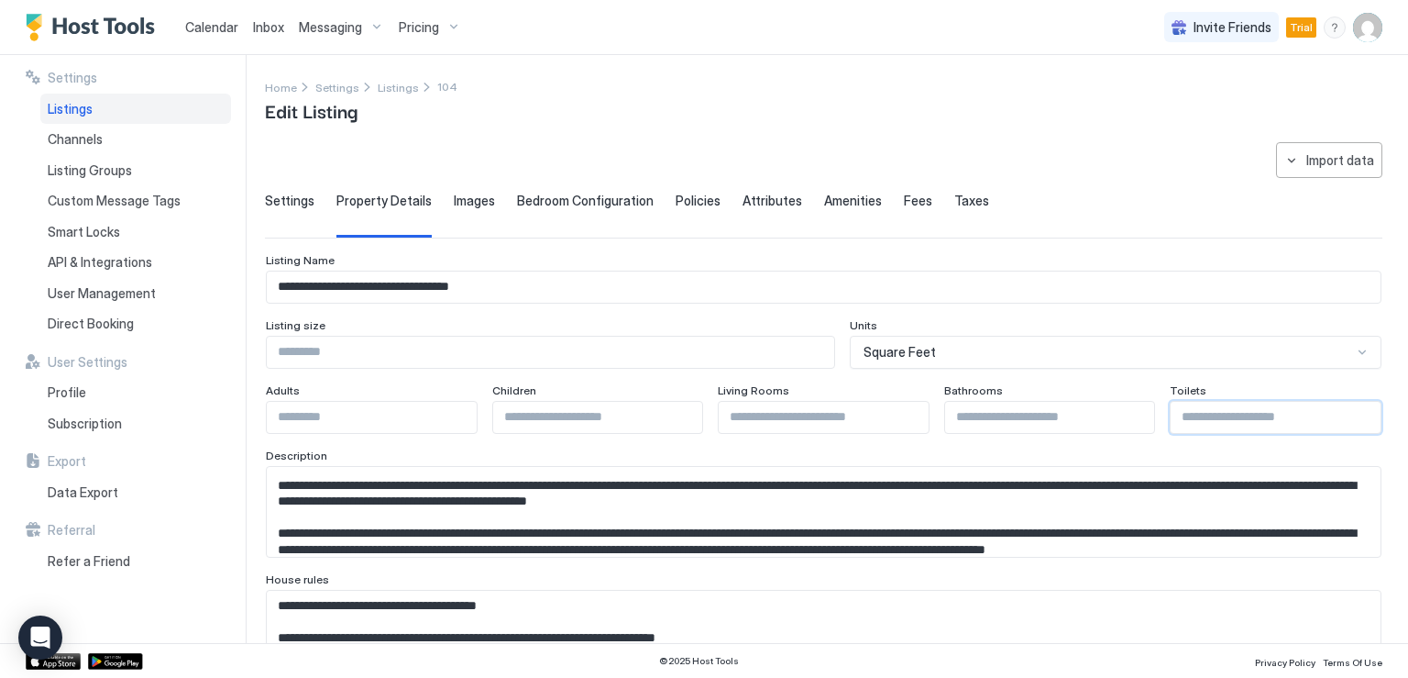
scroll to position [92, 0]
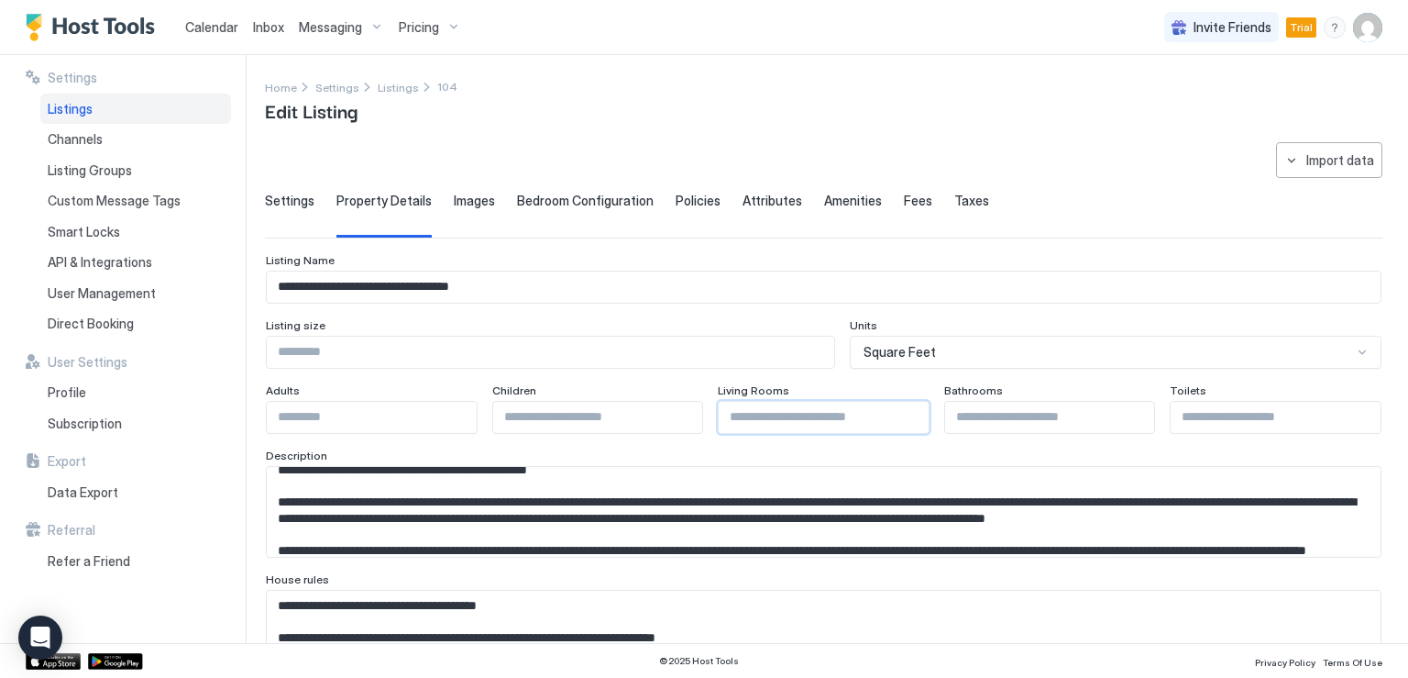
click at [903, 415] on input "**" at bounding box center [824, 417] width 210 height 31
click at [903, 412] on input "*" at bounding box center [824, 417] width 210 height 31
type input "*"
click at [903, 412] on input "*" at bounding box center [824, 417] width 210 height 31
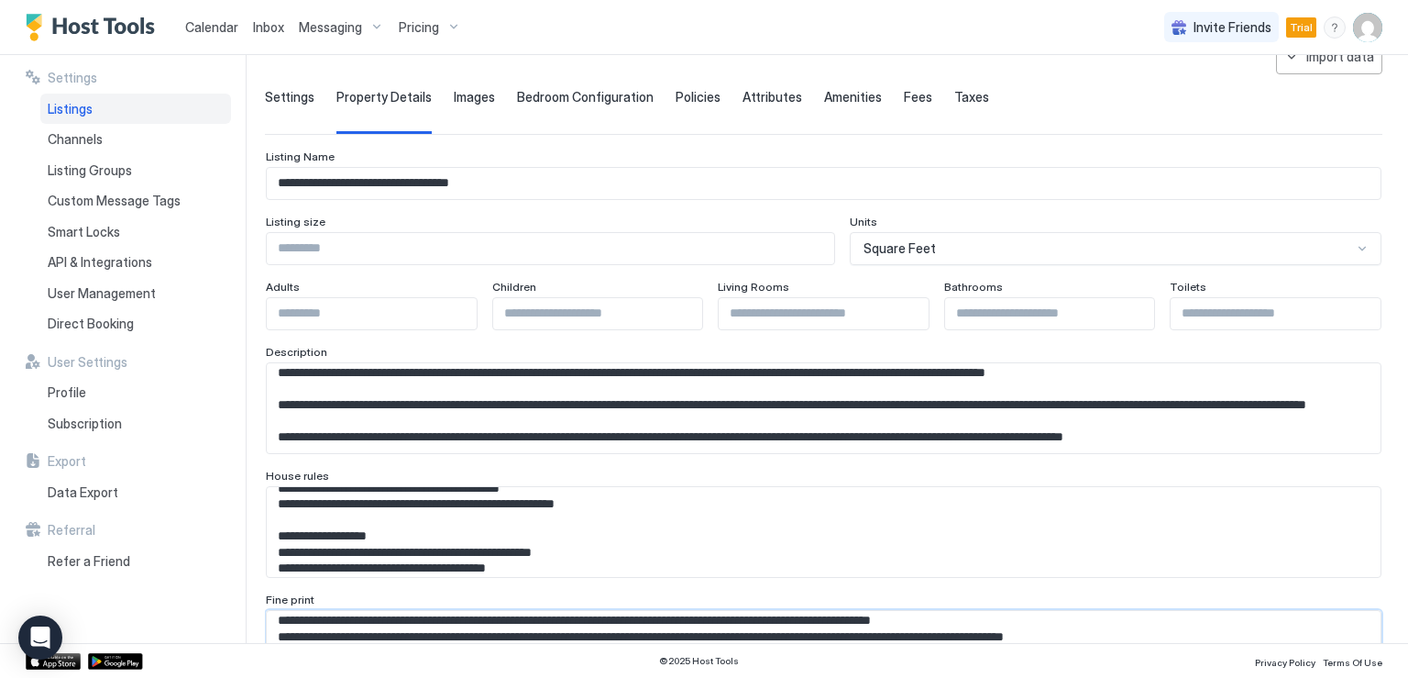
scroll to position [53, 0]
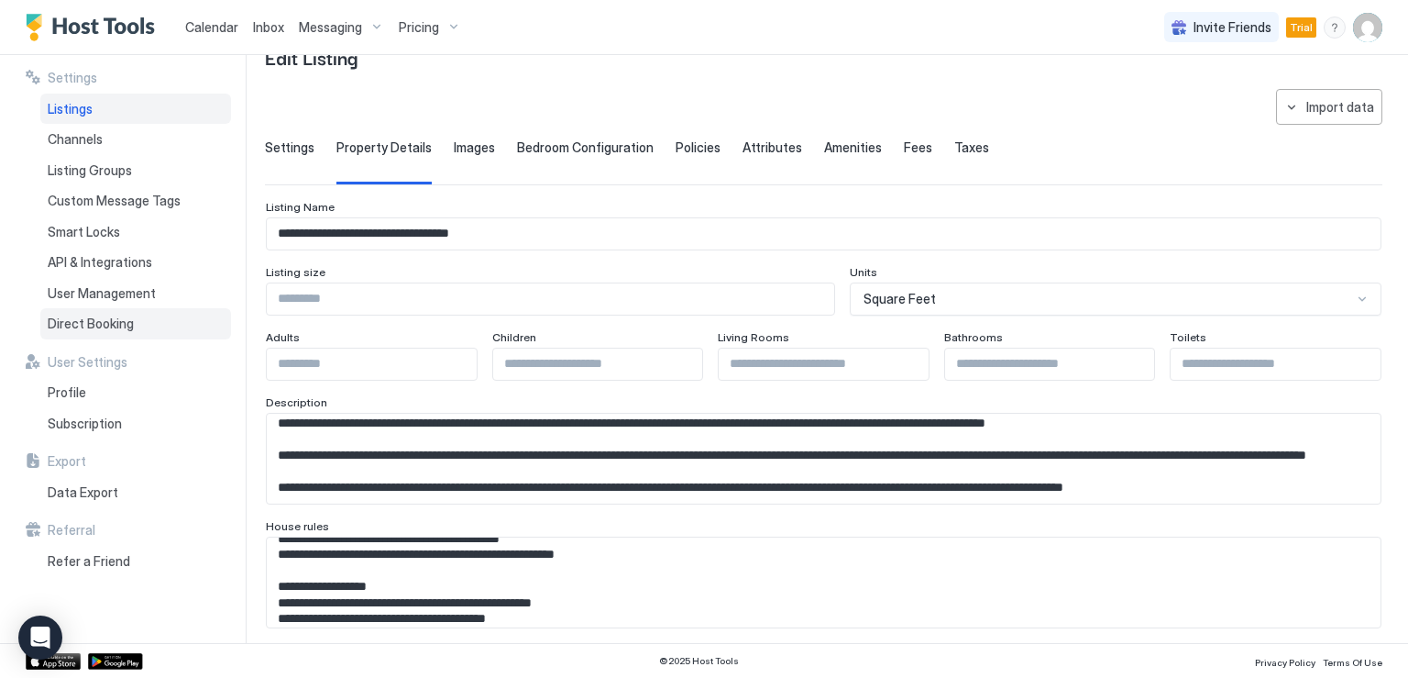
drag, startPoint x: 116, startPoint y: 320, endPoint x: 198, endPoint y: 324, distance: 81.7
click at [116, 320] on span "Direct Booking" at bounding box center [91, 323] width 86 height 17
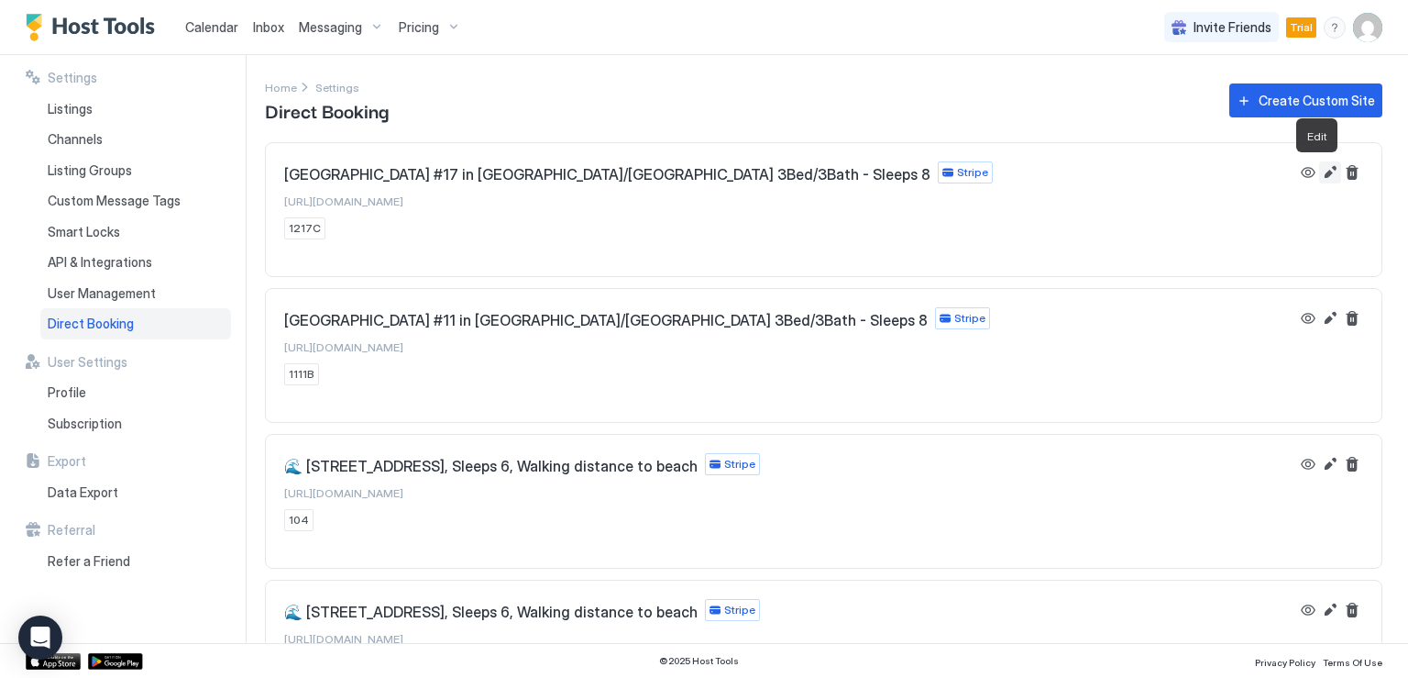
click at [1319, 170] on button "Edit" at bounding box center [1330, 172] width 22 height 22
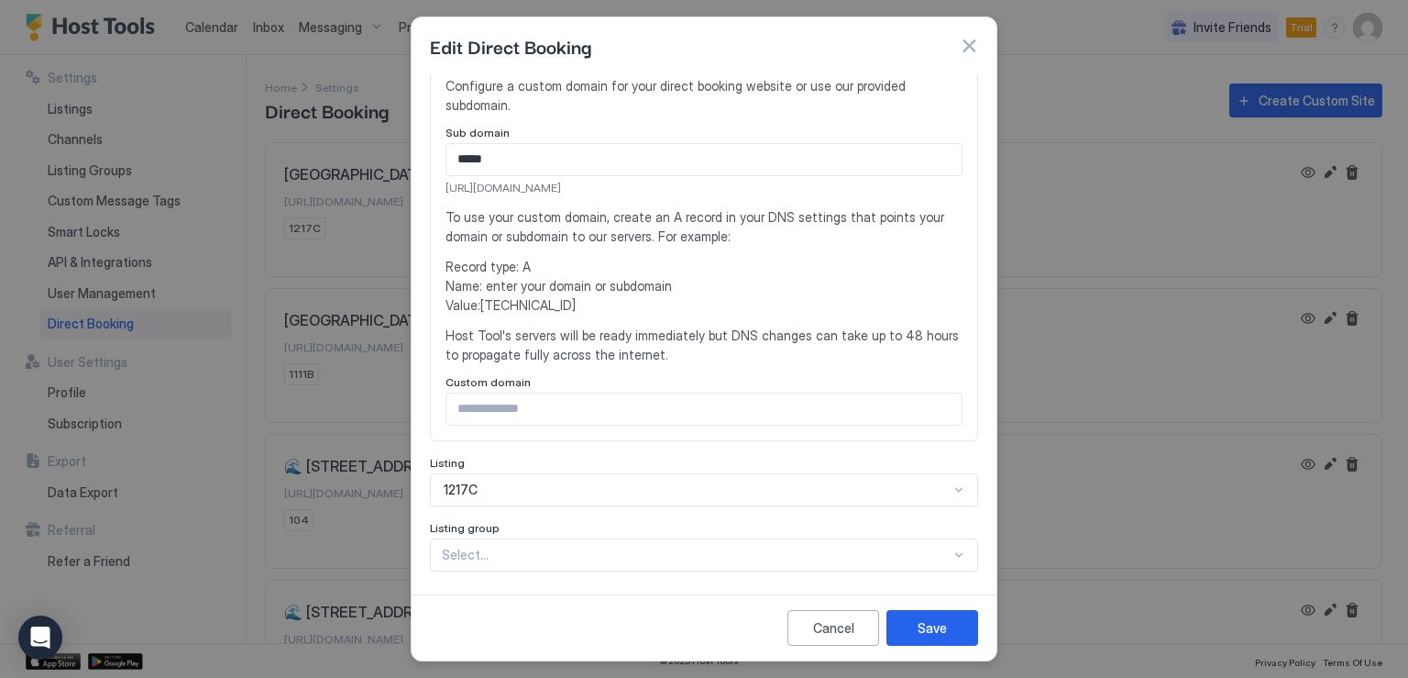
scroll to position [201, 0]
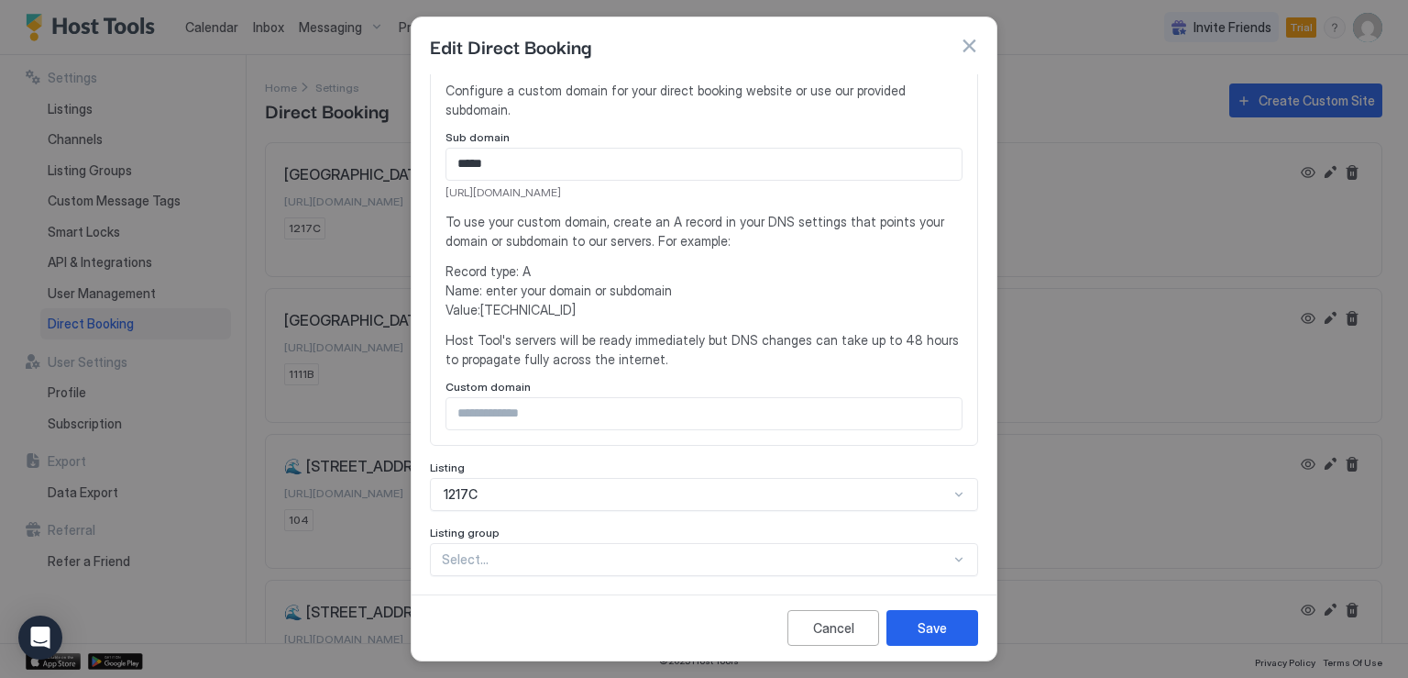
click at [552, 423] on input "Input Field" at bounding box center [704, 413] width 515 height 31
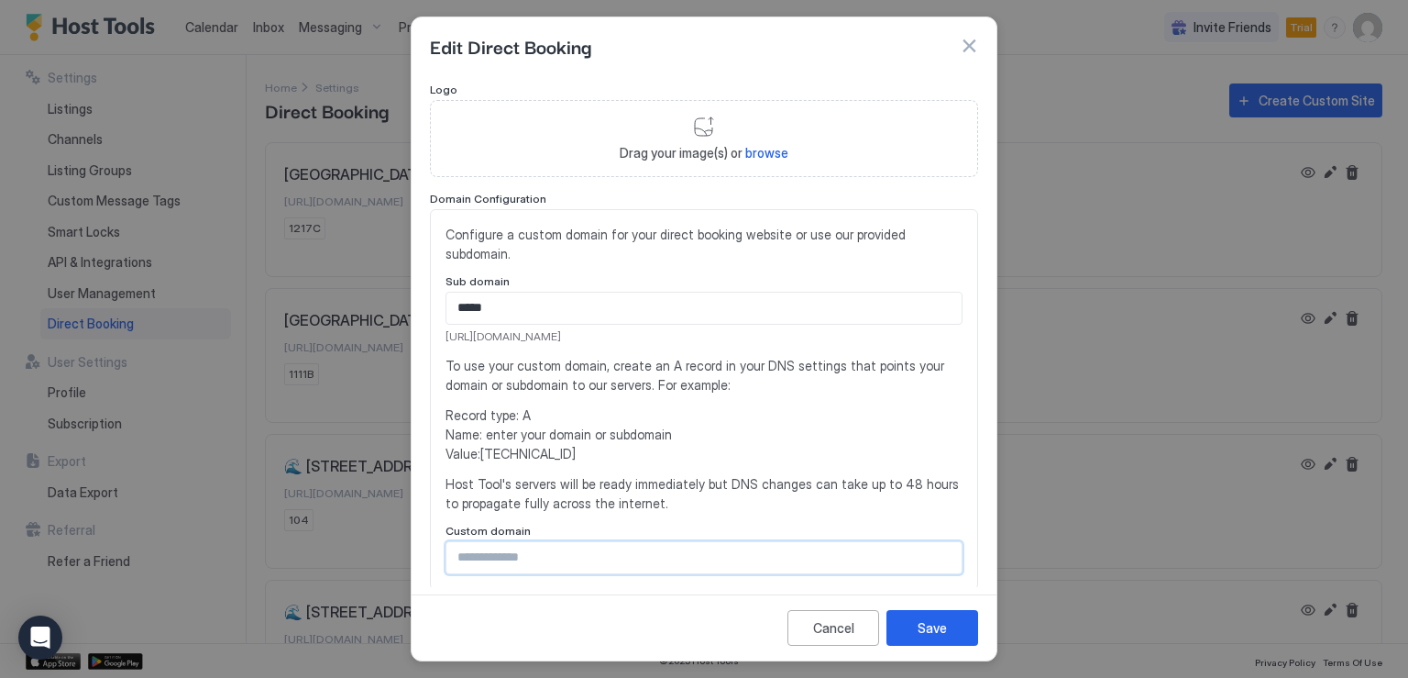
scroll to position [17, 0]
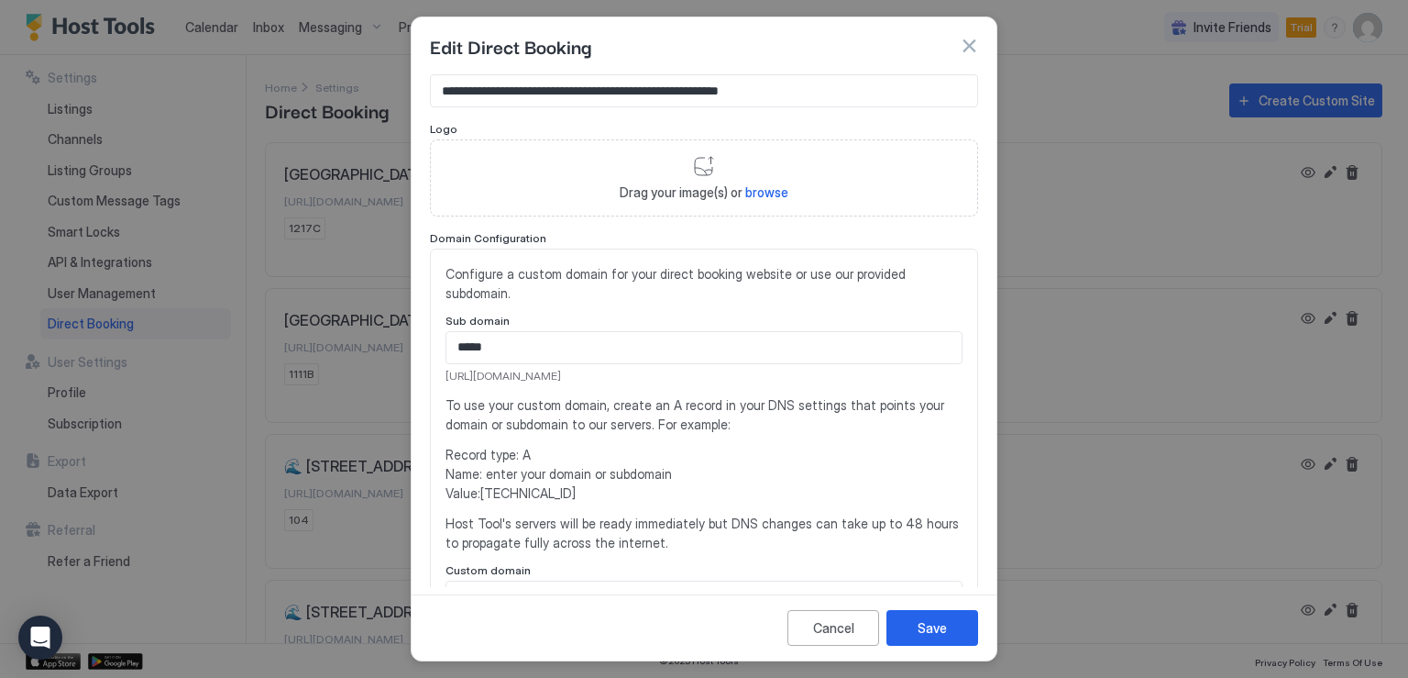
drag, startPoint x: 606, startPoint y: 371, endPoint x: 442, endPoint y: 376, distance: 164.2
click at [442, 376] on div "Configure a custom domain for your direct booking website or use our provided s…" at bounding box center [704, 438] width 548 height 381
click at [540, 350] on input "*****" at bounding box center [704, 347] width 515 height 31
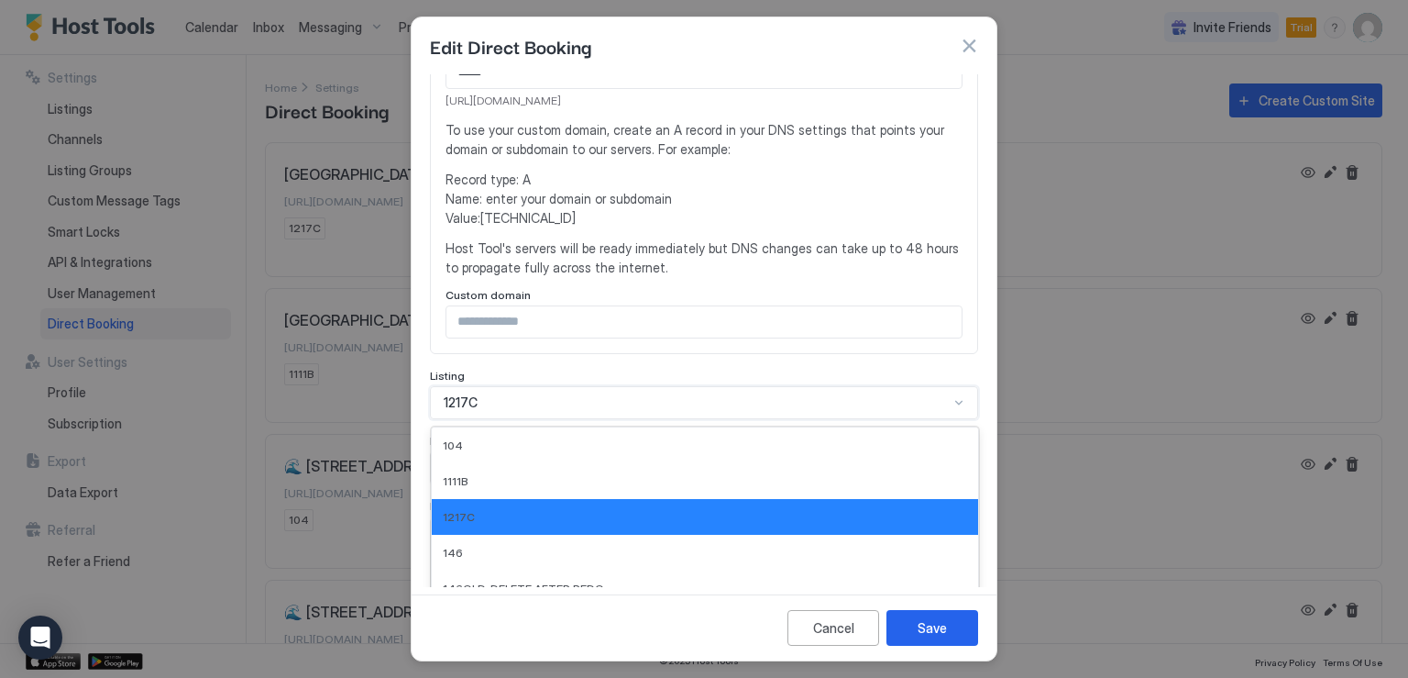
scroll to position [396, 0]
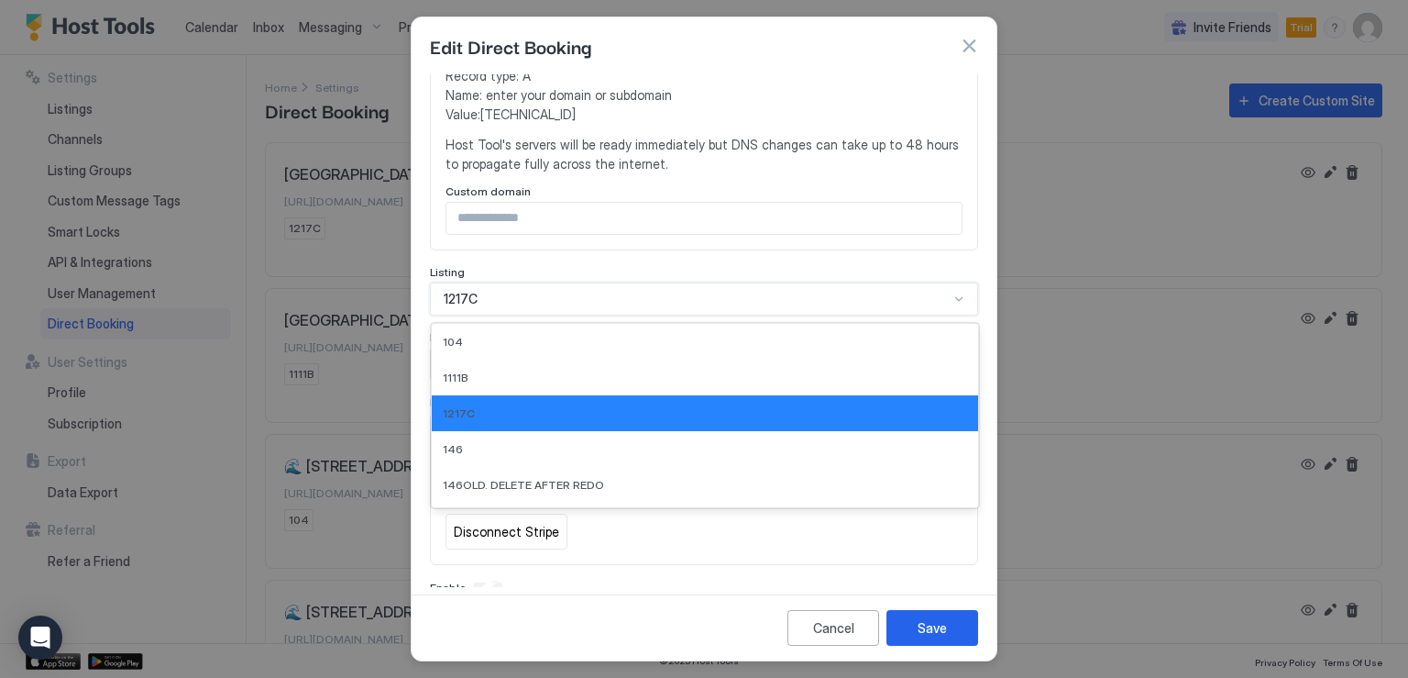
click at [752, 315] on div "6 results available. Use Up and Down to choose options, press Enter to select t…" at bounding box center [704, 298] width 548 height 33
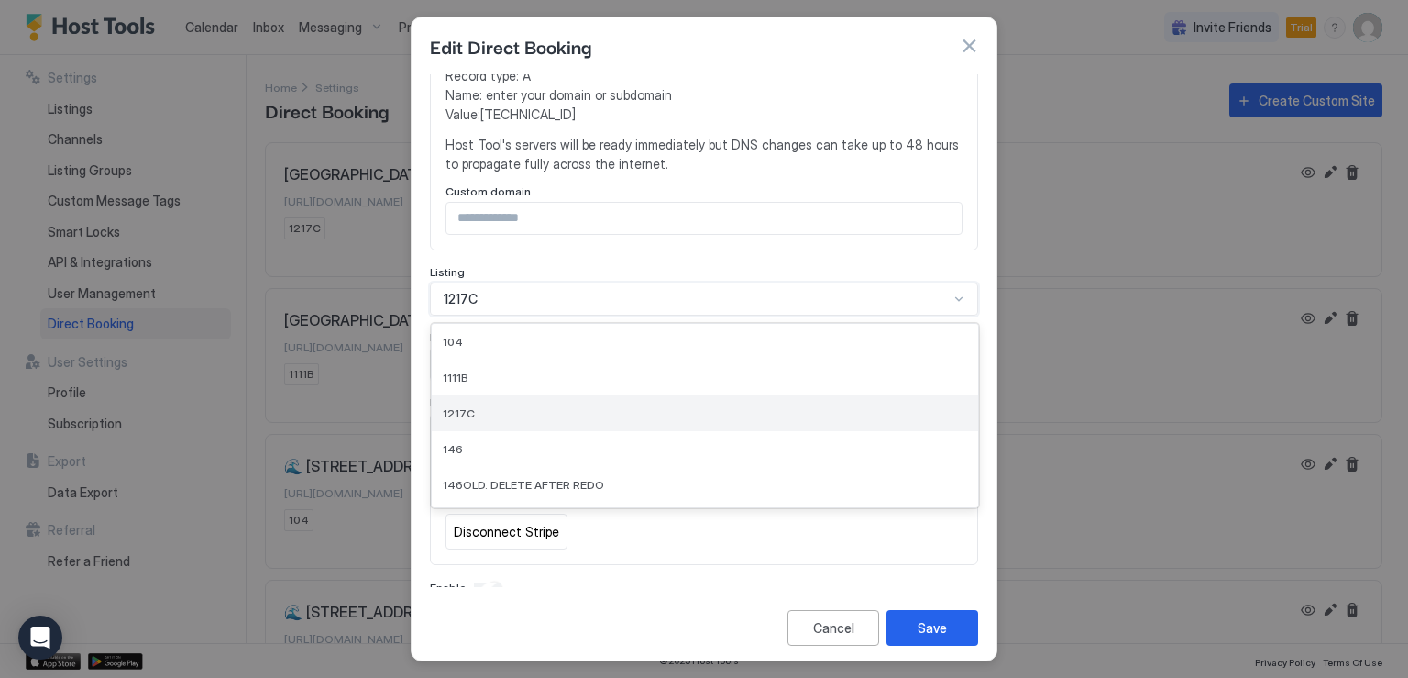
click at [484, 416] on div "1217C" at bounding box center [705, 413] width 524 height 14
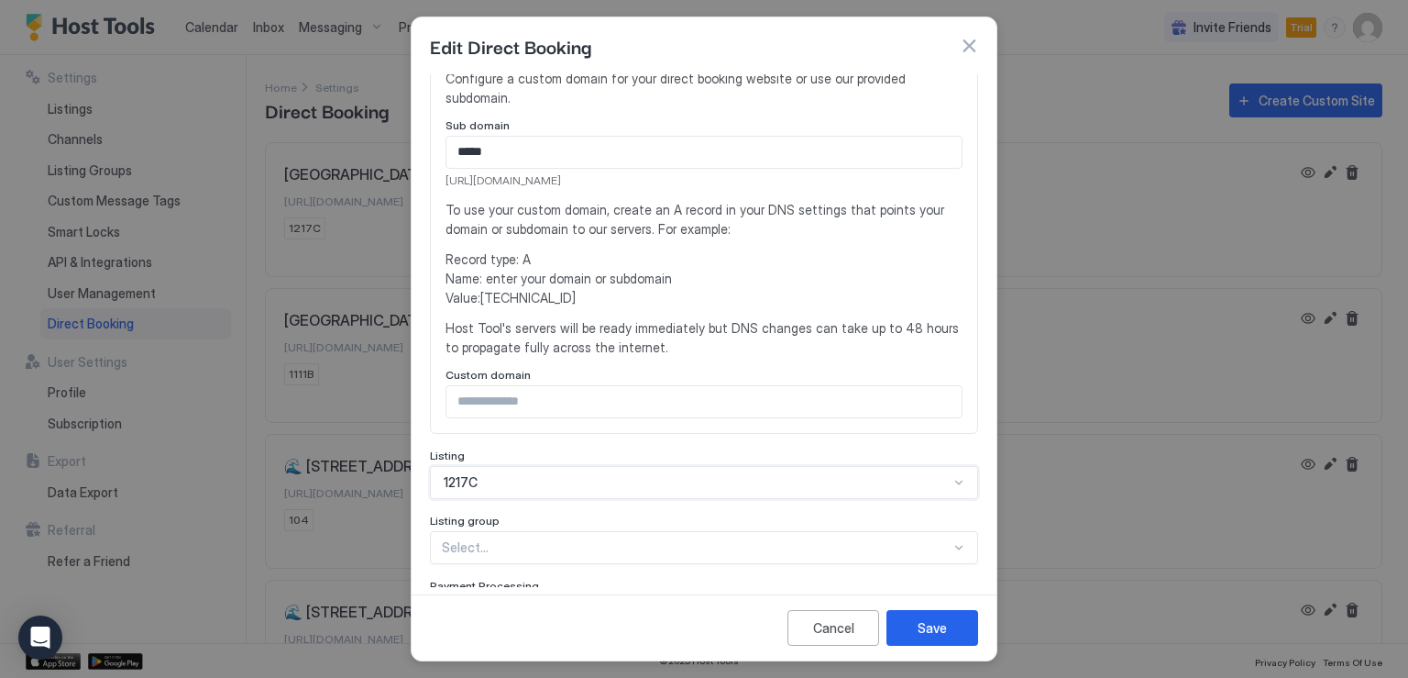
scroll to position [121, 0]
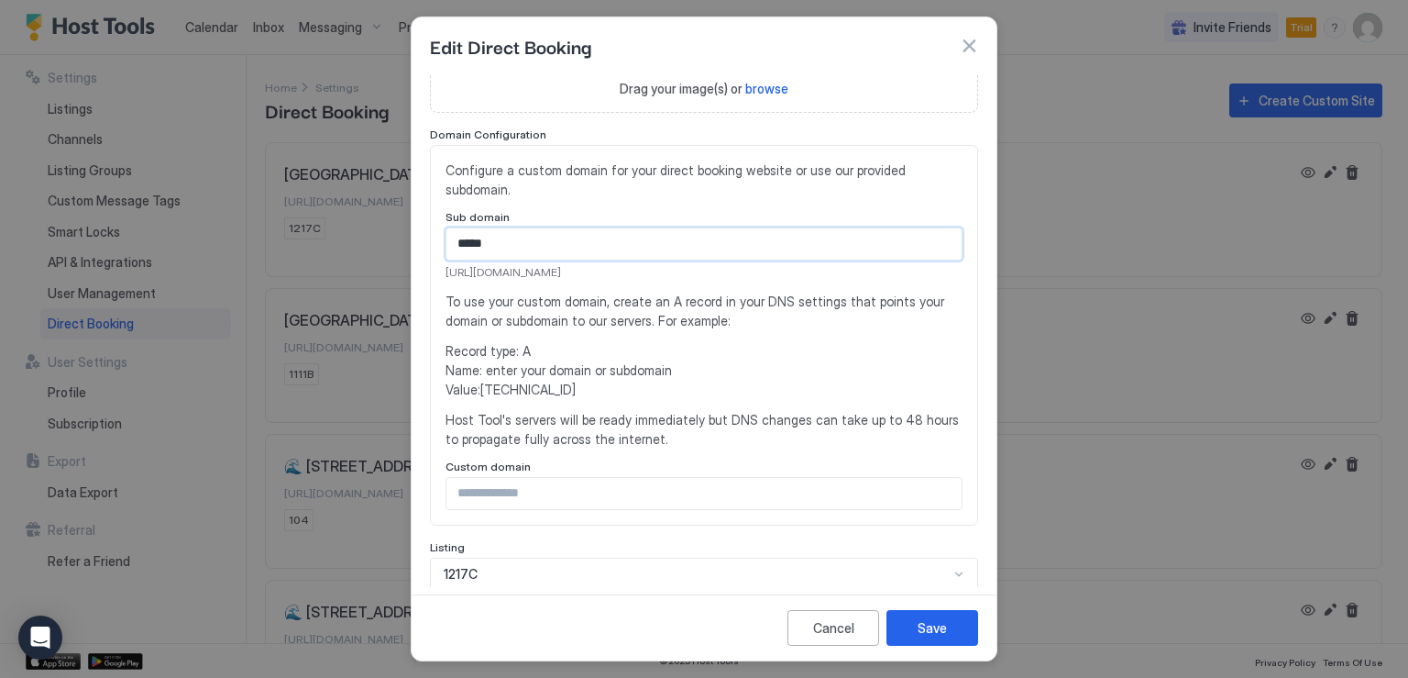
click at [502, 243] on input "*****" at bounding box center [704, 243] width 515 height 31
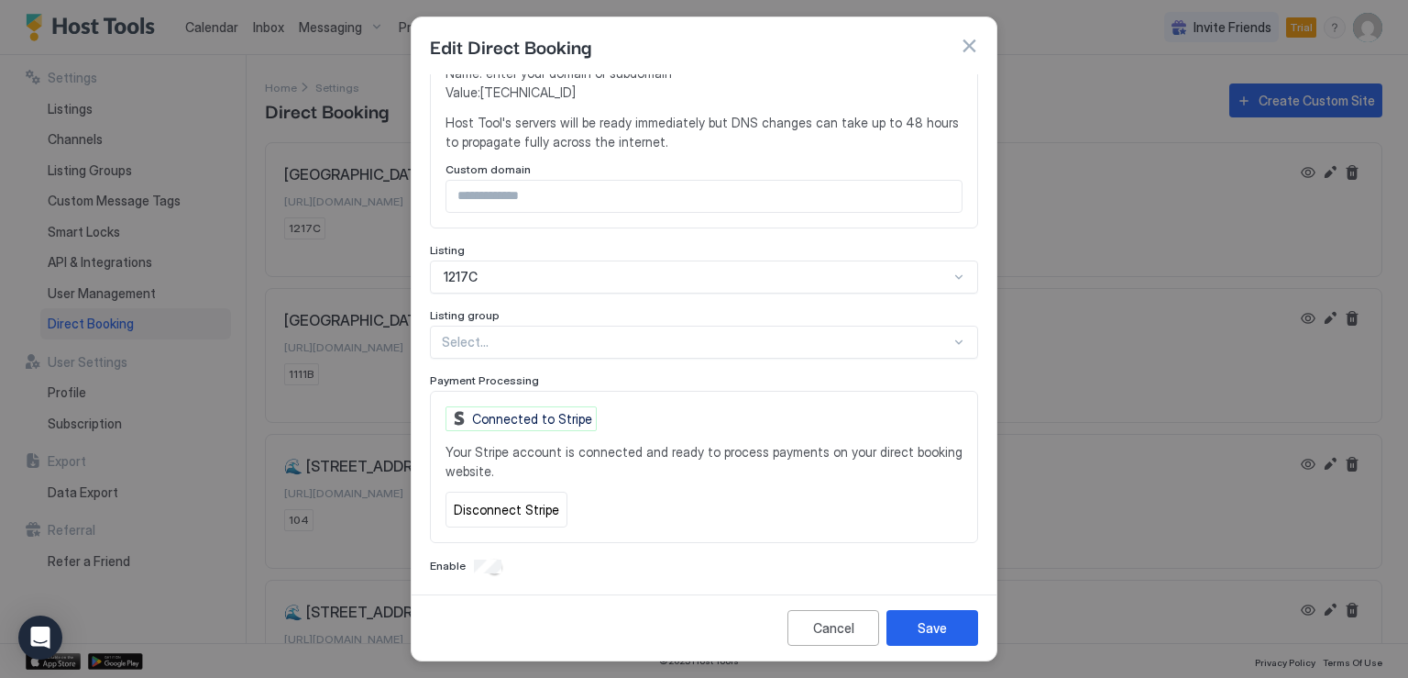
scroll to position [422, 0]
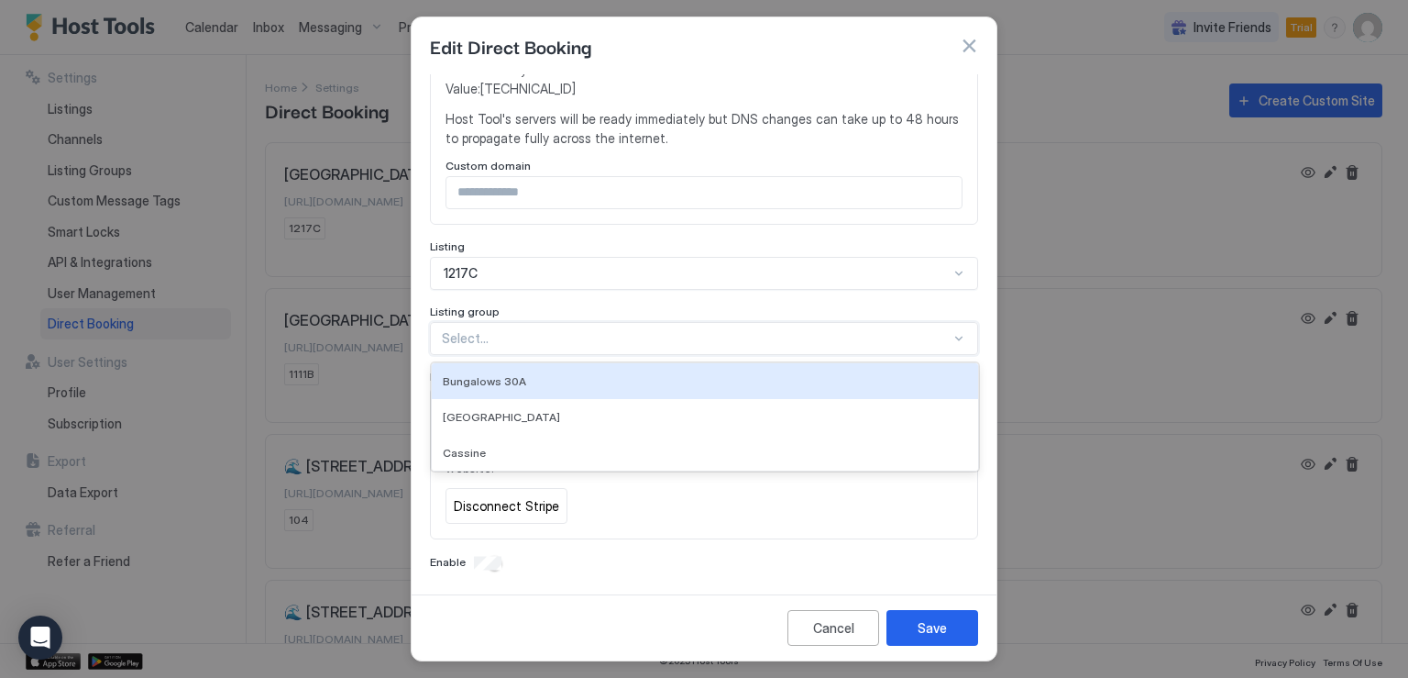
click at [808, 331] on div at bounding box center [696, 338] width 509 height 17
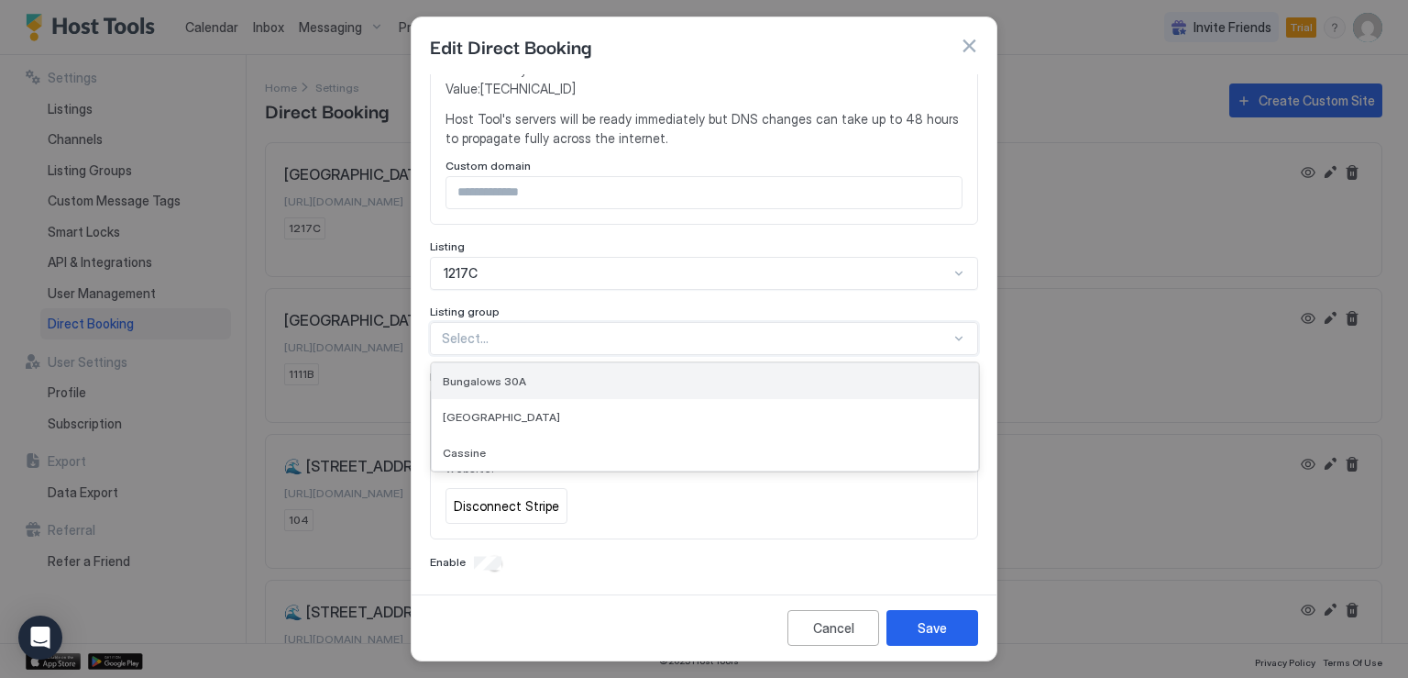
click at [510, 383] on span "Bungalows 30A" at bounding box center [484, 381] width 83 height 14
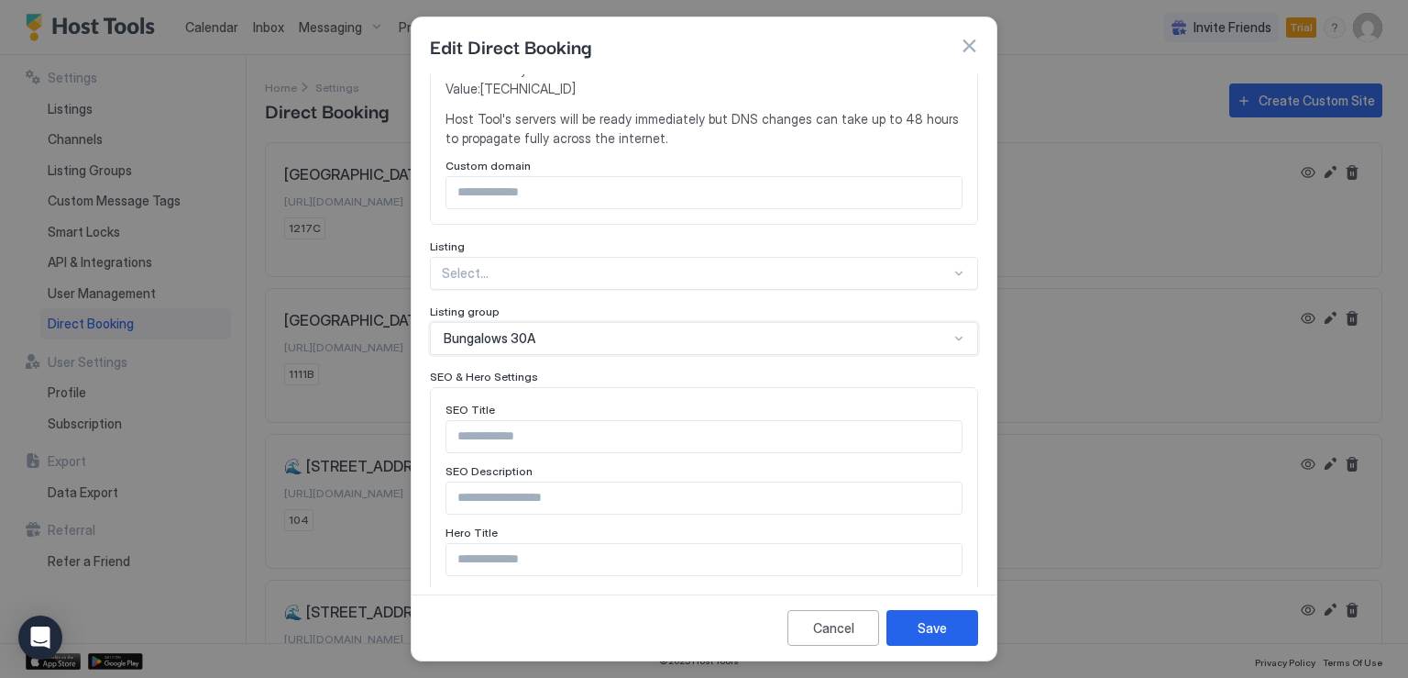
click at [517, 279] on div at bounding box center [696, 273] width 509 height 17
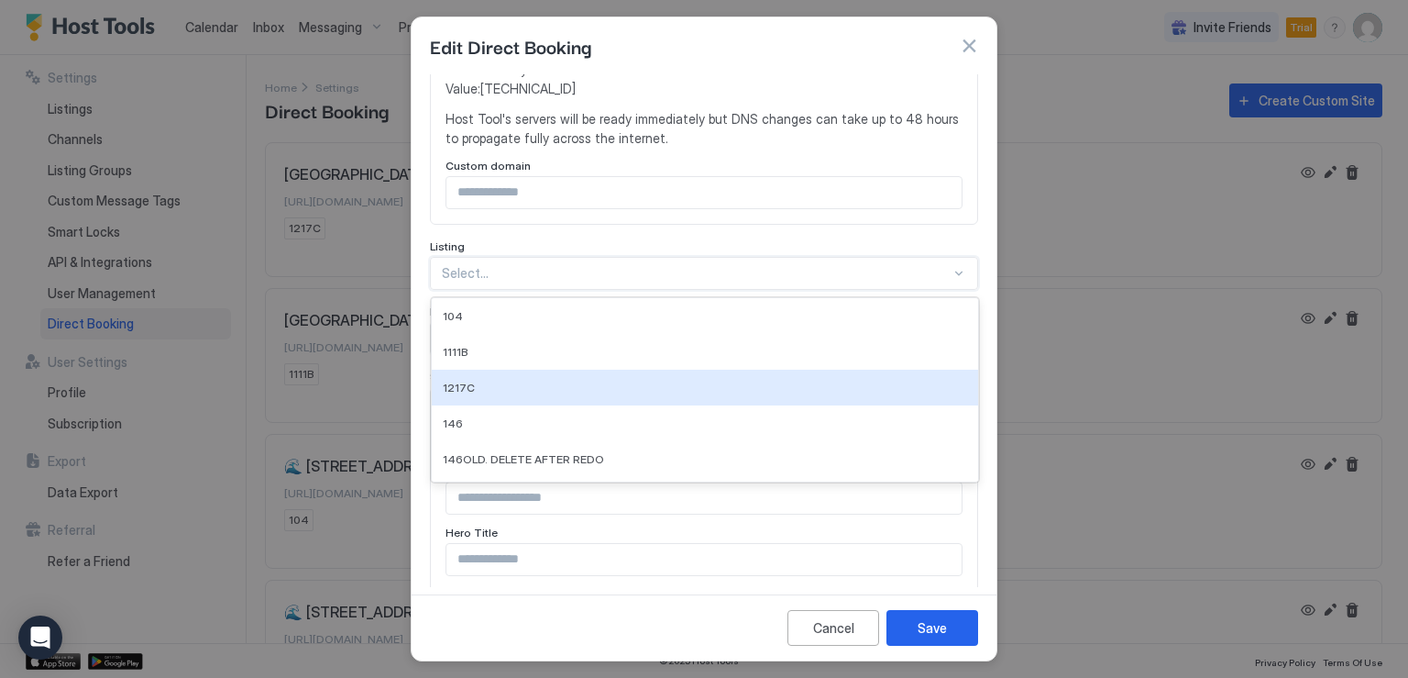
click at [448, 385] on span "1217C" at bounding box center [459, 388] width 32 height 14
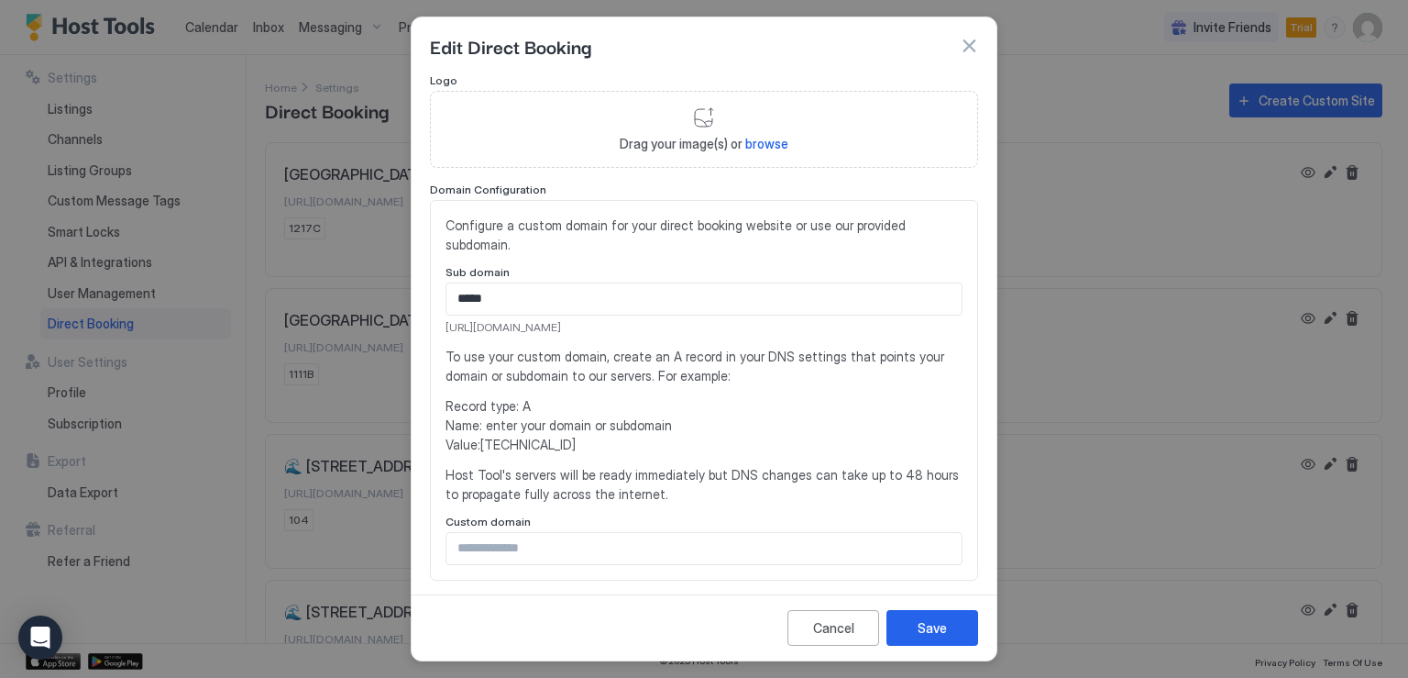
scroll to position [55, 0]
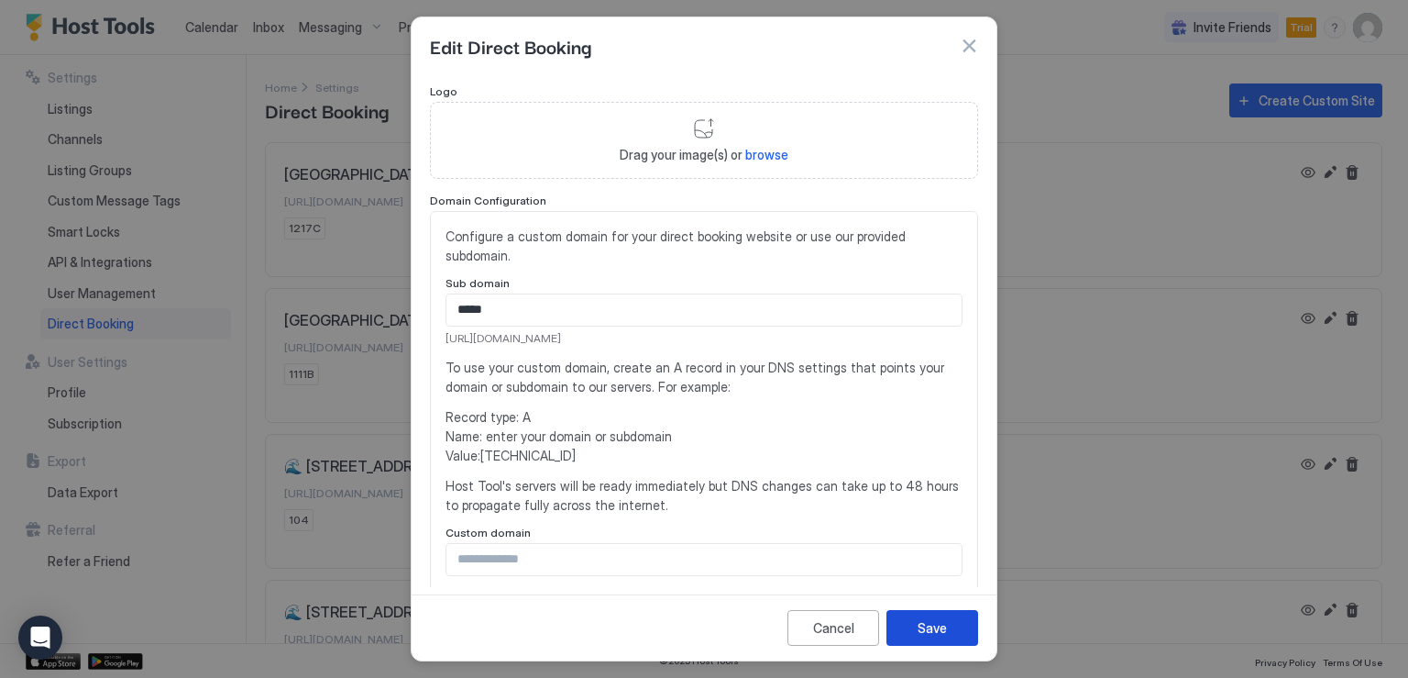
click at [928, 620] on div "Save" at bounding box center [932, 627] width 29 height 19
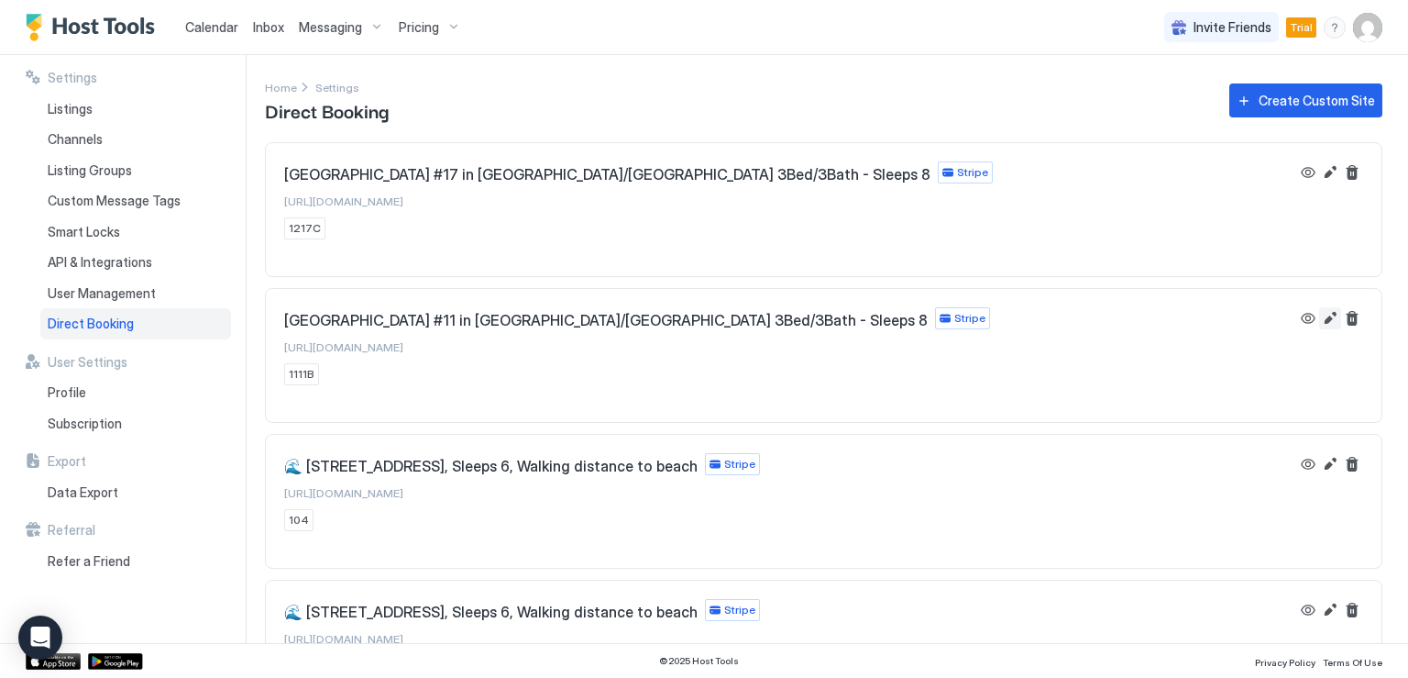
click at [1319, 323] on button "Edit" at bounding box center [1330, 318] width 22 height 22
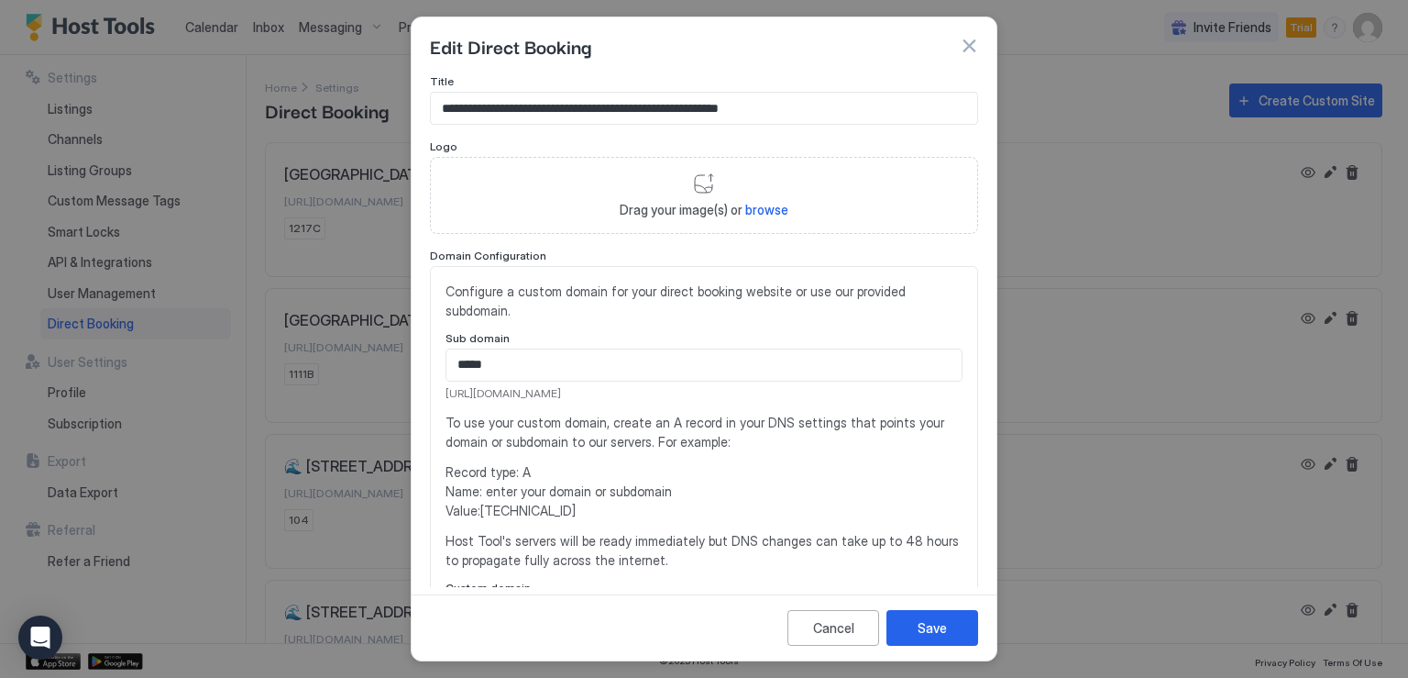
click at [511, 357] on input "*****" at bounding box center [704, 364] width 515 height 31
type input "***"
click at [921, 627] on div "Save" at bounding box center [932, 627] width 29 height 19
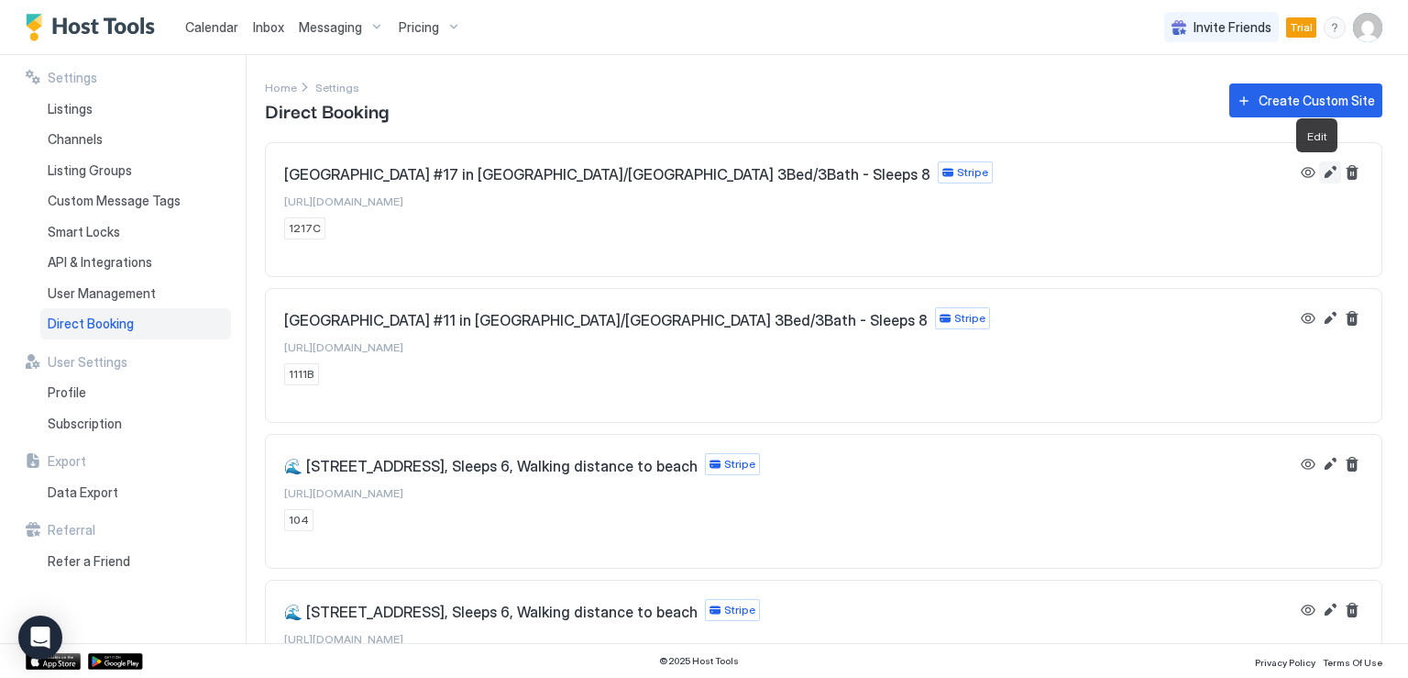
click at [1319, 179] on button "Edit" at bounding box center [1330, 172] width 22 height 22
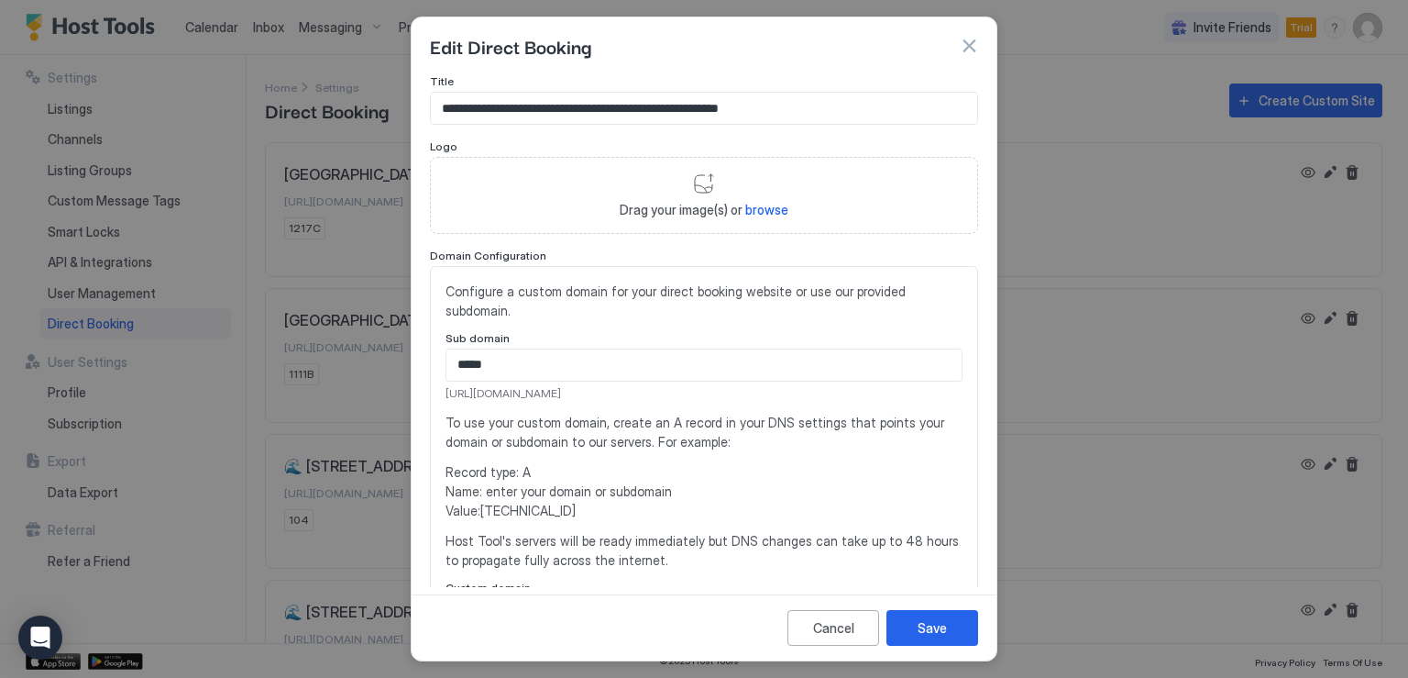
click at [521, 360] on input "*****" at bounding box center [704, 364] width 515 height 31
click at [519, 361] on input "*****" at bounding box center [704, 364] width 515 height 31
type input "***"
click at [933, 628] on div "Save" at bounding box center [932, 627] width 29 height 19
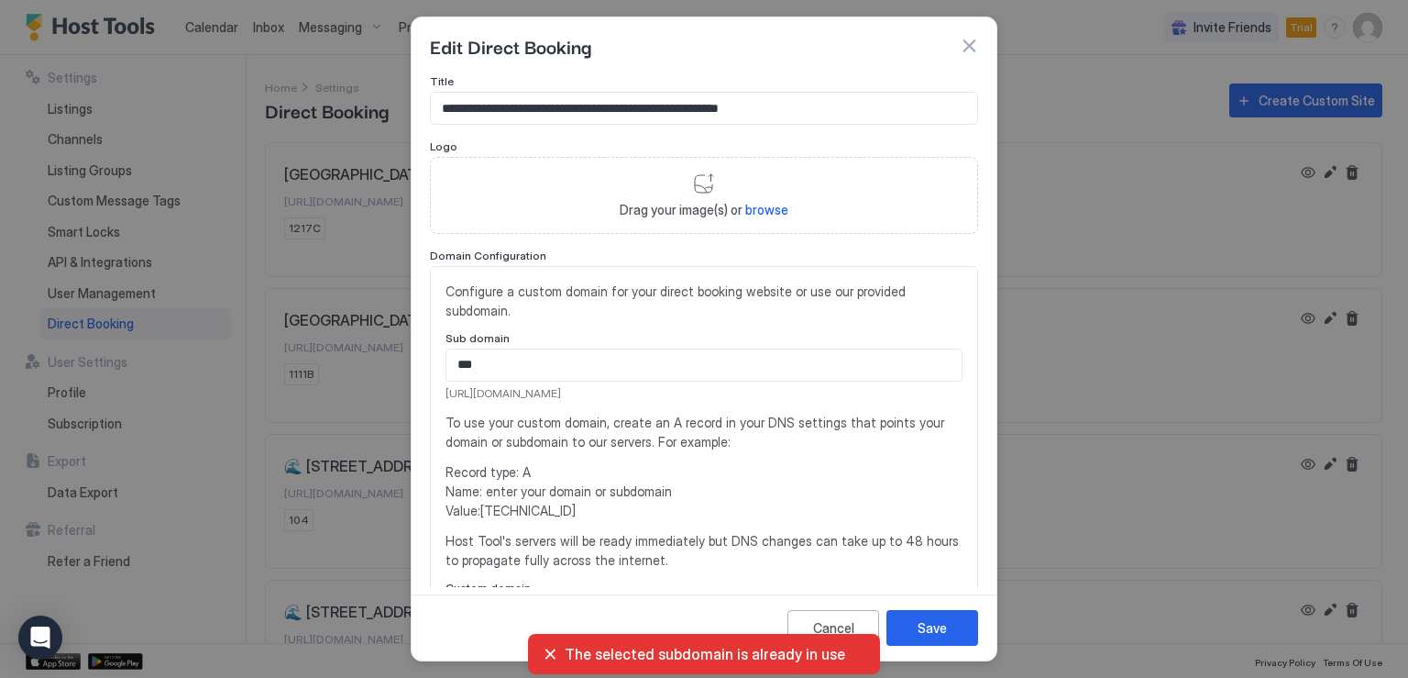
click at [968, 45] on button "button" at bounding box center [969, 46] width 18 height 18
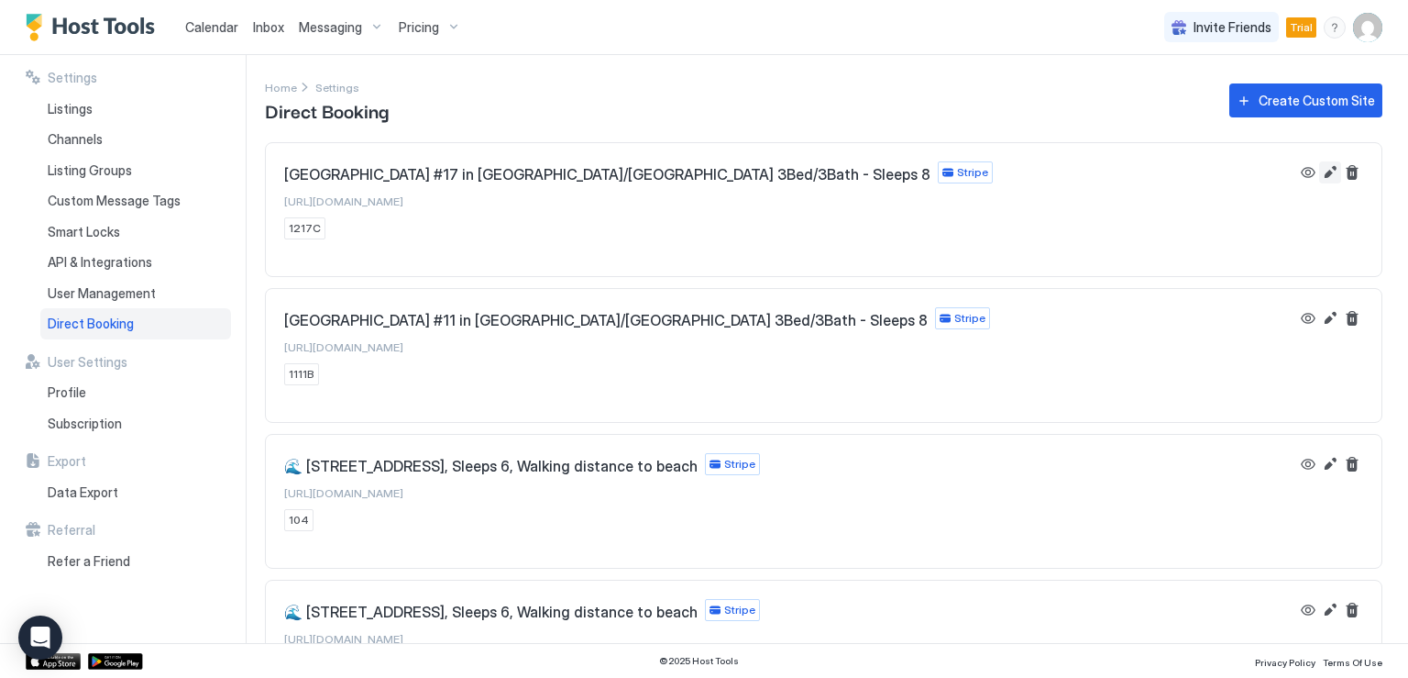
click at [1319, 176] on button "Edit" at bounding box center [1330, 172] width 22 height 22
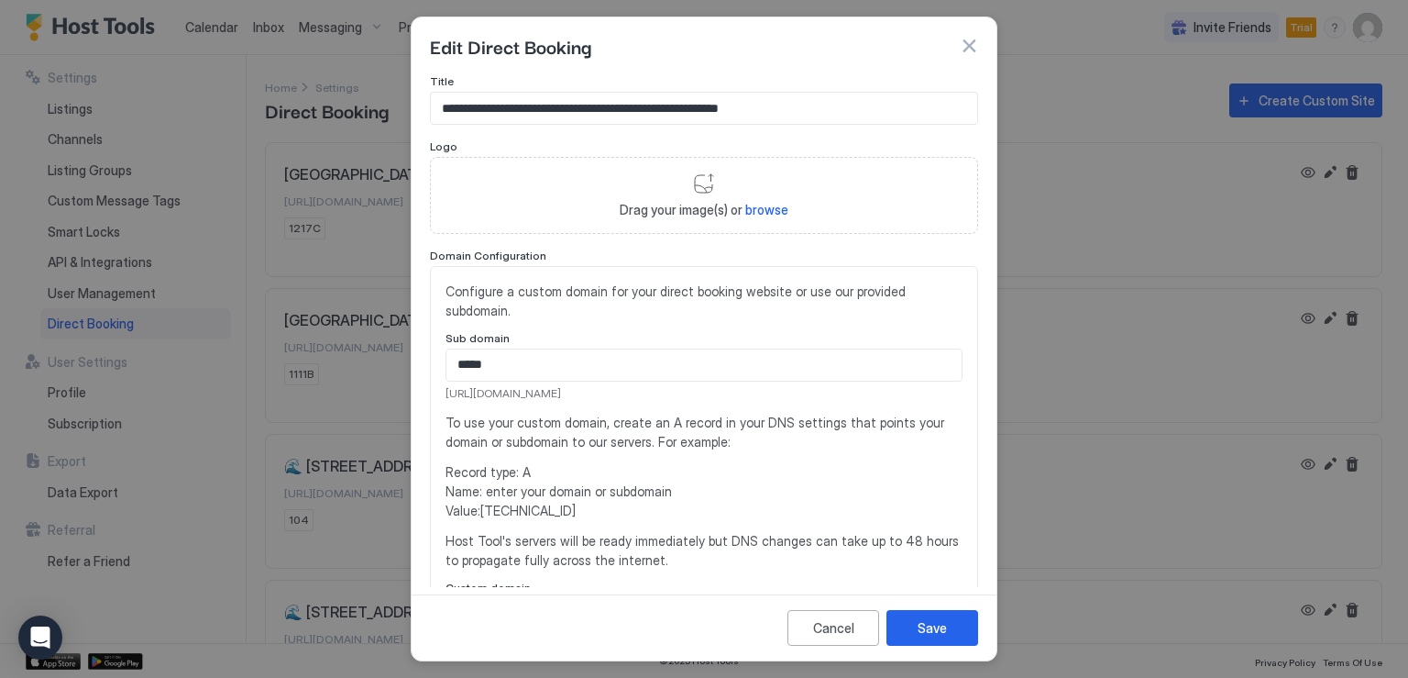
click at [965, 45] on button "button" at bounding box center [969, 46] width 18 height 18
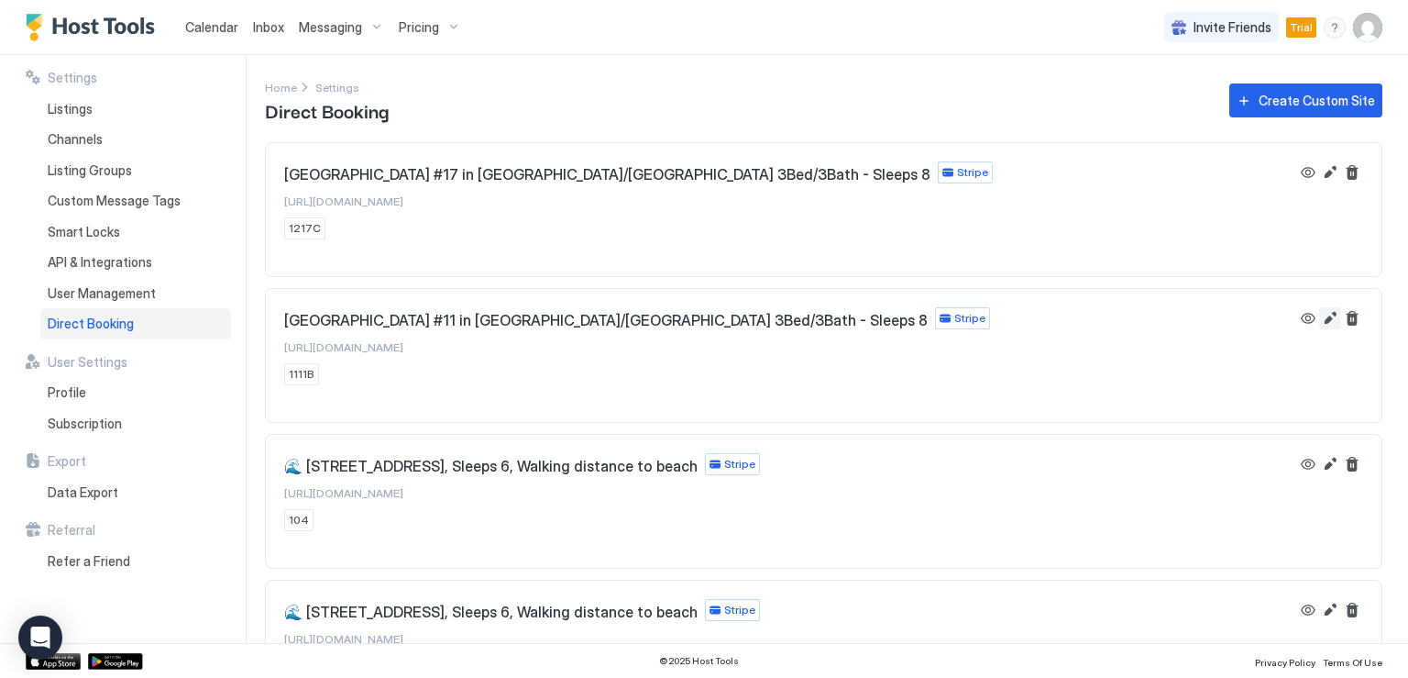
click at [1319, 325] on button "Edit" at bounding box center [1330, 318] width 22 height 22
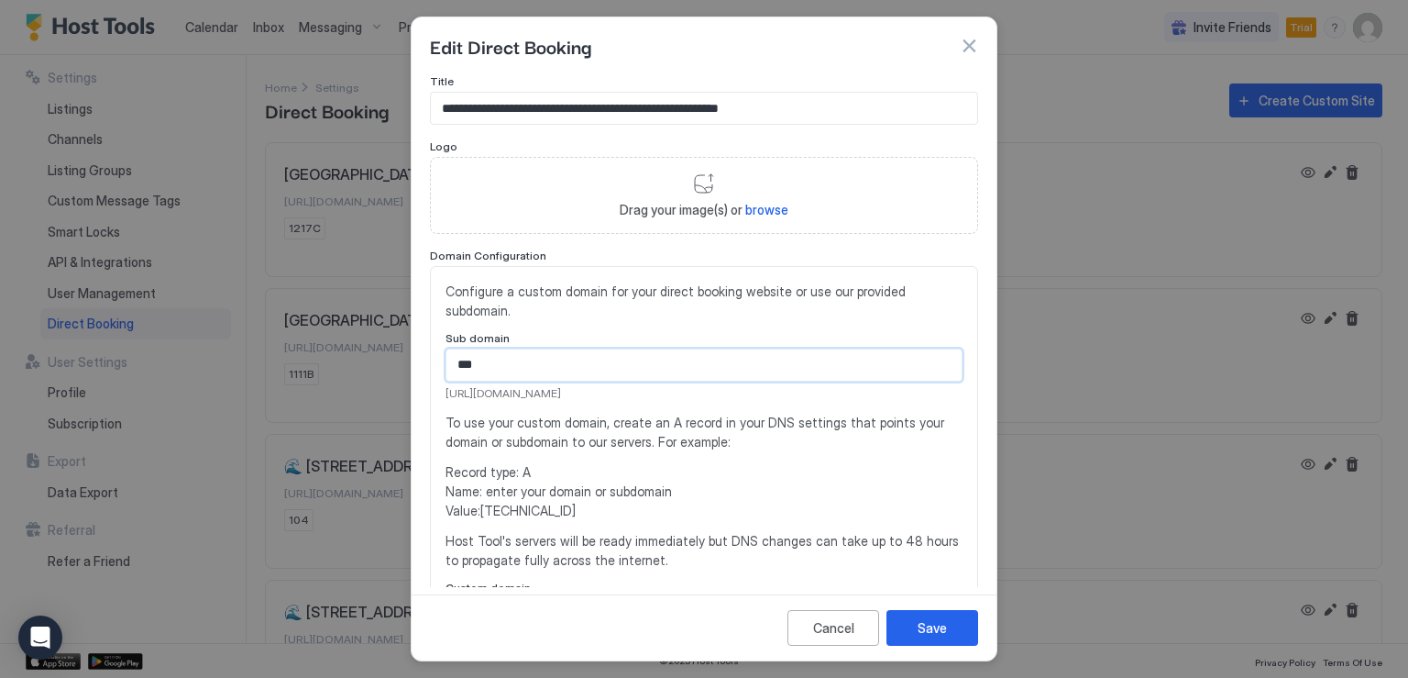
click at [513, 366] on input "***" at bounding box center [704, 364] width 515 height 31
type input "*****"
click at [908, 629] on button "Save" at bounding box center [933, 628] width 92 height 36
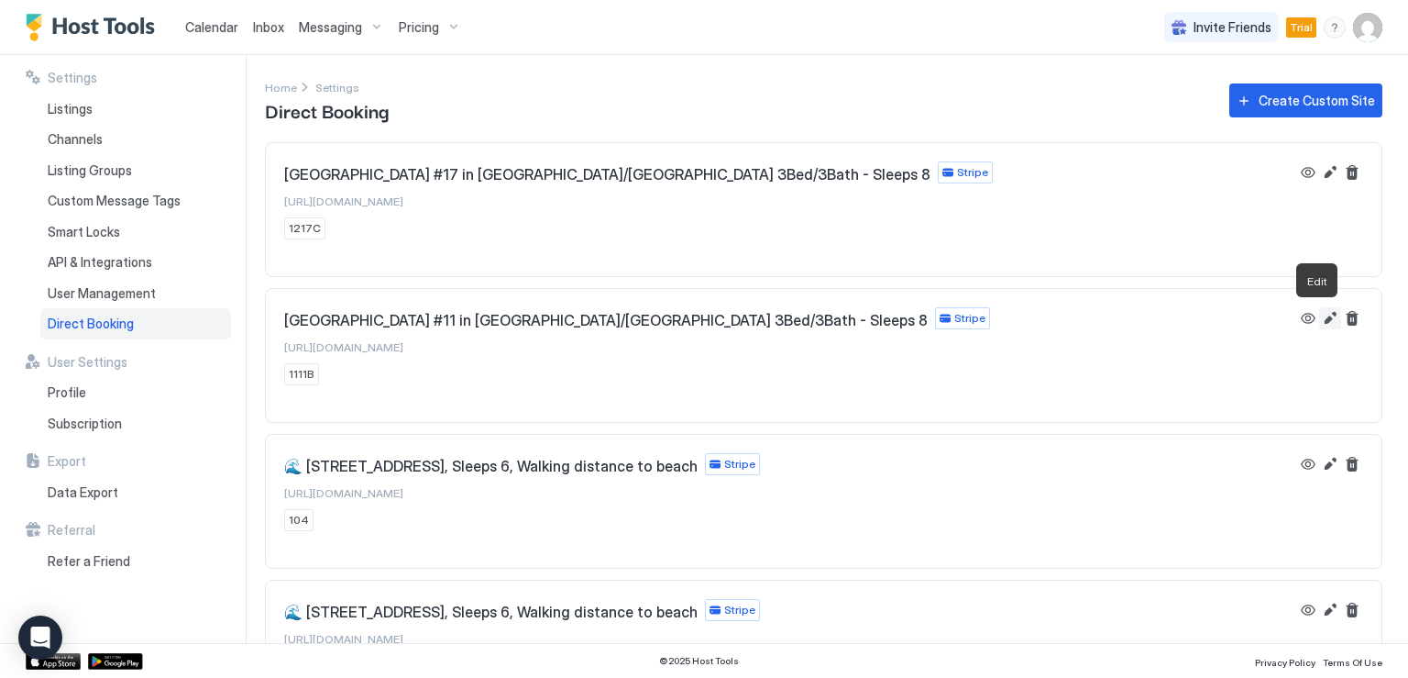
click at [1319, 316] on button "Edit" at bounding box center [1330, 318] width 22 height 22
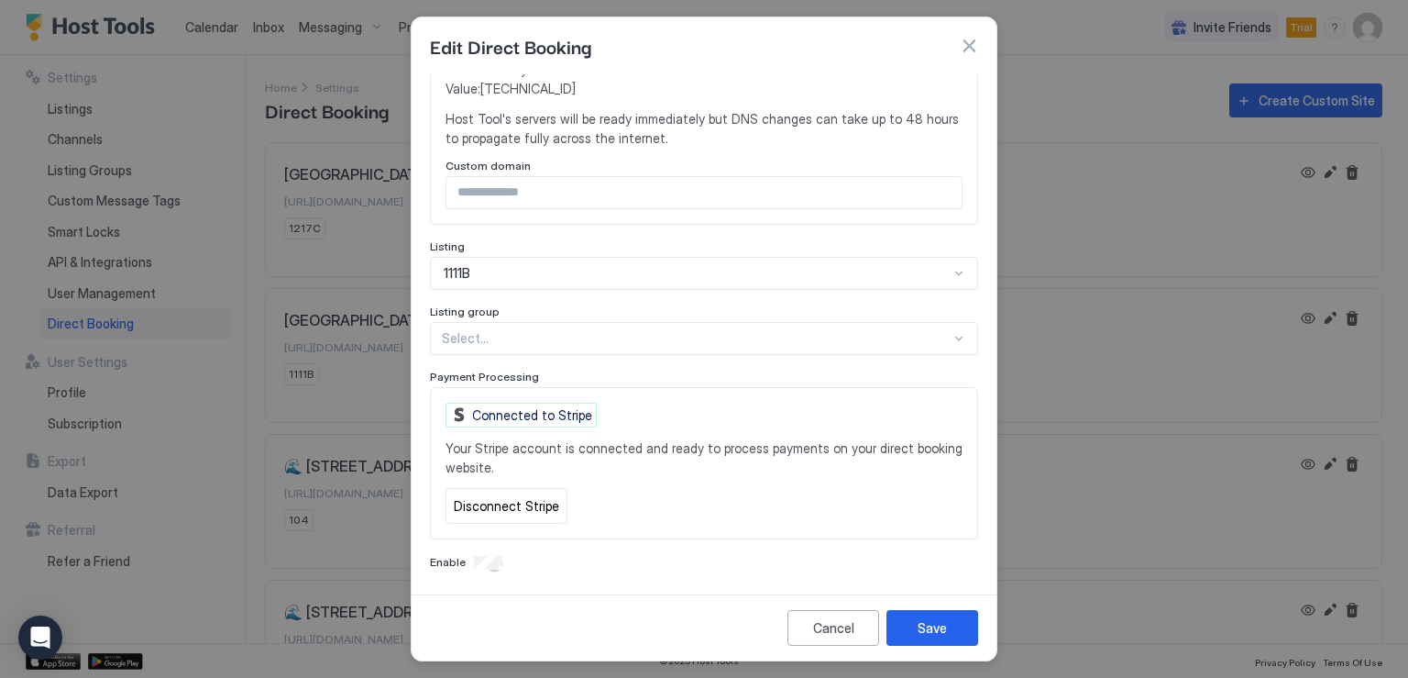
scroll to position [0, 0]
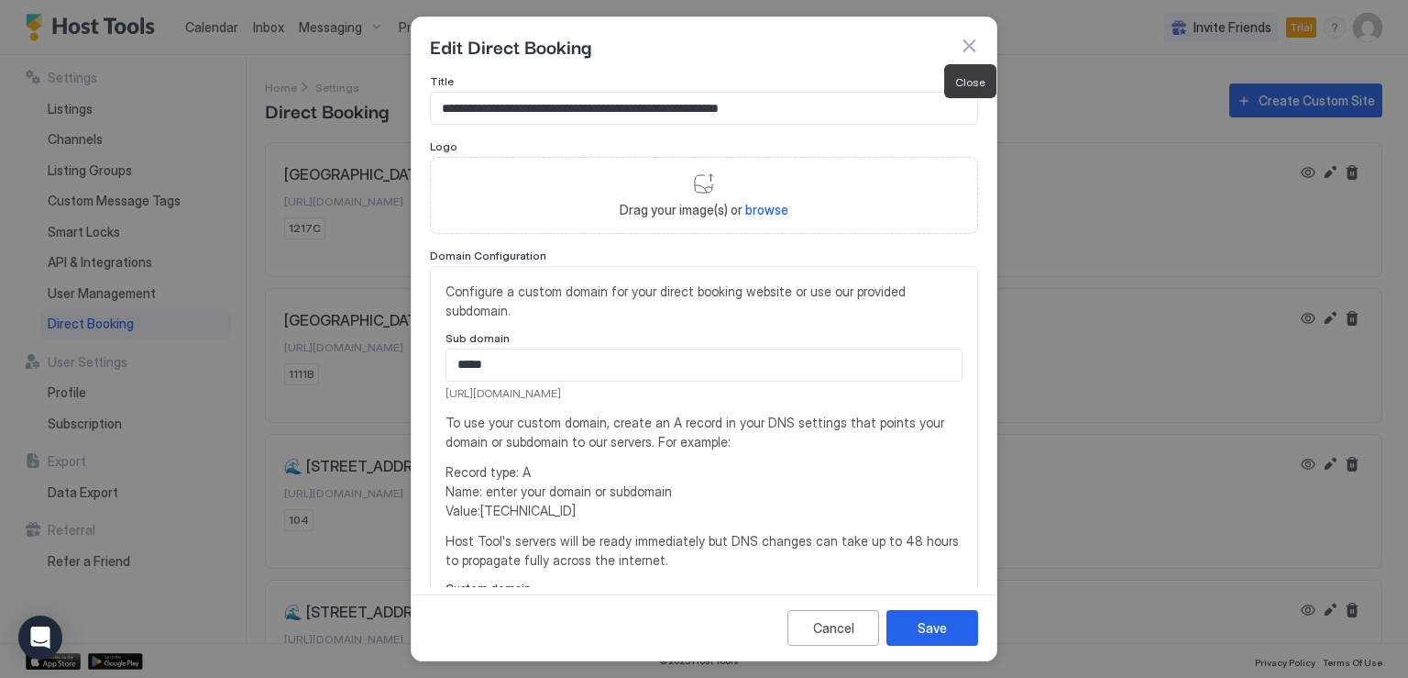
click at [969, 52] on button "button" at bounding box center [969, 46] width 18 height 18
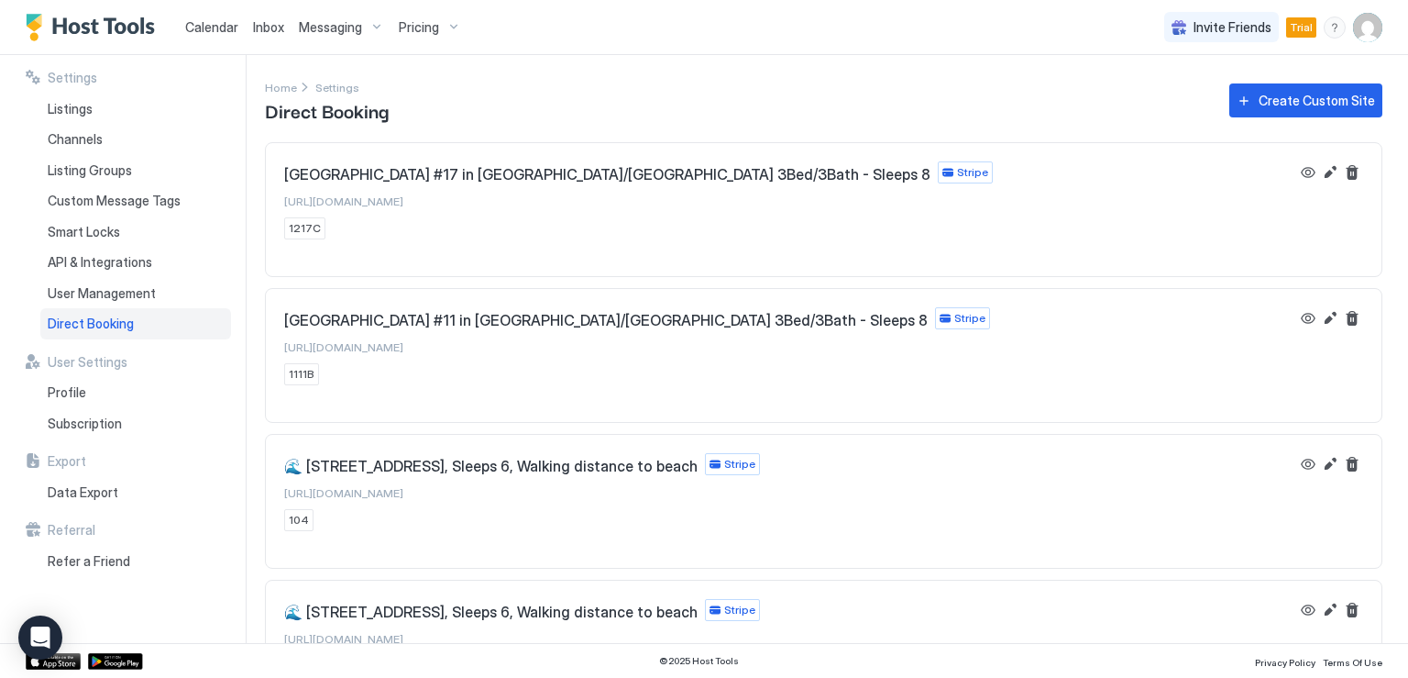
scroll to position [66, 0]
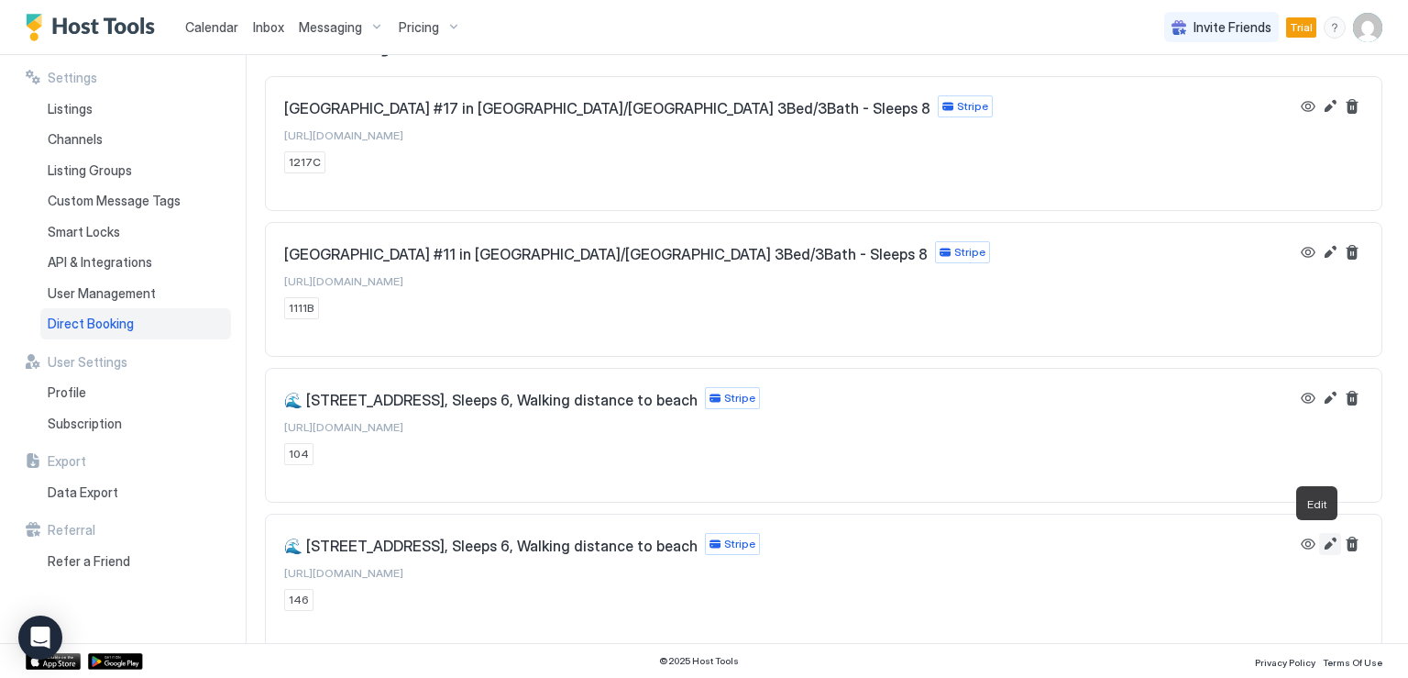
click at [1319, 541] on button "Edit" at bounding box center [1330, 544] width 22 height 22
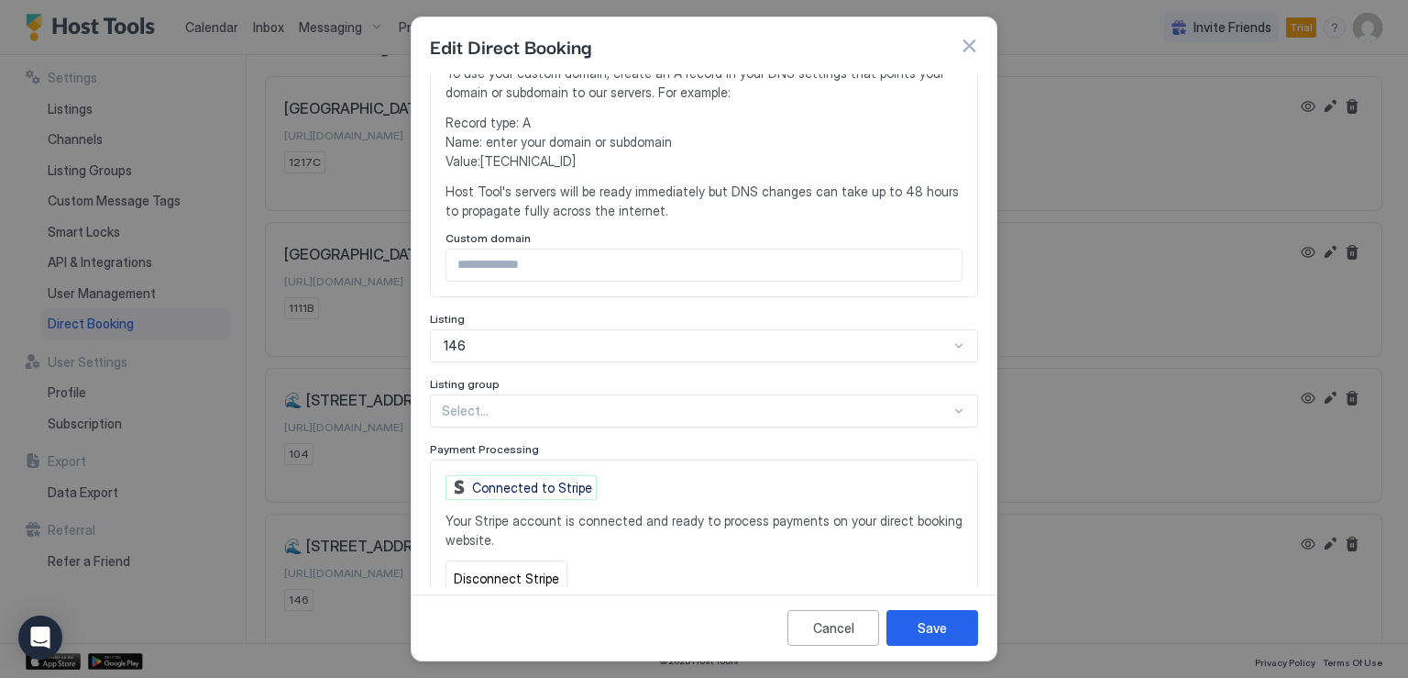
scroll to position [367, 0]
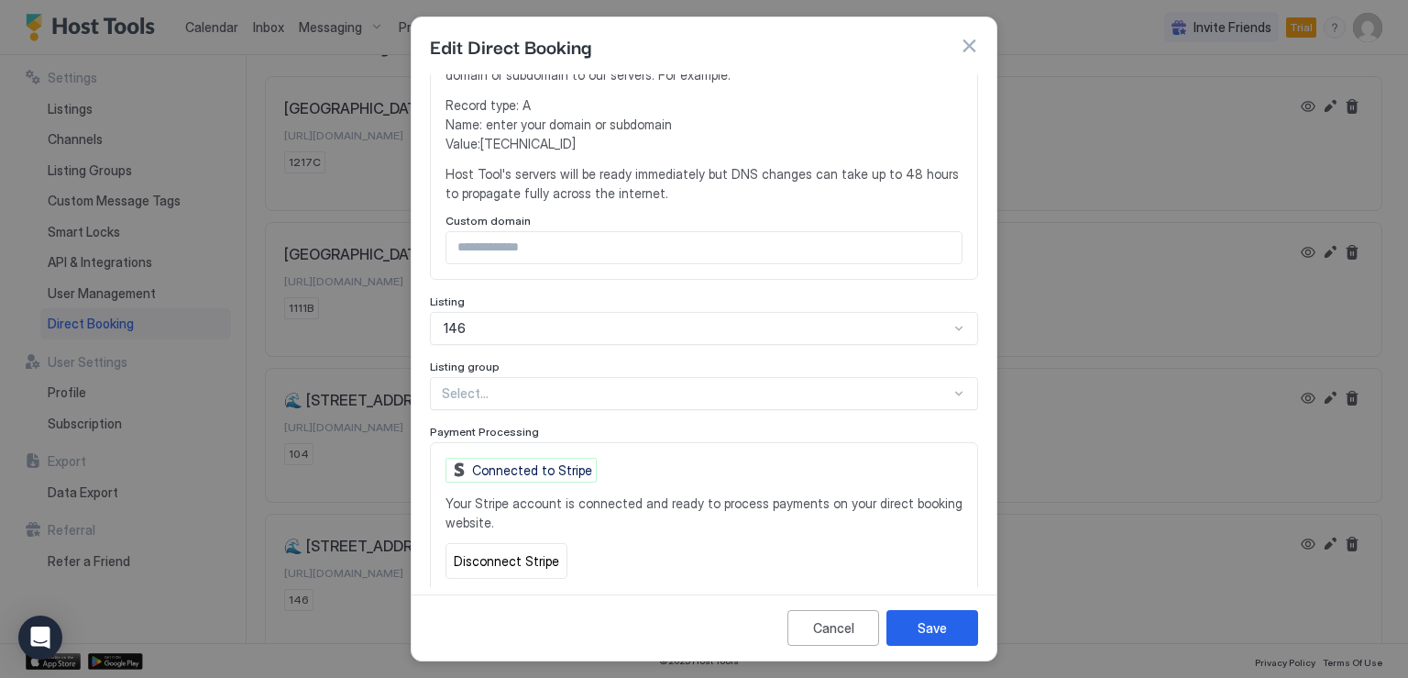
click at [568, 386] on div "Select..." at bounding box center [704, 393] width 548 height 33
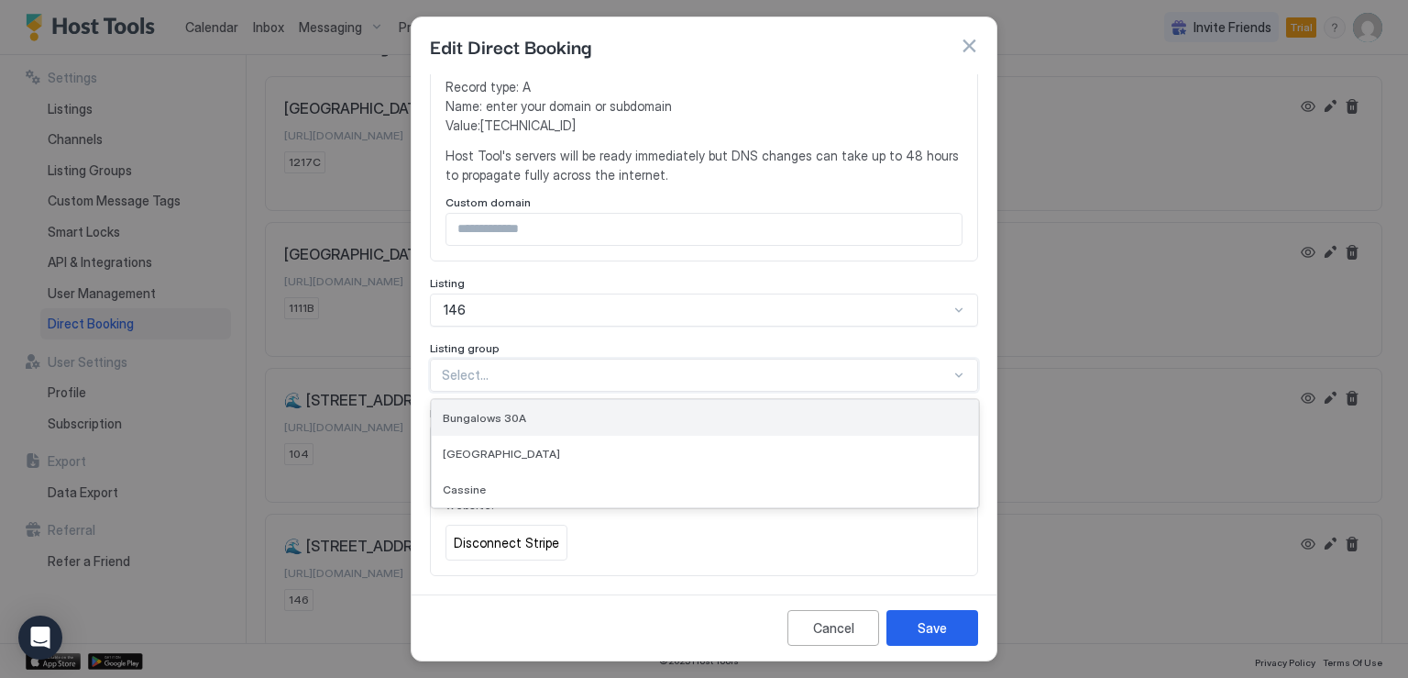
click at [501, 415] on span "Bungalows 30A" at bounding box center [484, 418] width 83 height 14
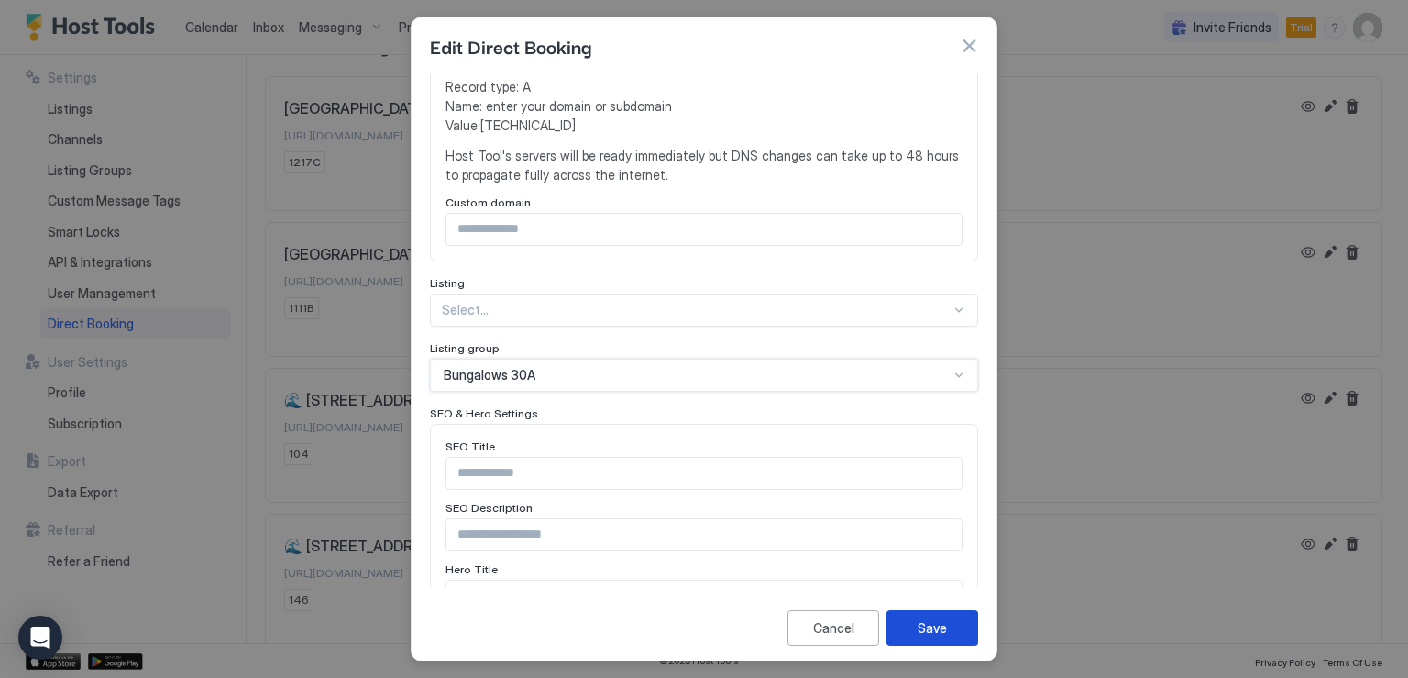
click at [924, 621] on div "Save" at bounding box center [932, 627] width 29 height 19
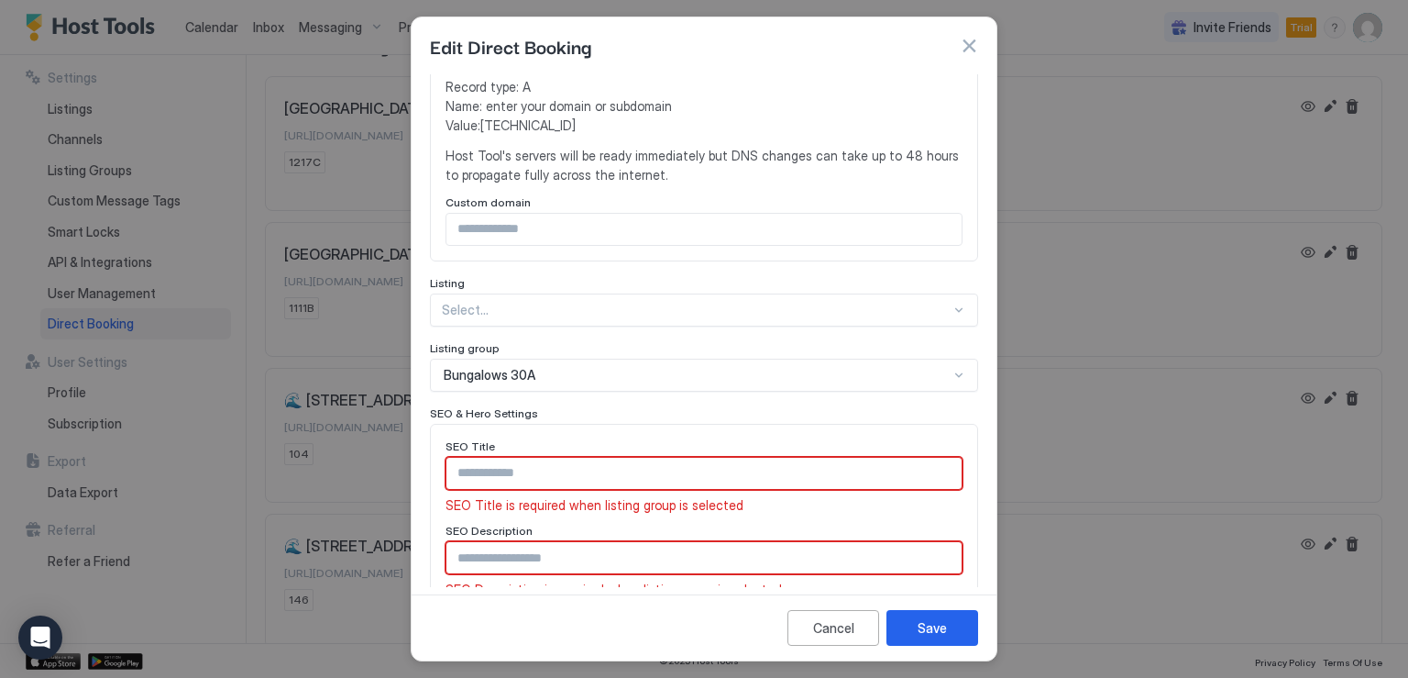
scroll to position [396, 0]
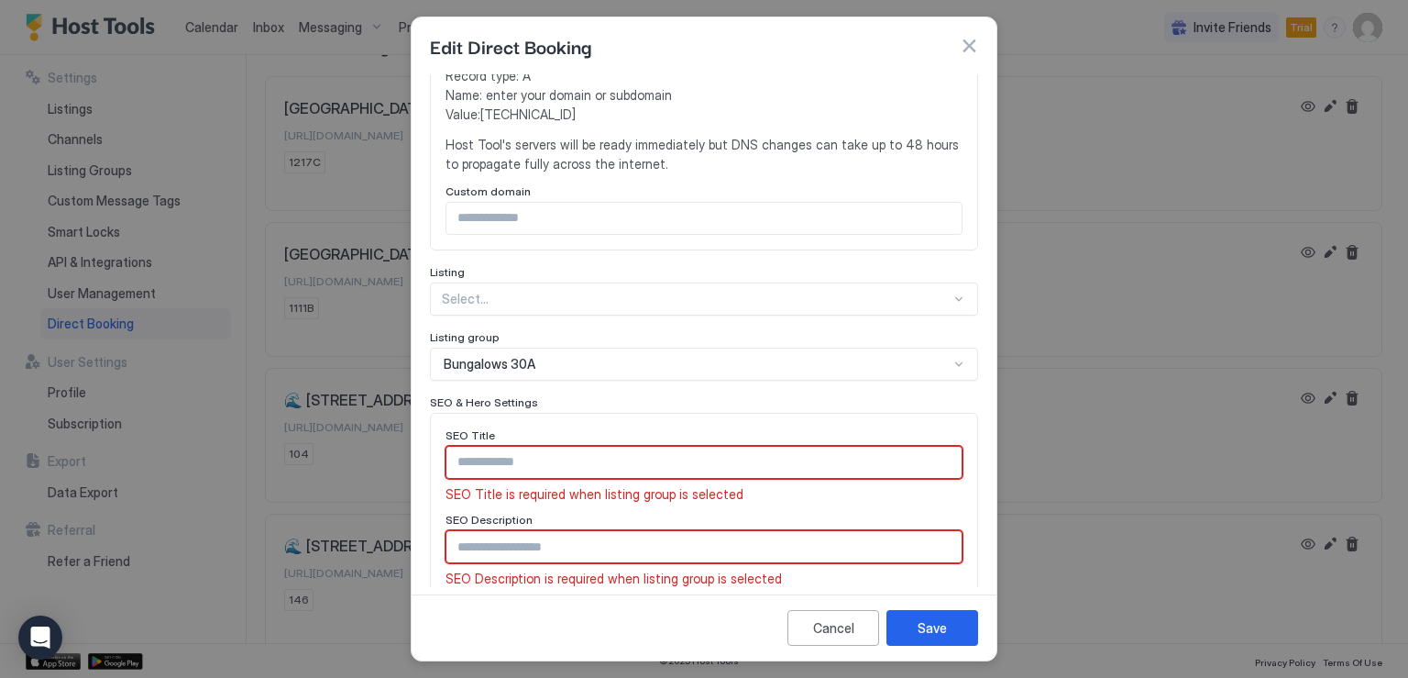
click at [542, 312] on div "Select..." at bounding box center [704, 298] width 548 height 33
click at [822, 635] on div "Cancel" at bounding box center [833, 627] width 41 height 19
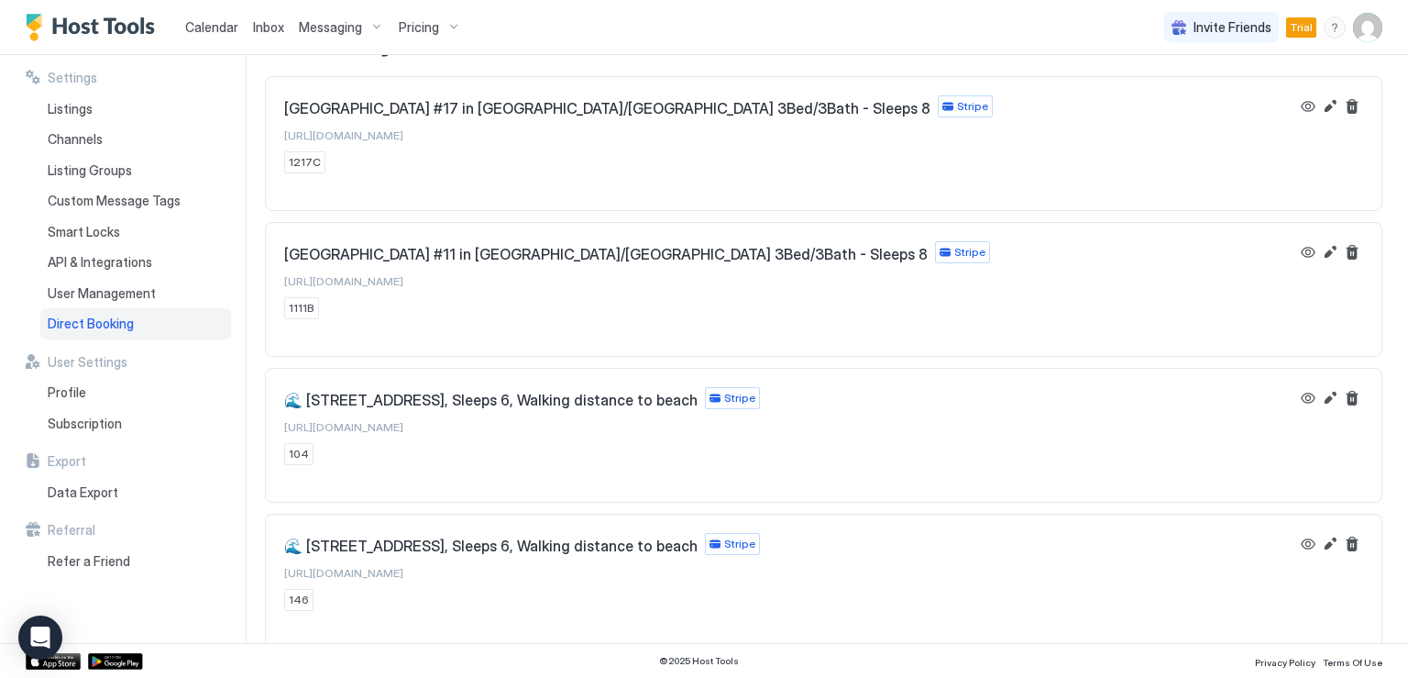
scroll to position [0, 0]
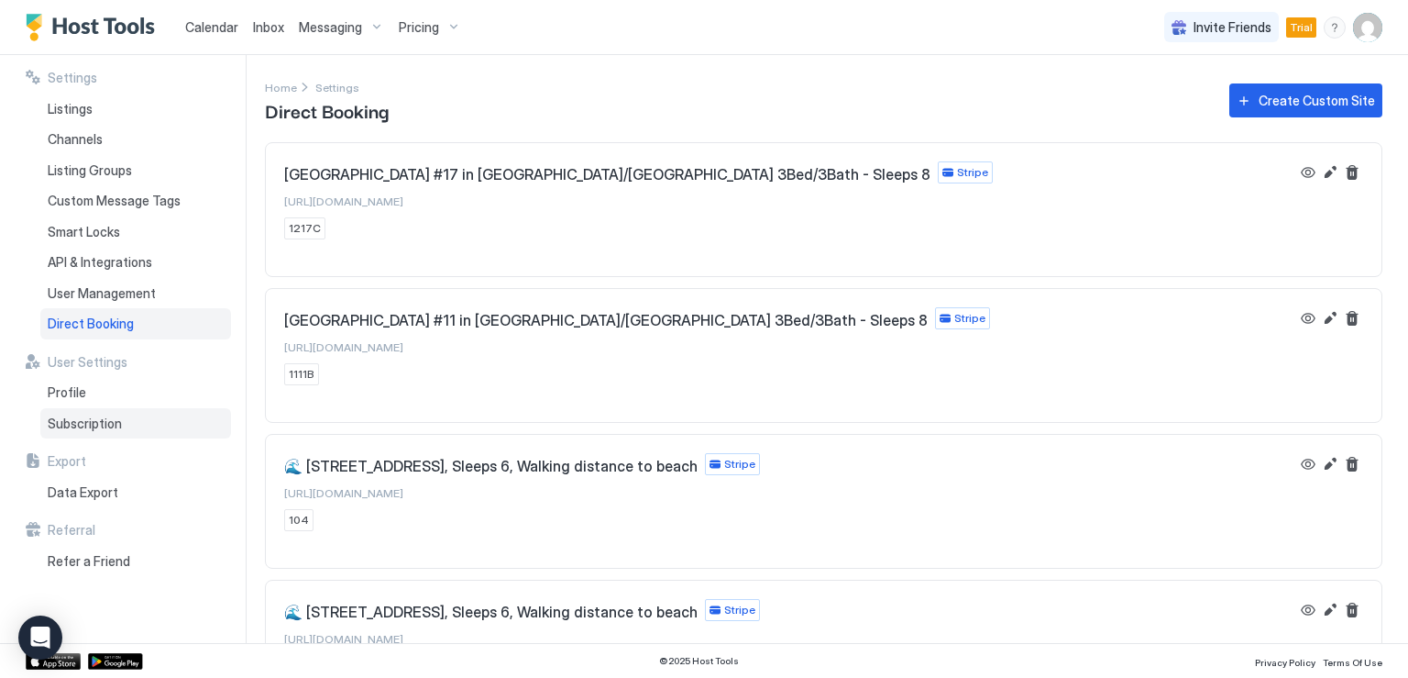
click at [101, 426] on span "Subscription" at bounding box center [85, 423] width 74 height 17
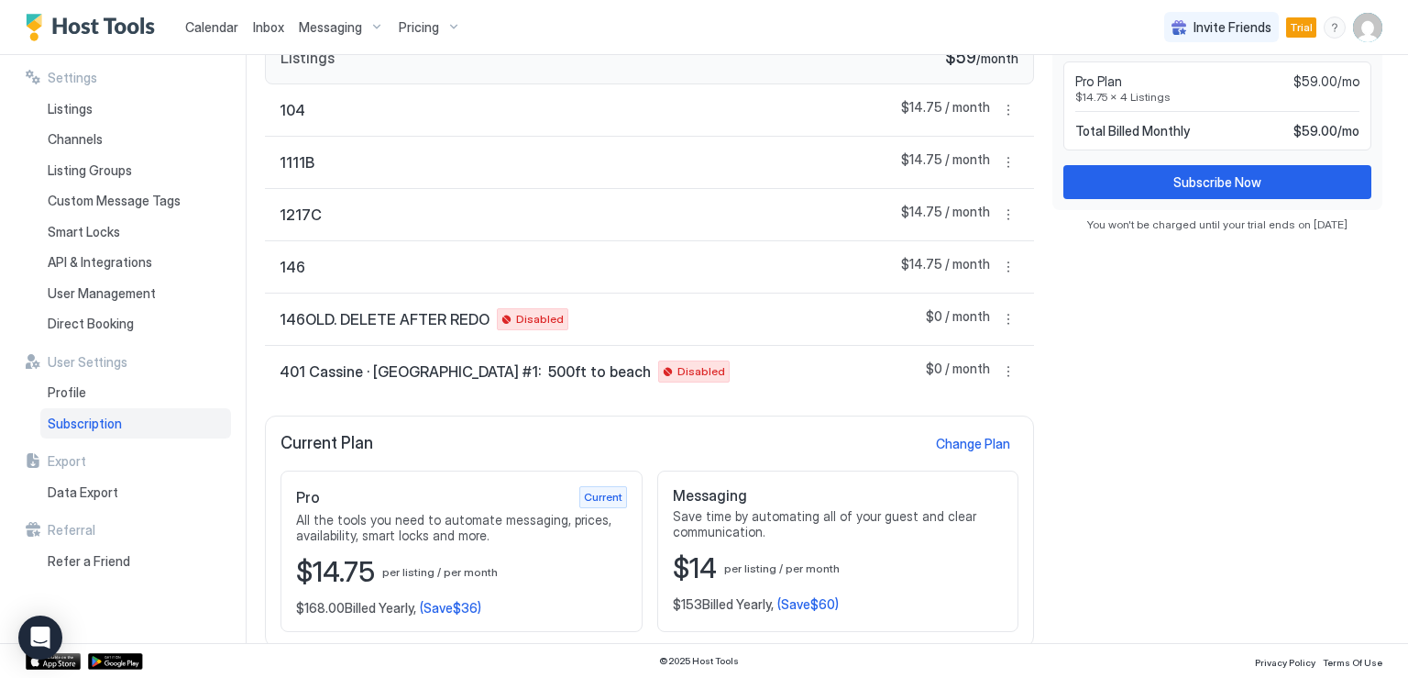
scroll to position [66, 0]
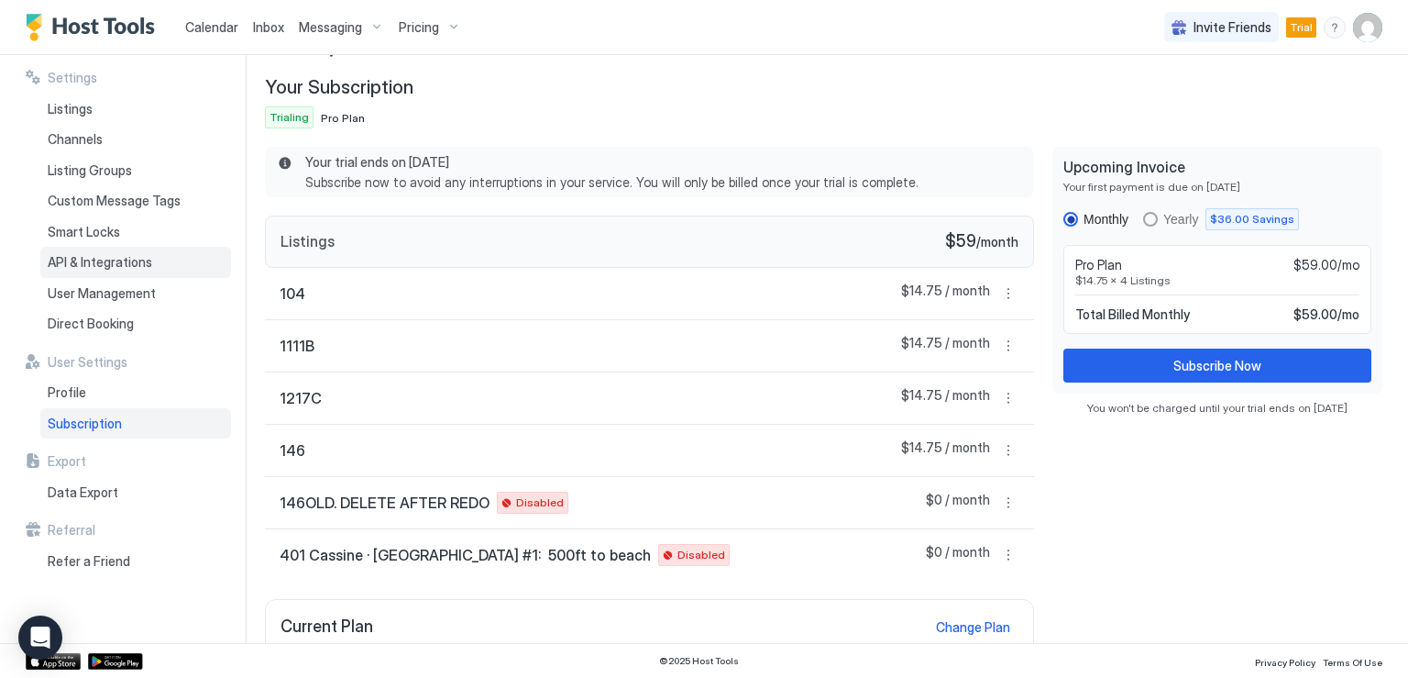
click at [130, 258] on span "API & Integrations" at bounding box center [100, 262] width 105 height 17
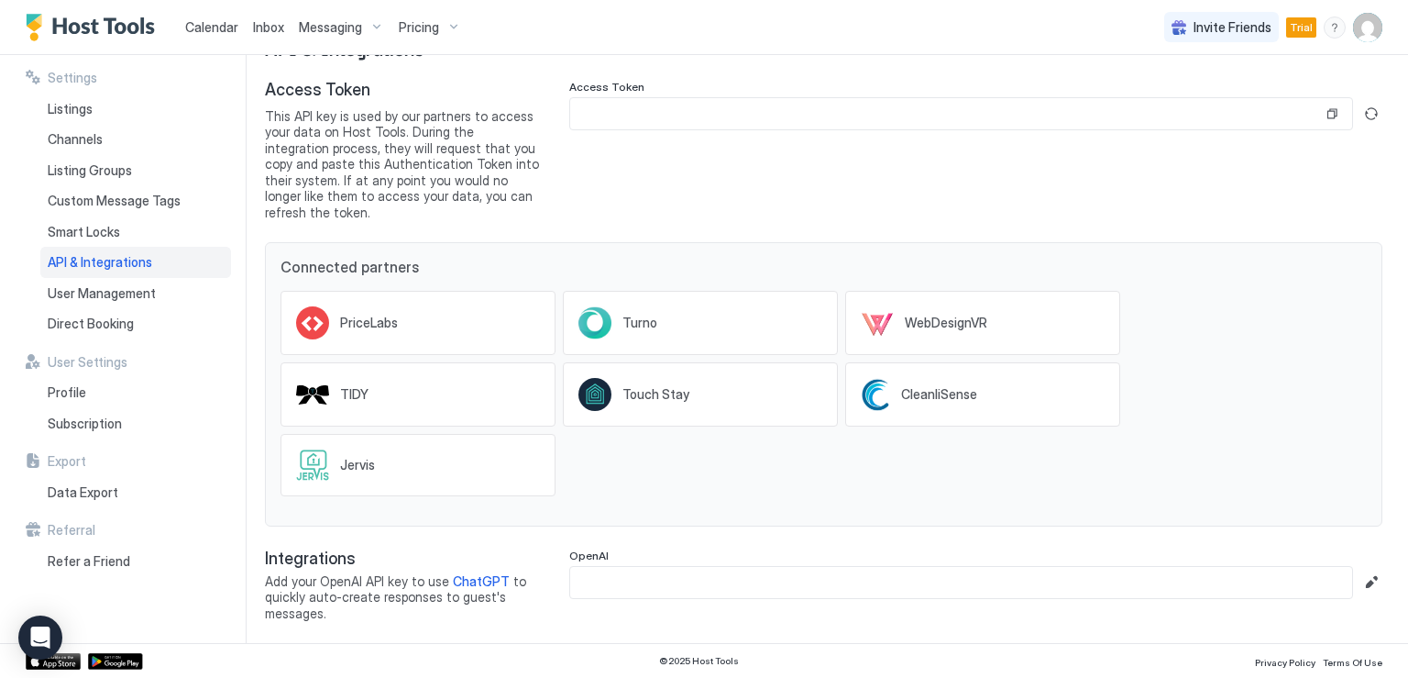
scroll to position [44, 0]
